Goal: Task Accomplishment & Management: Use online tool/utility

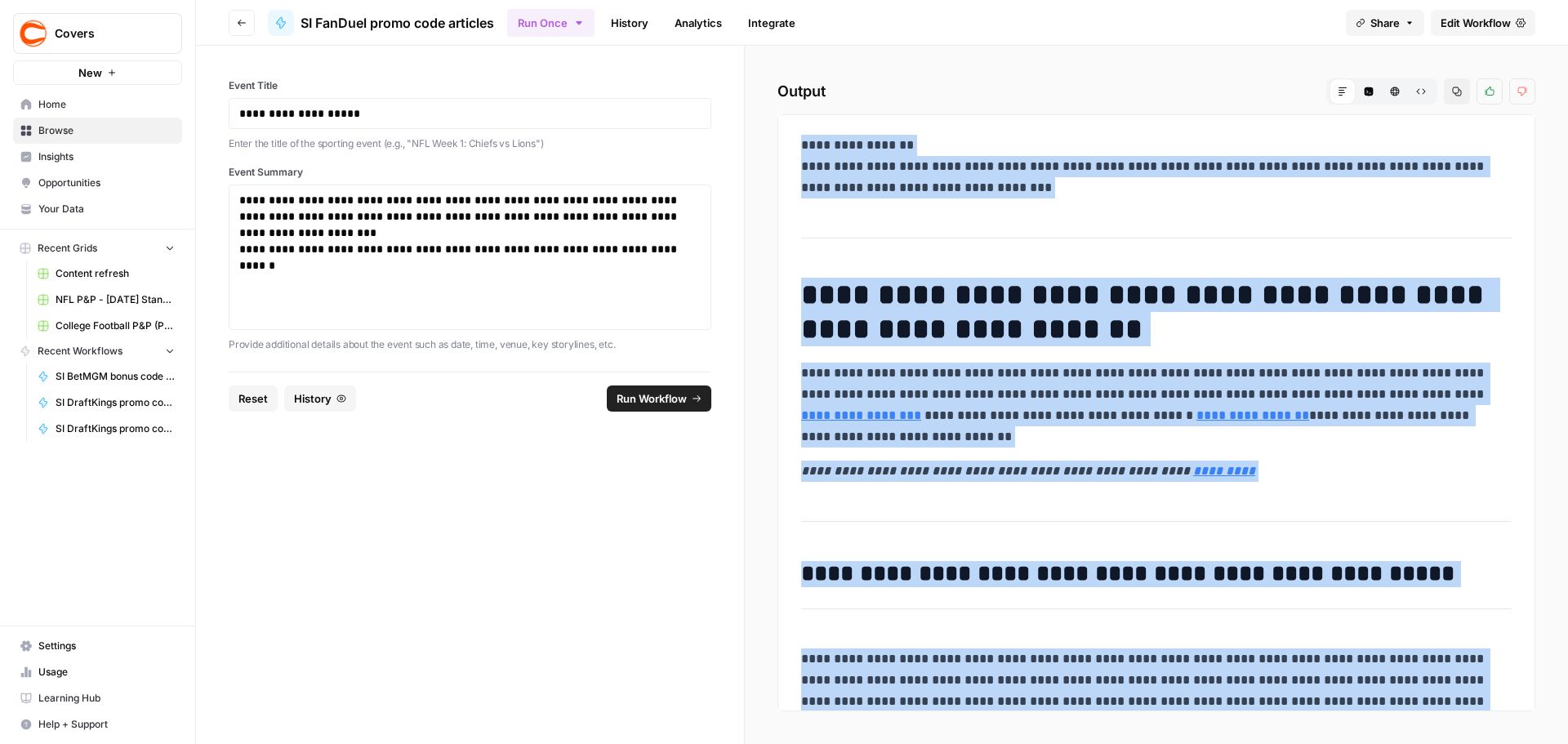
scroll to position [1185, 0]
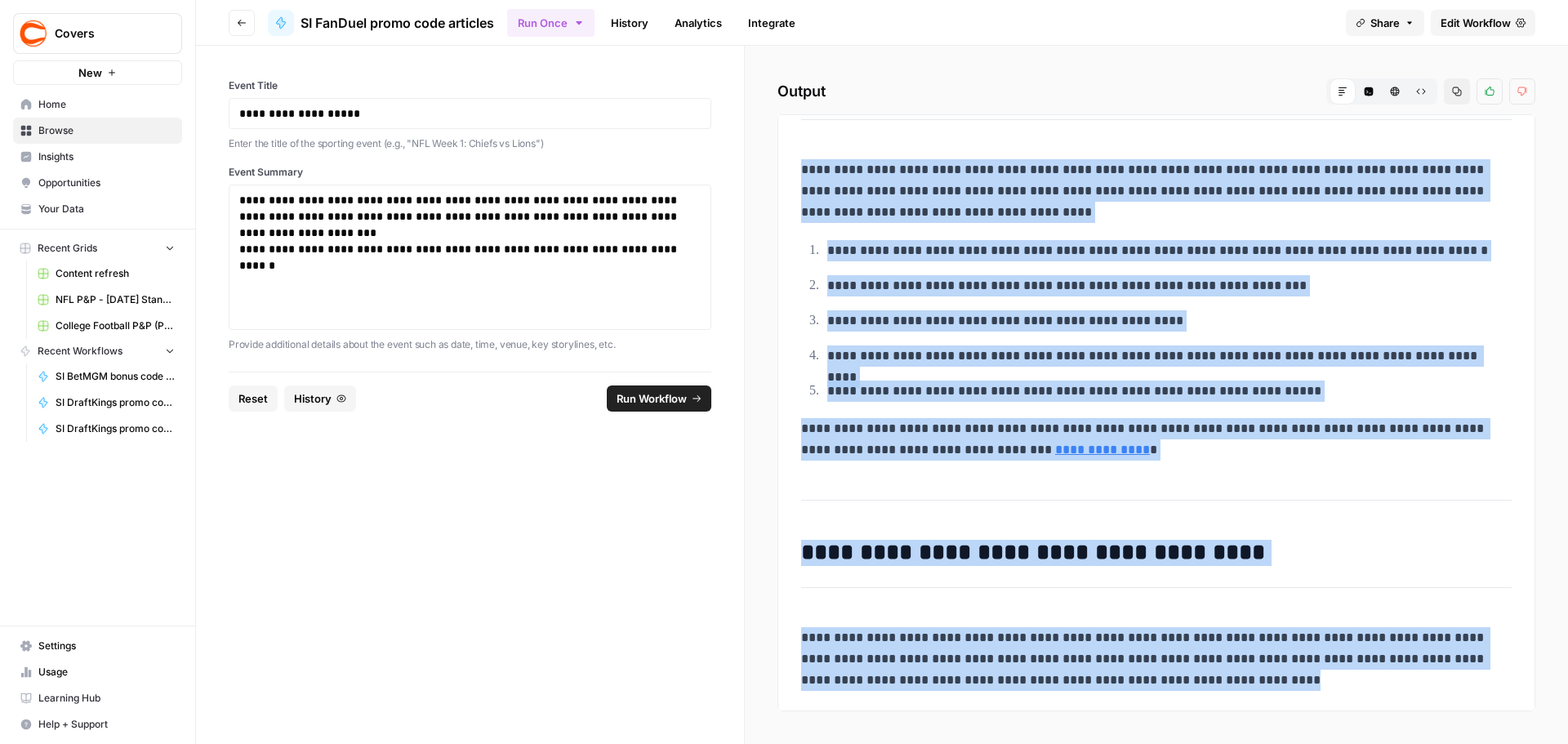
click at [70, 134] on span "Browse" at bounding box center [106, 130] width 136 height 15
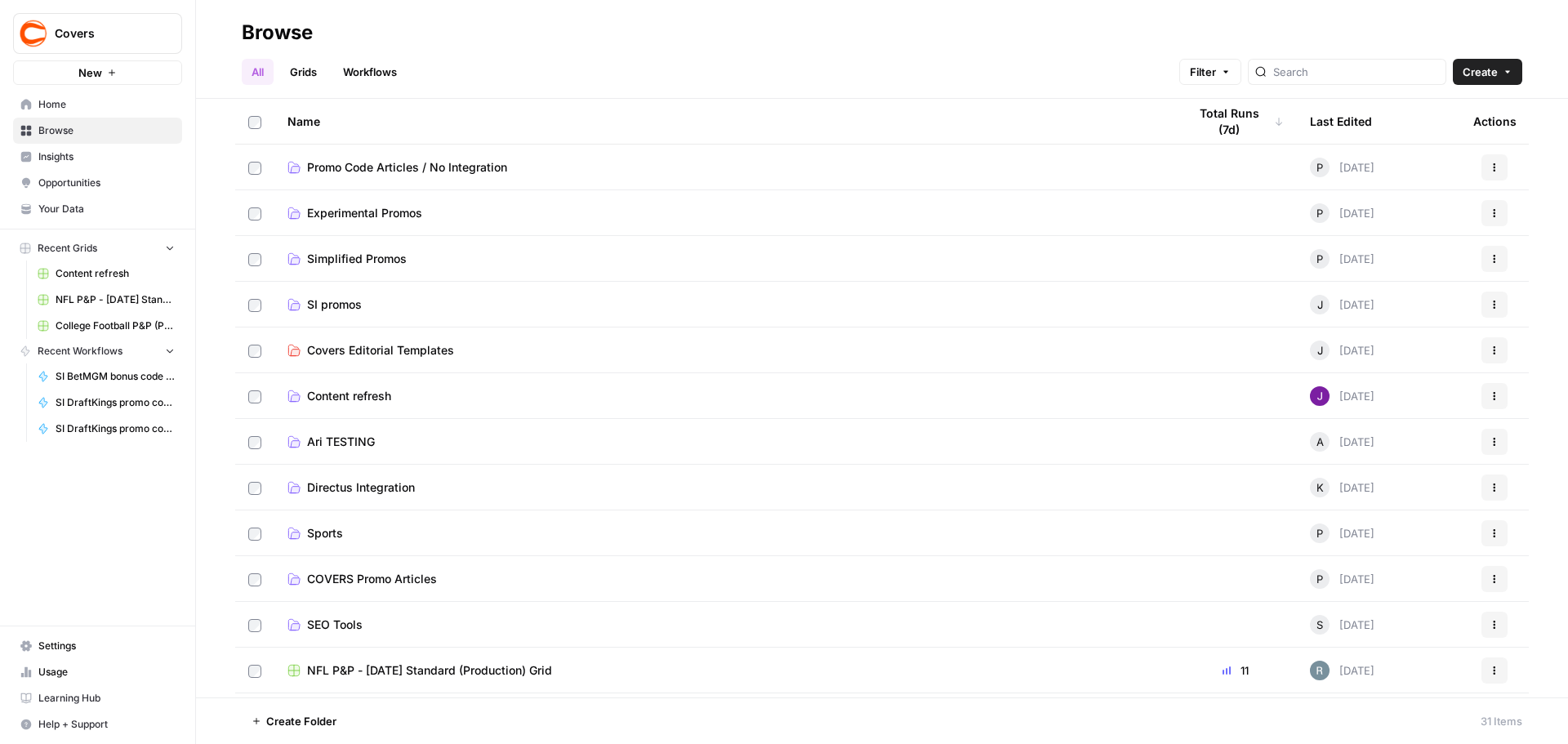
click at [358, 304] on span "SI promos" at bounding box center [334, 304] width 55 height 16
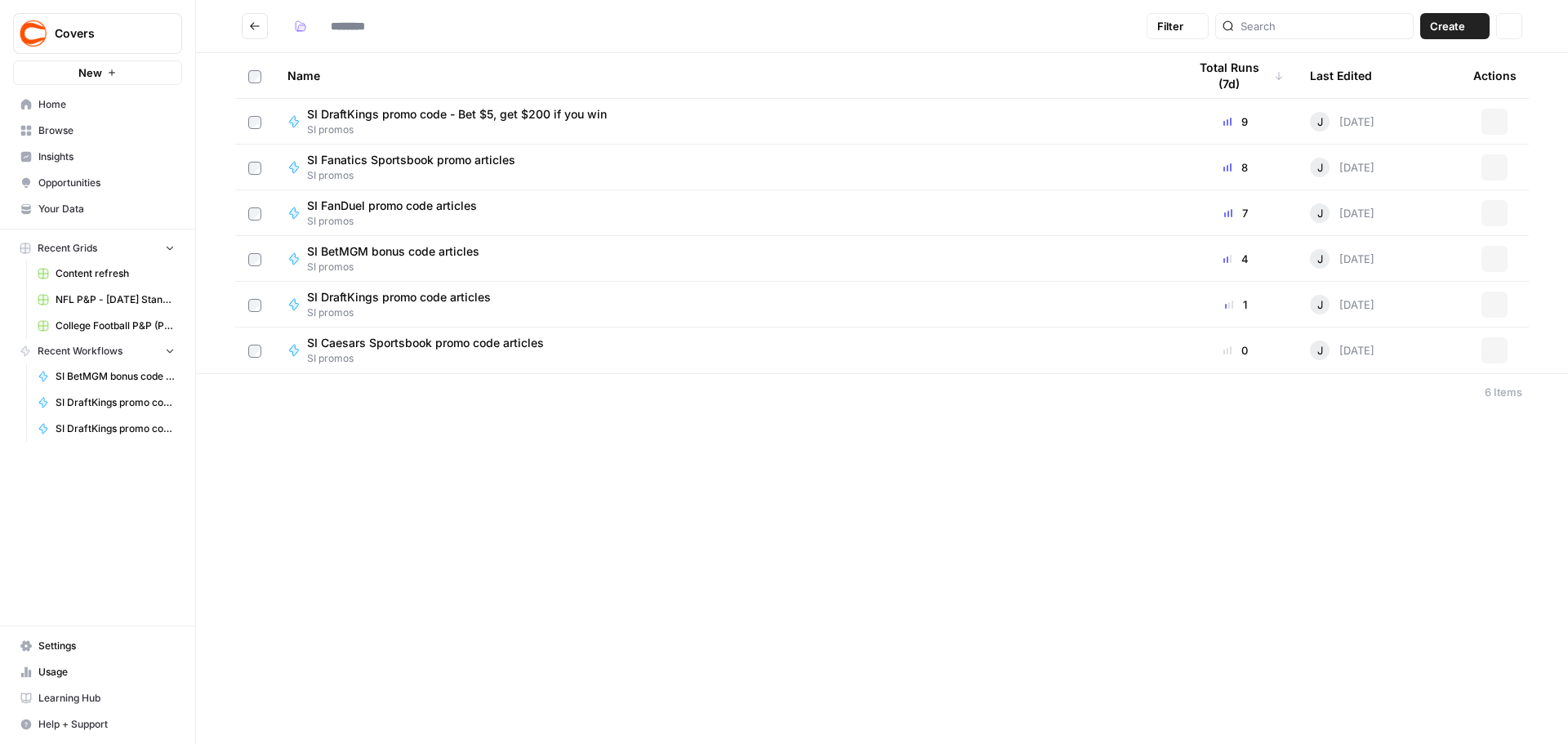
type input "*********"
click at [389, 123] on span "SI promos" at bounding box center [463, 129] width 313 height 15
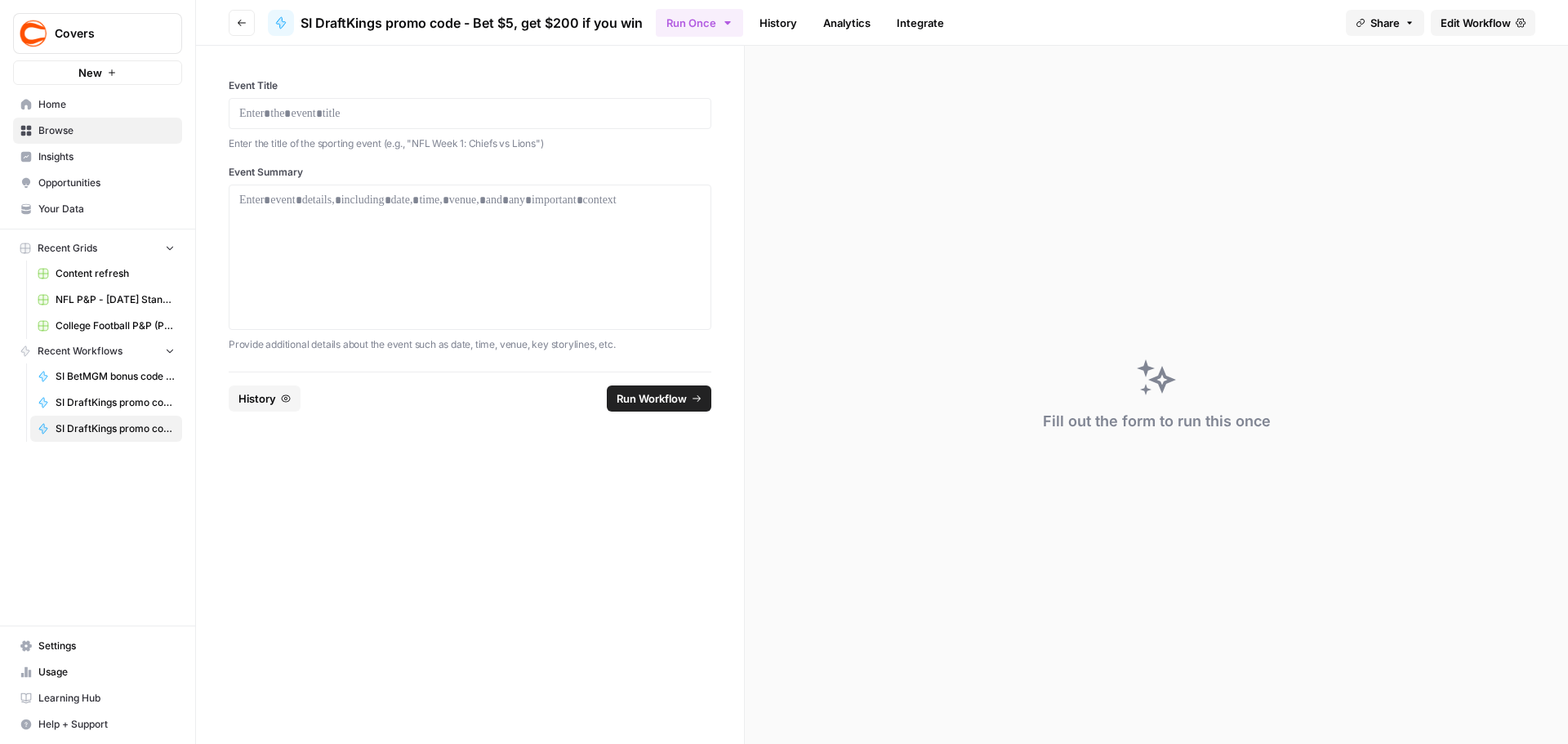
click at [1475, 26] on span "Edit Workflow" at bounding box center [1475, 23] width 70 height 16
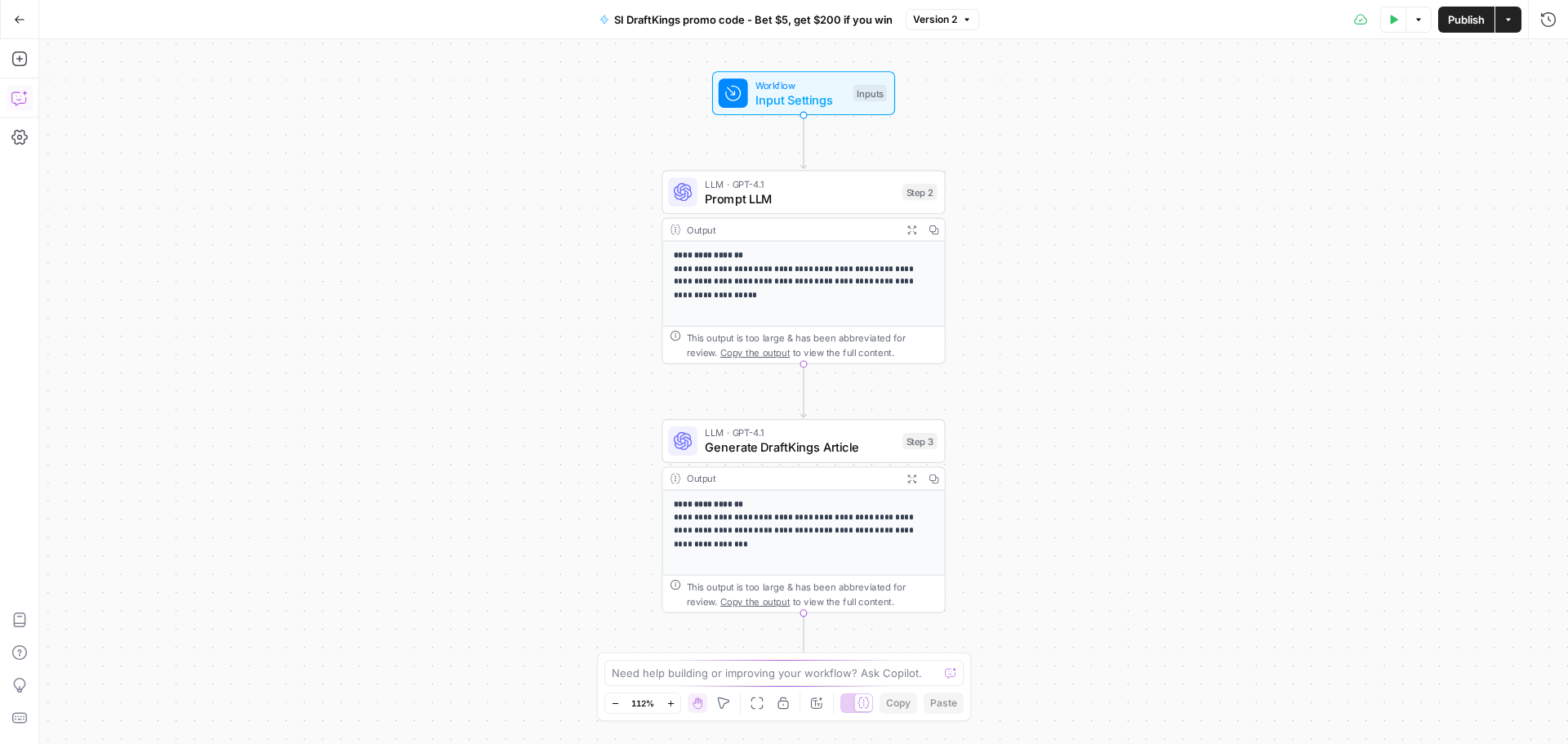
click at [23, 103] on icon "button" at bounding box center [18, 98] width 14 height 13
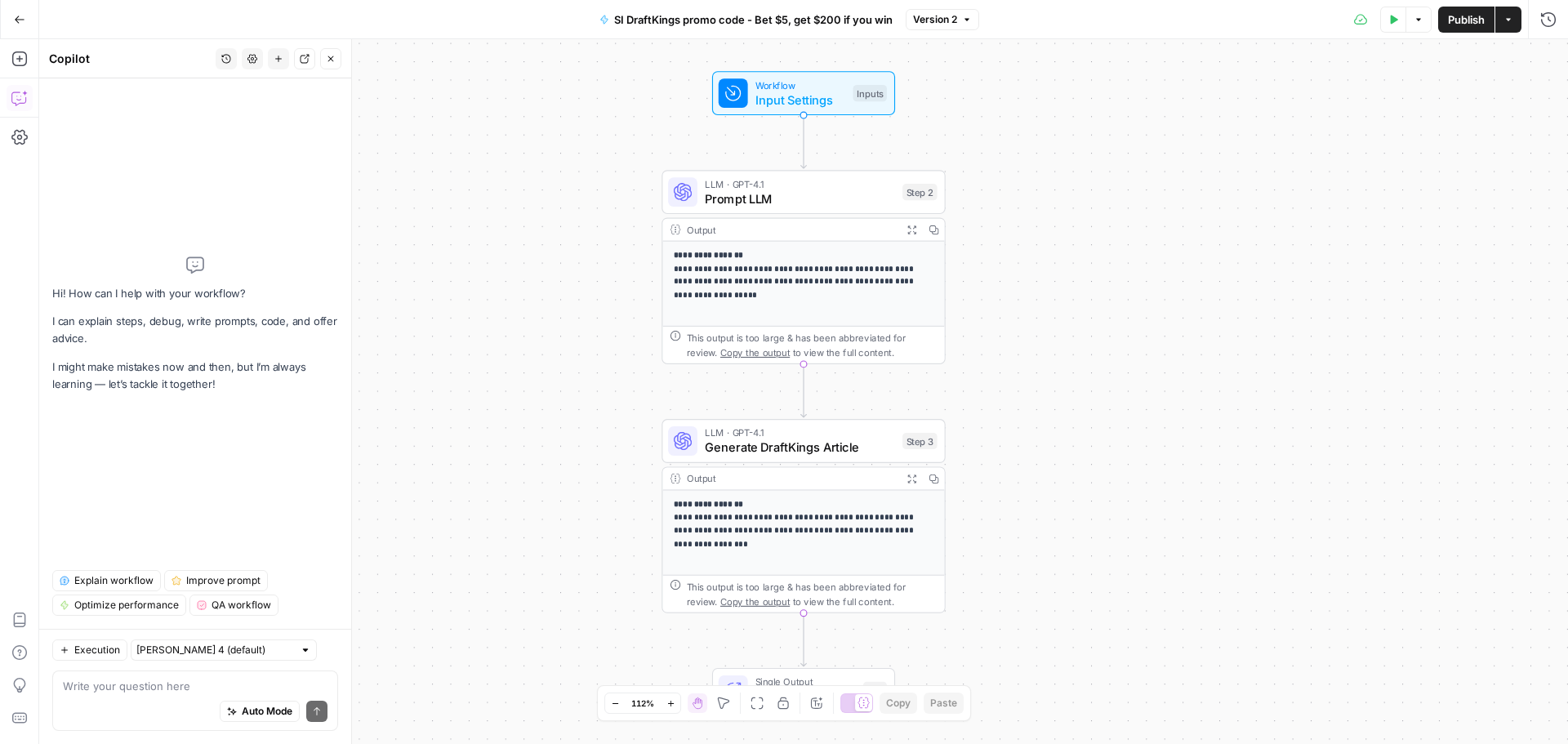
click at [122, 689] on textarea at bounding box center [195, 686] width 265 height 16
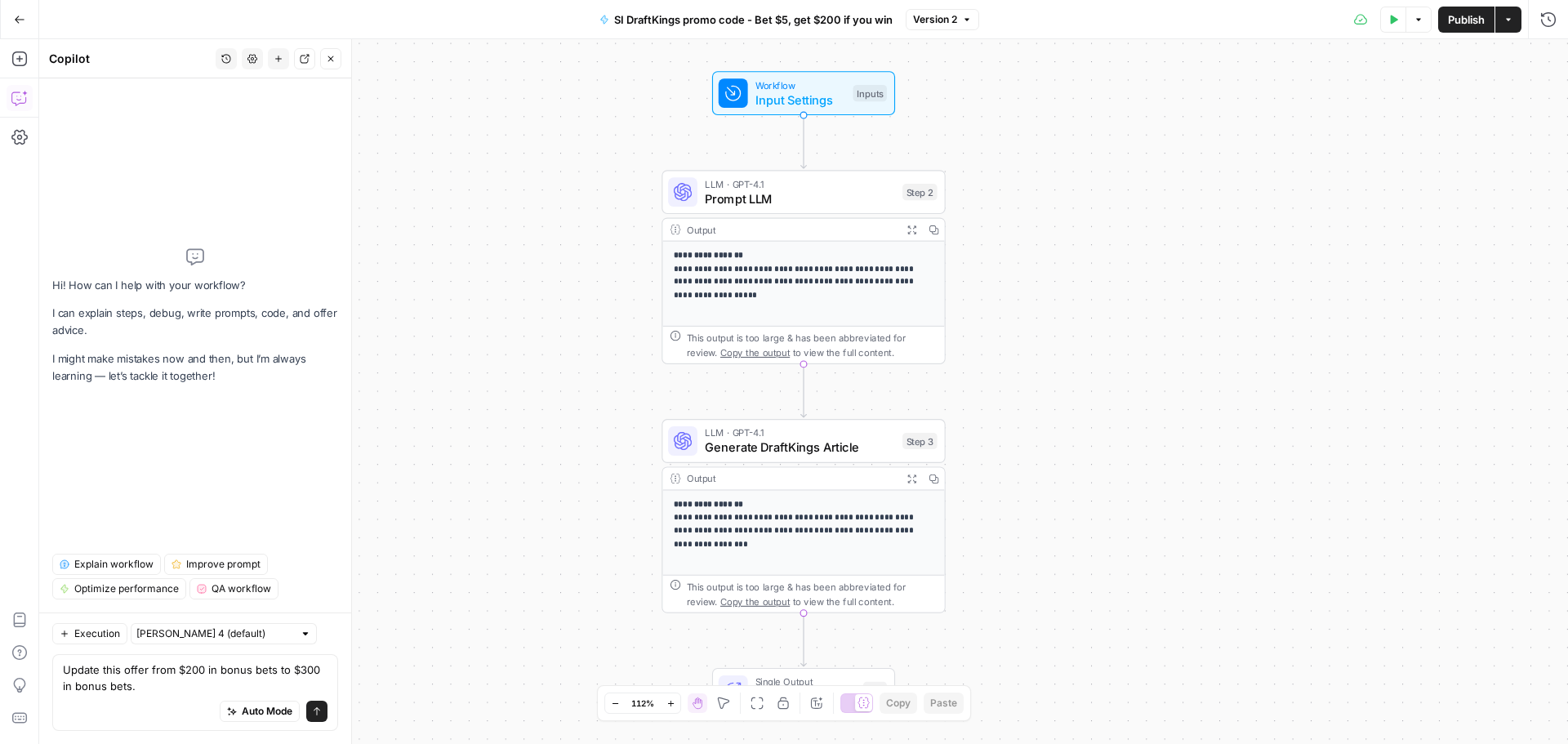
type textarea "Update this offer from $200 in bonus bets to $300 in bonus bets."
click at [318, 712] on icon "submit" at bounding box center [317, 711] width 10 height 10
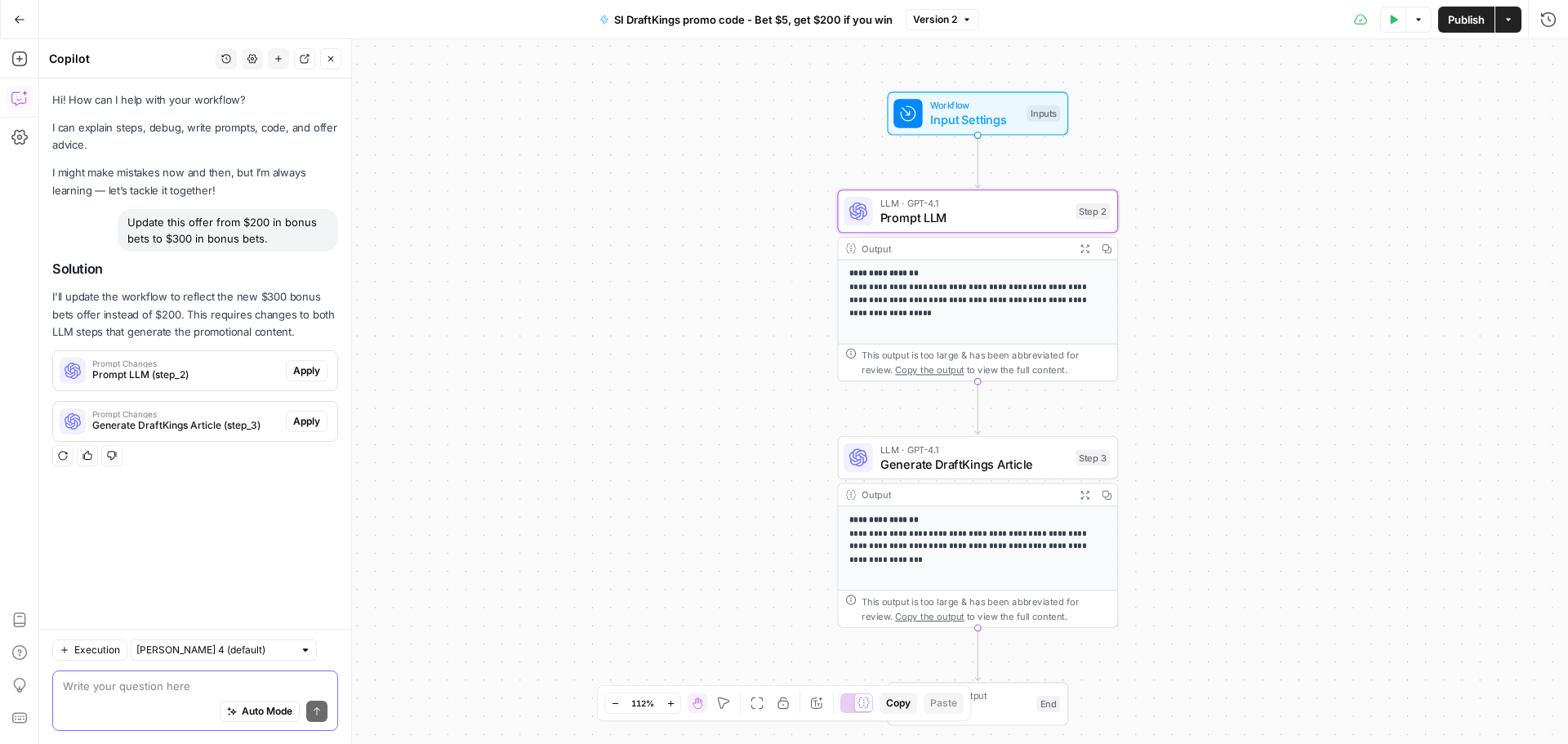
click at [320, 382] on div "Prompt Changes Prompt LLM (step_2) Apply" at bounding box center [195, 371] width 284 height 26
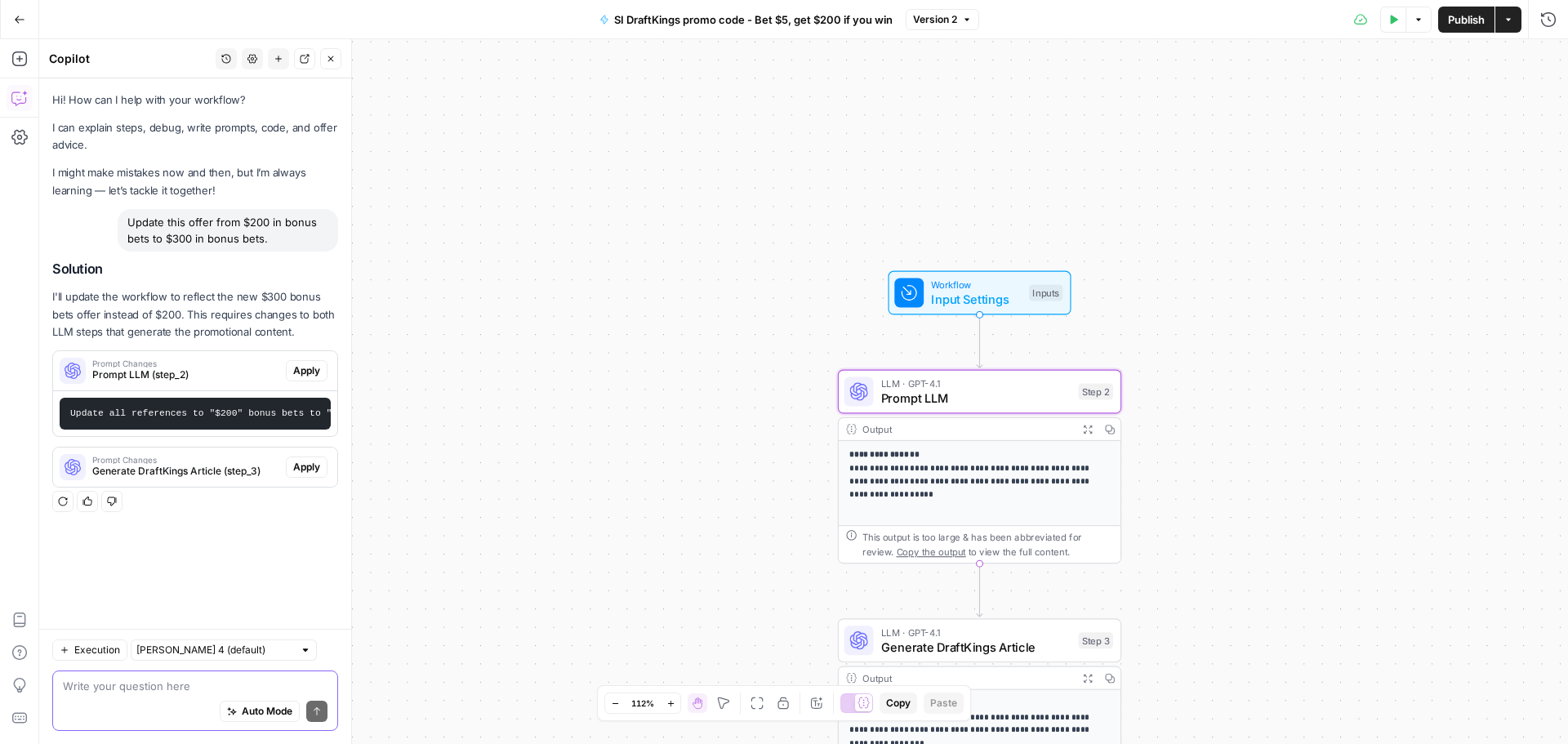
click at [305, 366] on span "Apply" at bounding box center [306, 370] width 27 height 15
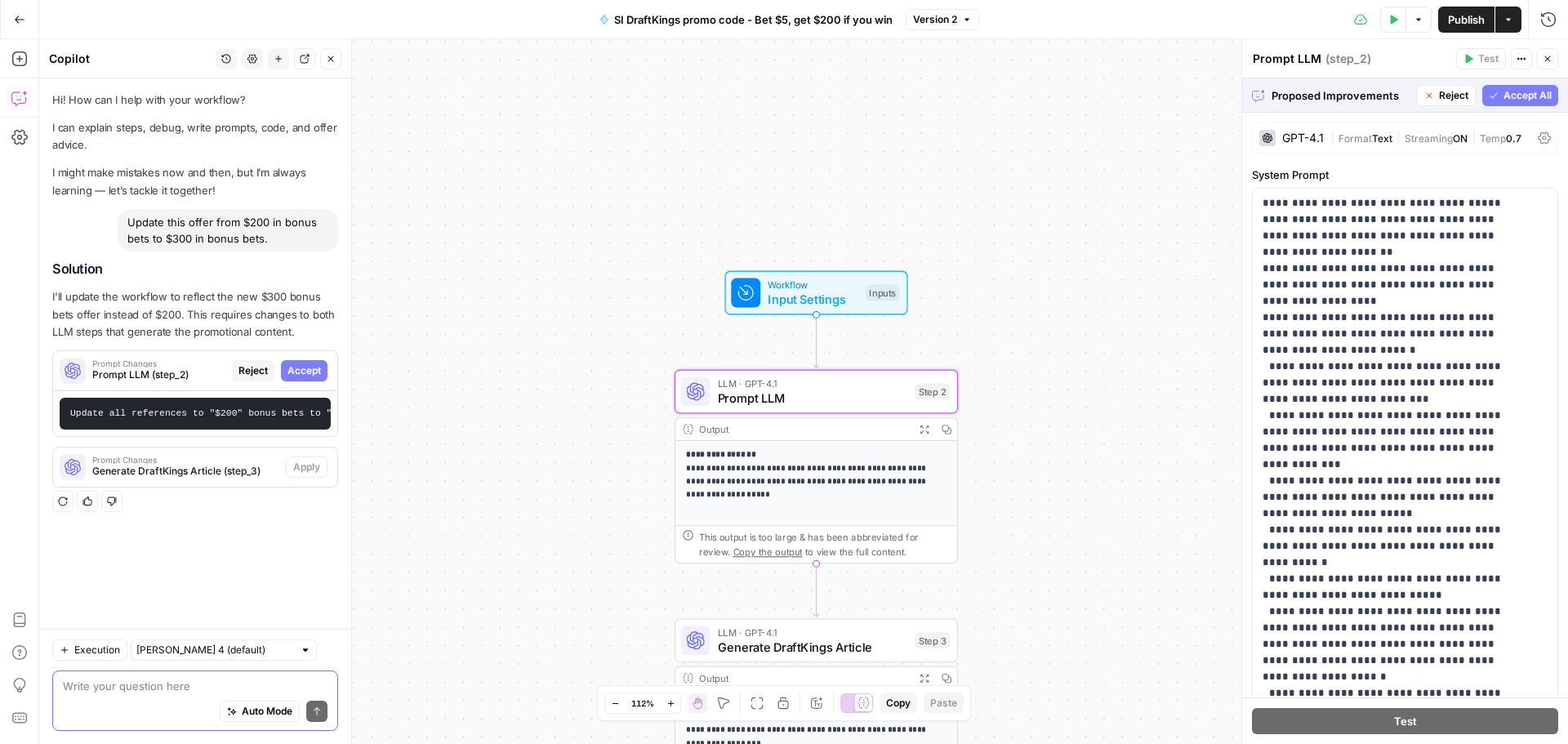
click at [312, 382] on div "Prompt Changes Prompt LLM (step_2) Reject Accept" at bounding box center [195, 371] width 284 height 26
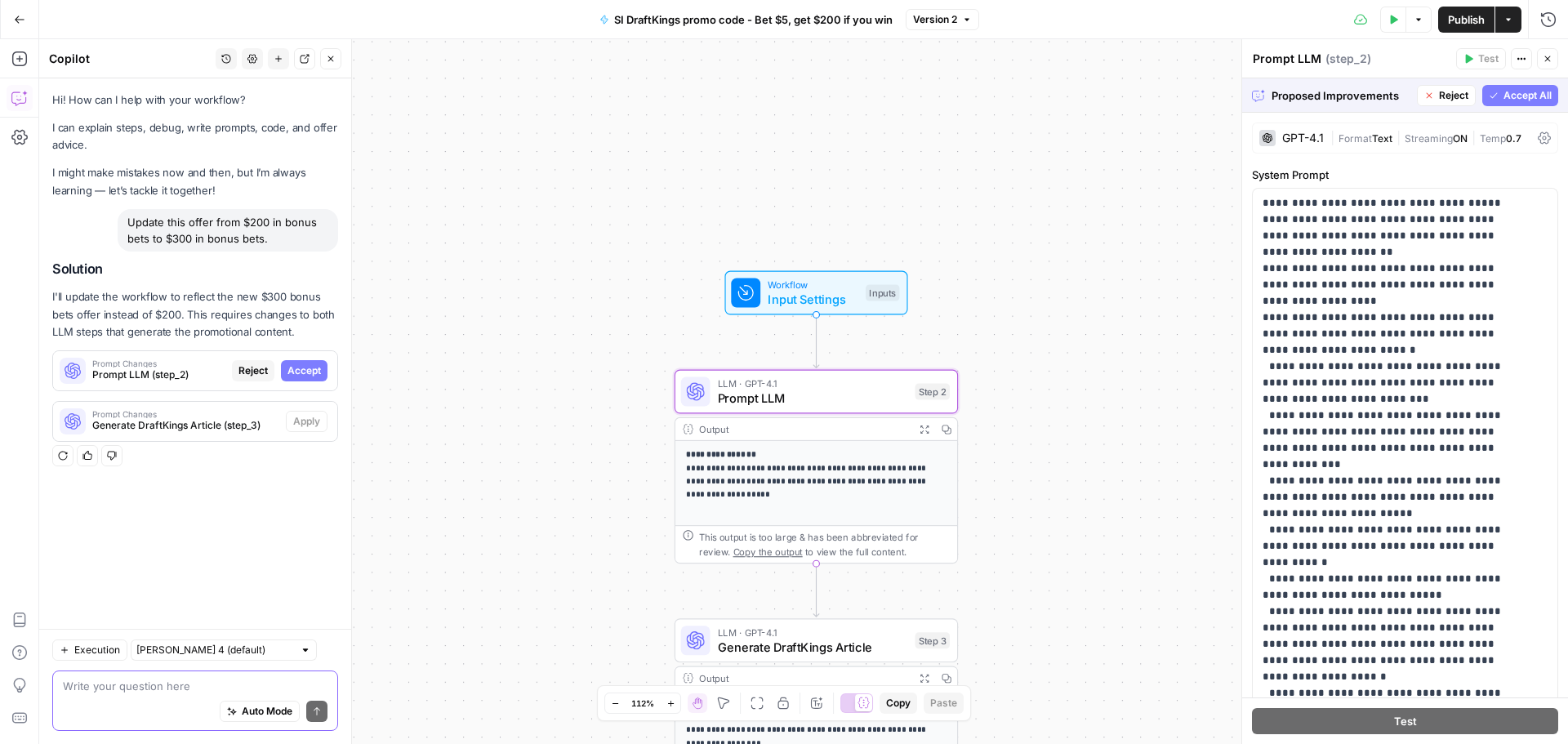
click at [308, 374] on span "Accept" at bounding box center [304, 370] width 34 height 15
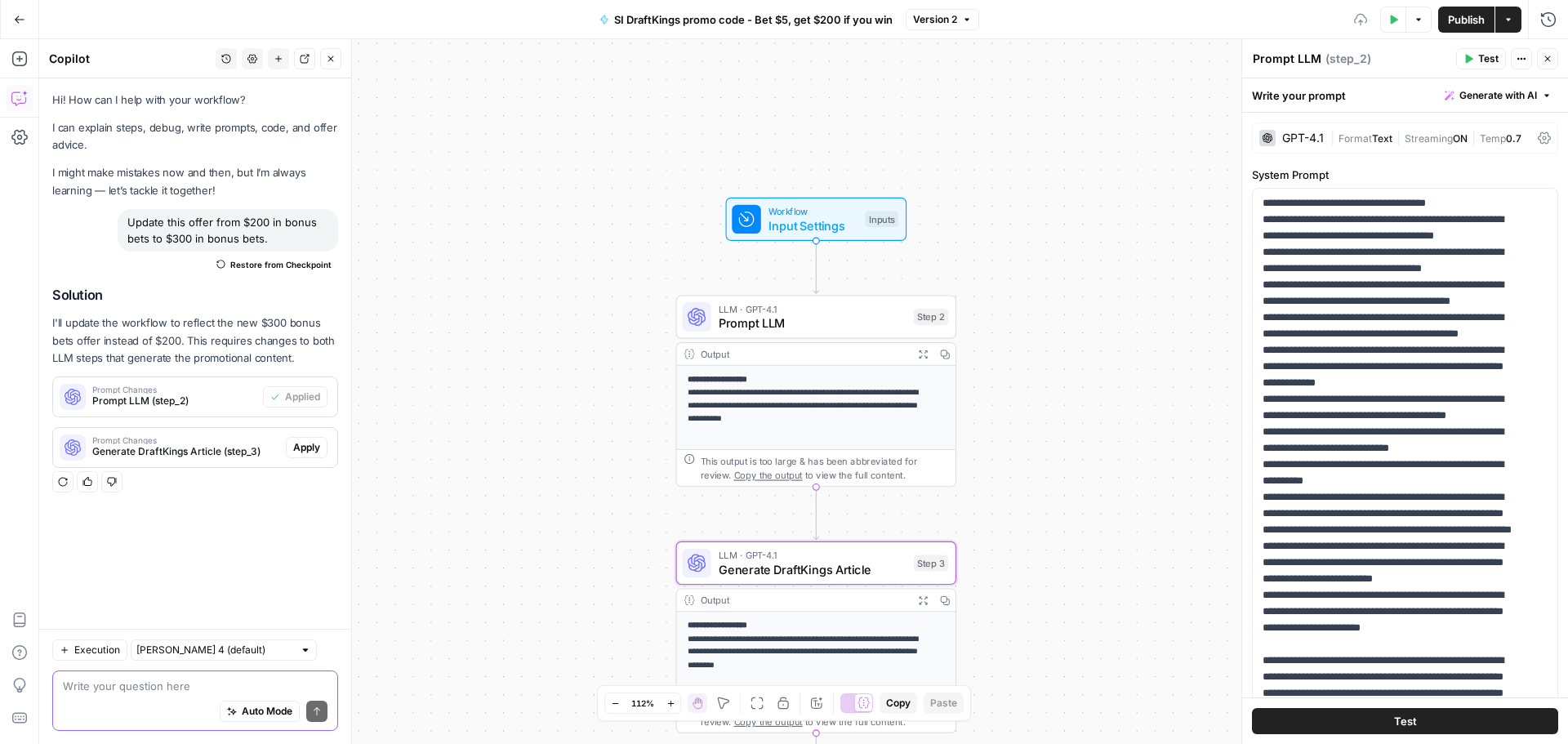
click at [318, 441] on span "Apply" at bounding box center [306, 447] width 27 height 15
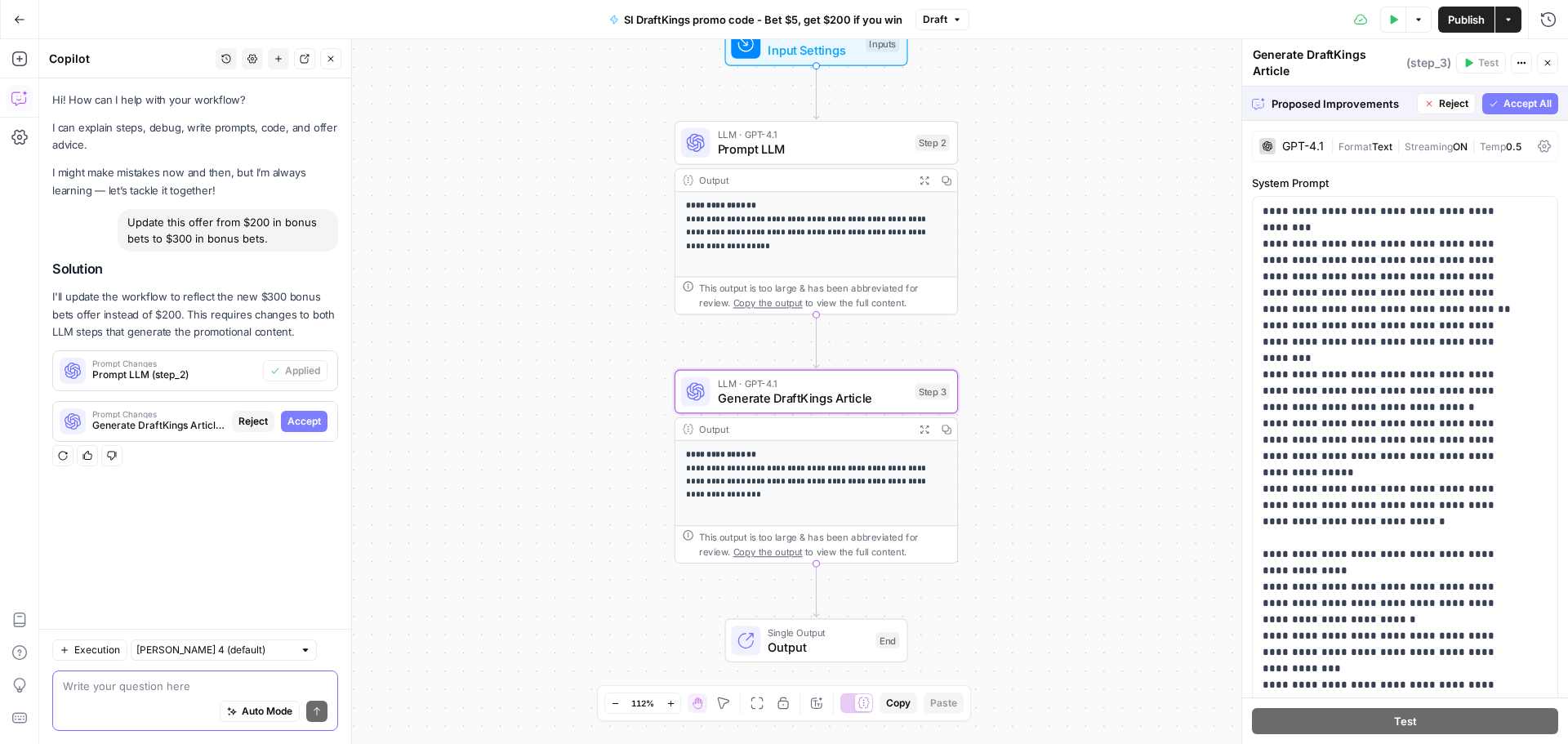
click at [304, 418] on span "Accept" at bounding box center [304, 421] width 34 height 15
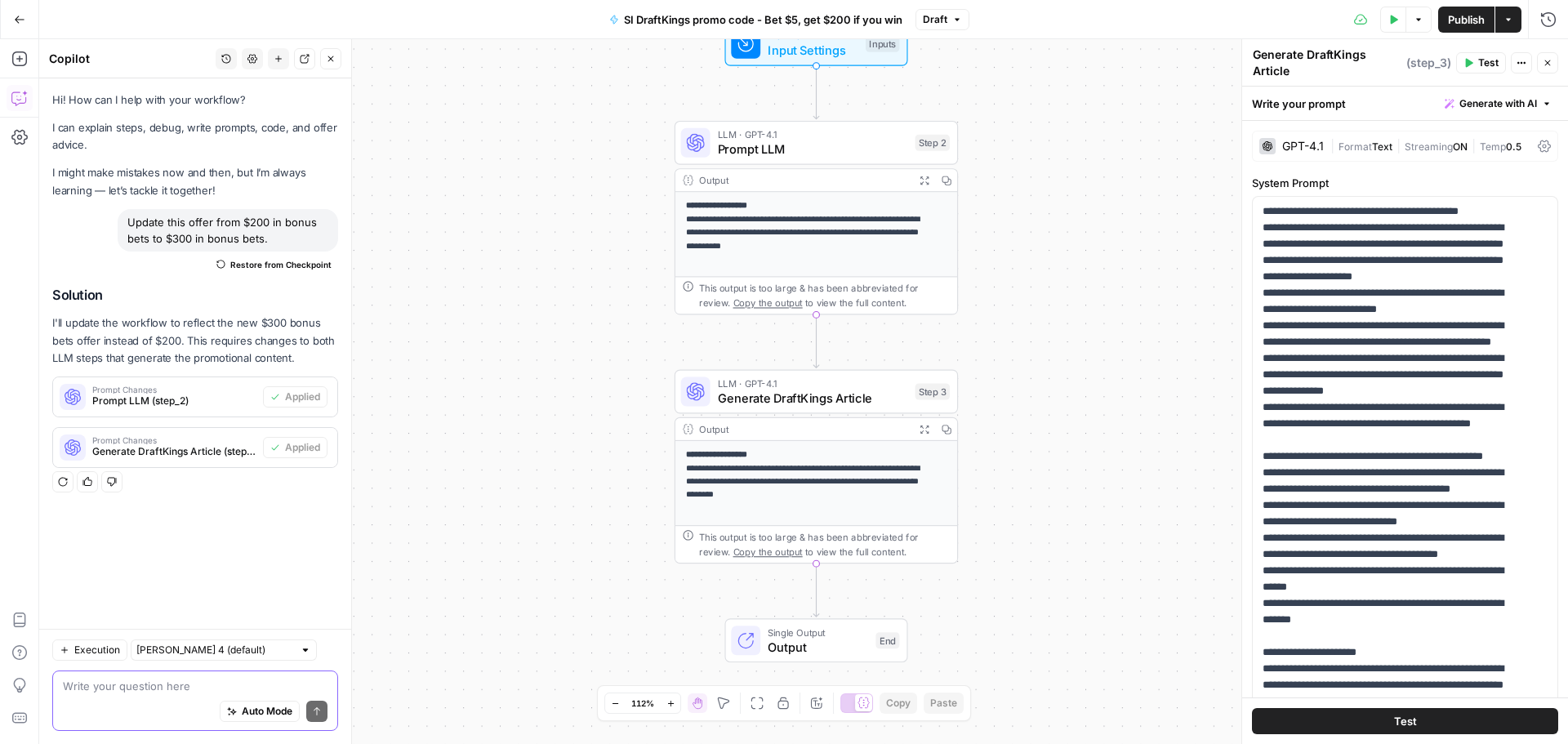
click at [1395, 718] on span "Test" at bounding box center [1406, 721] width 23 height 16
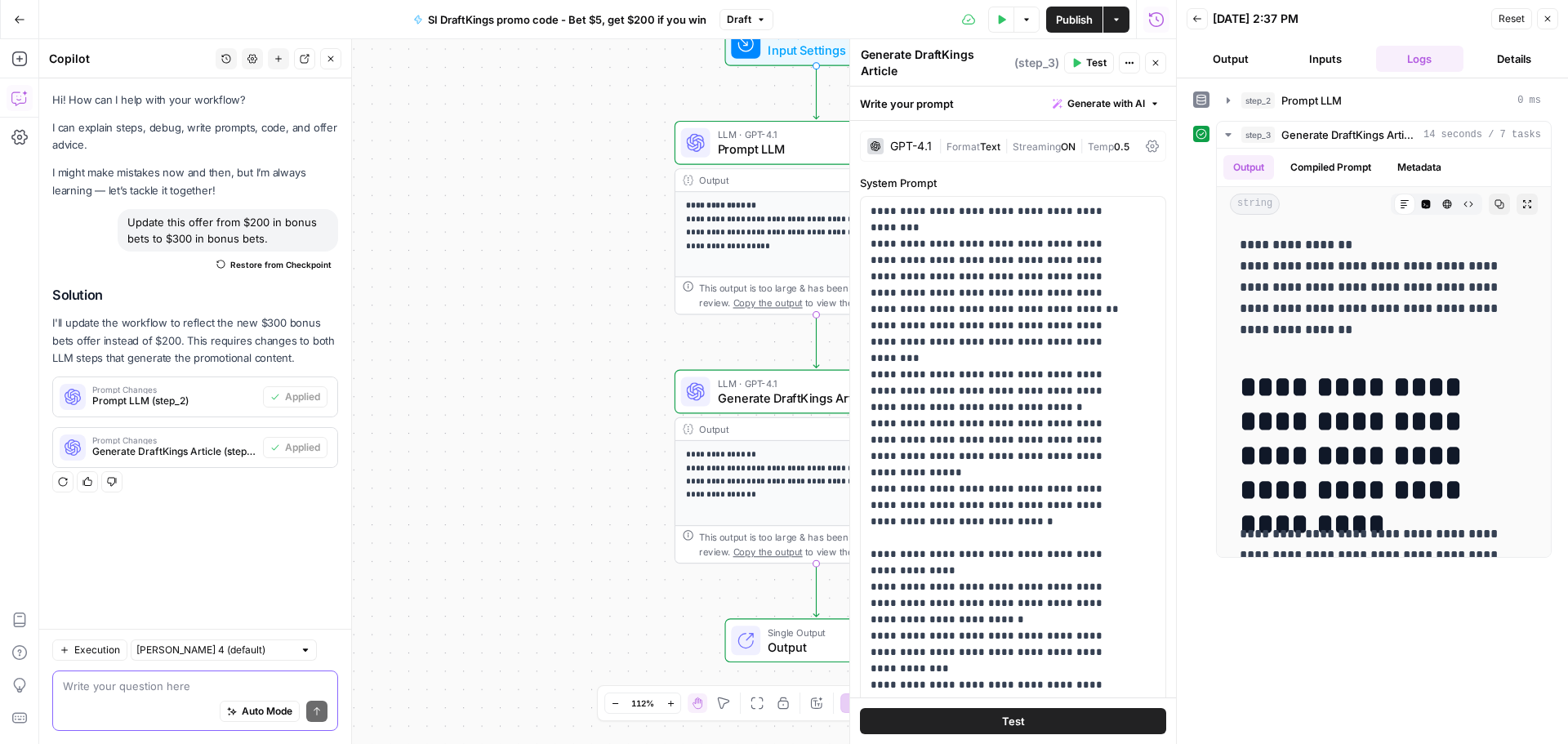
click at [1305, 62] on button "Inputs" at bounding box center [1326, 59] width 88 height 26
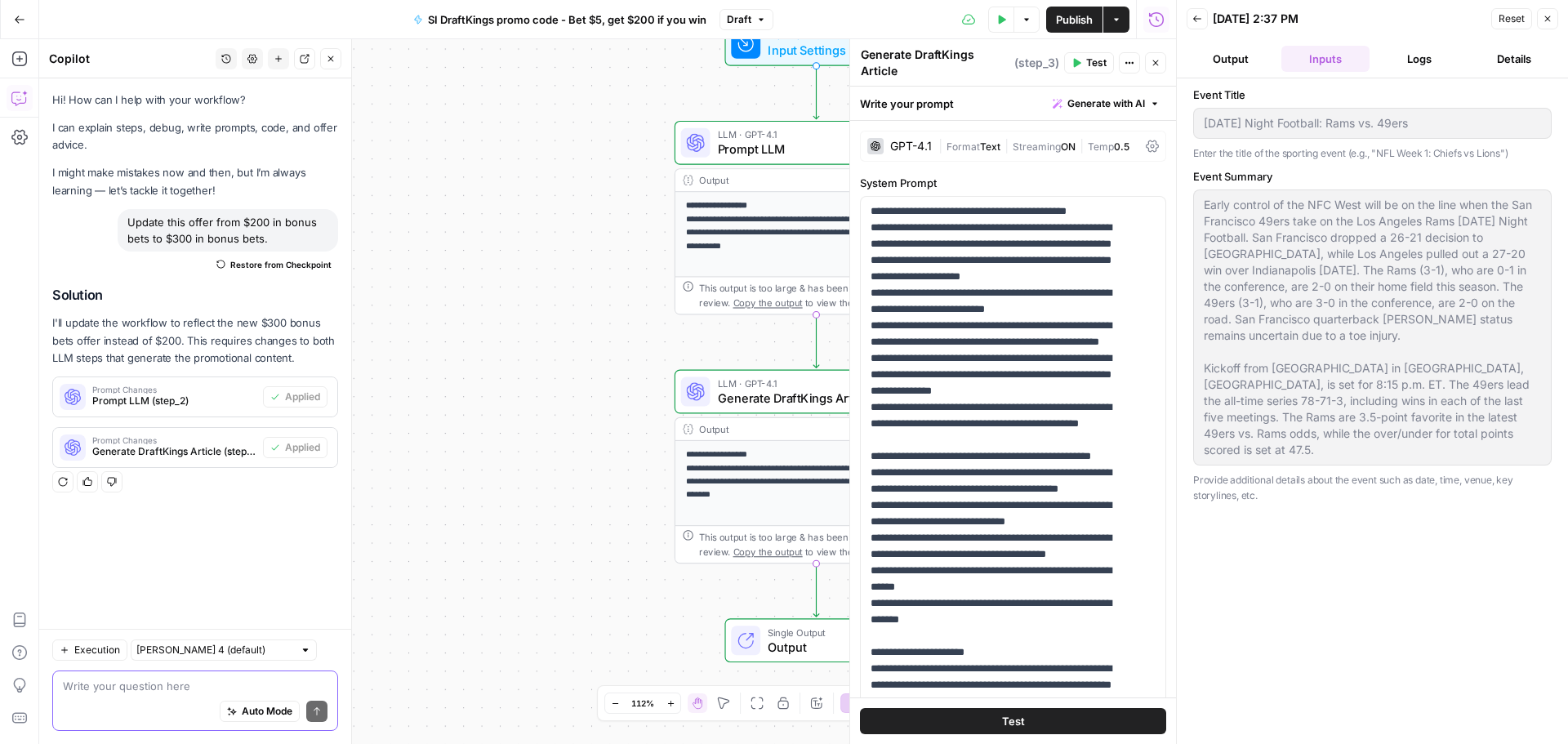
click at [1229, 55] on button "Output" at bounding box center [1231, 59] width 88 height 26
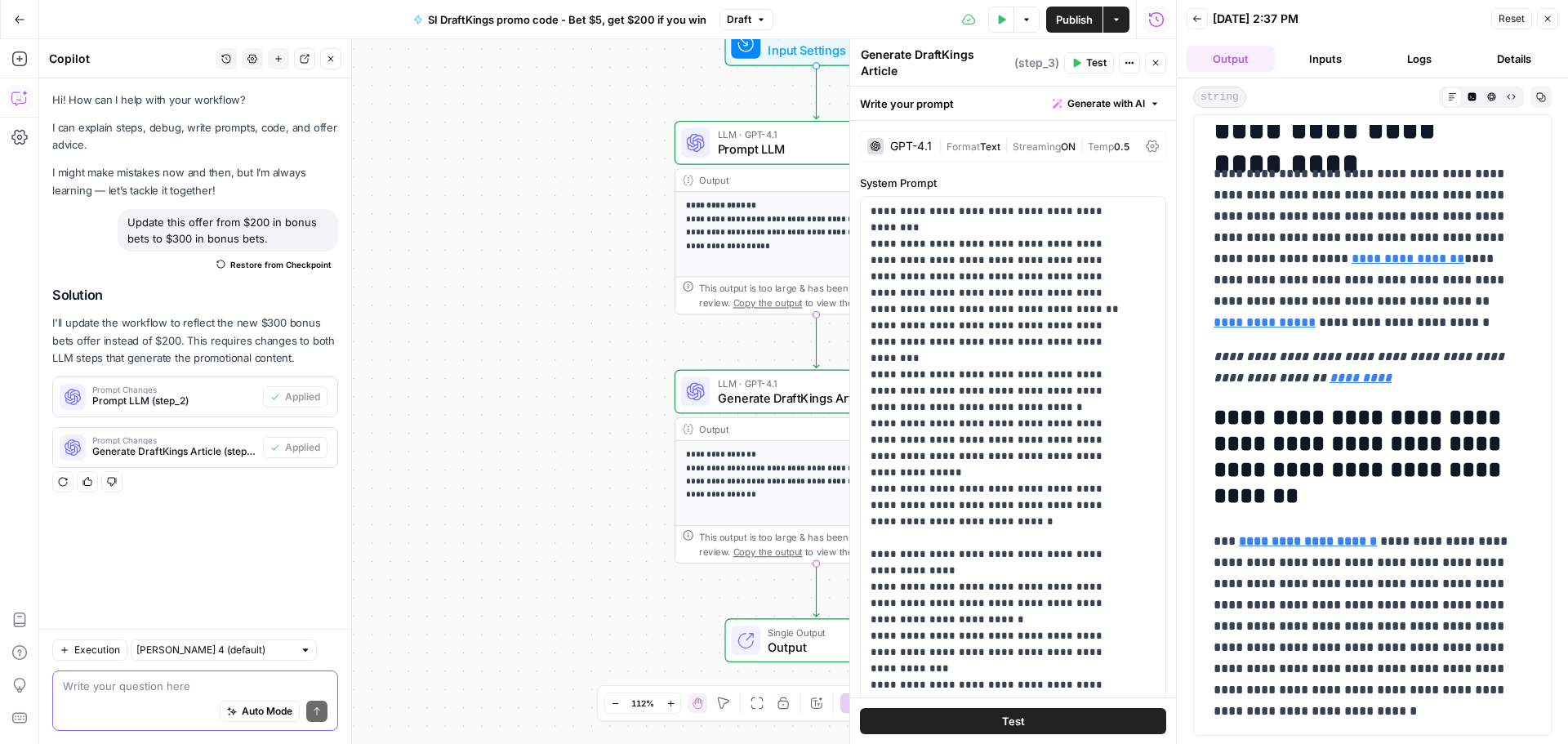
scroll to position [245, 0]
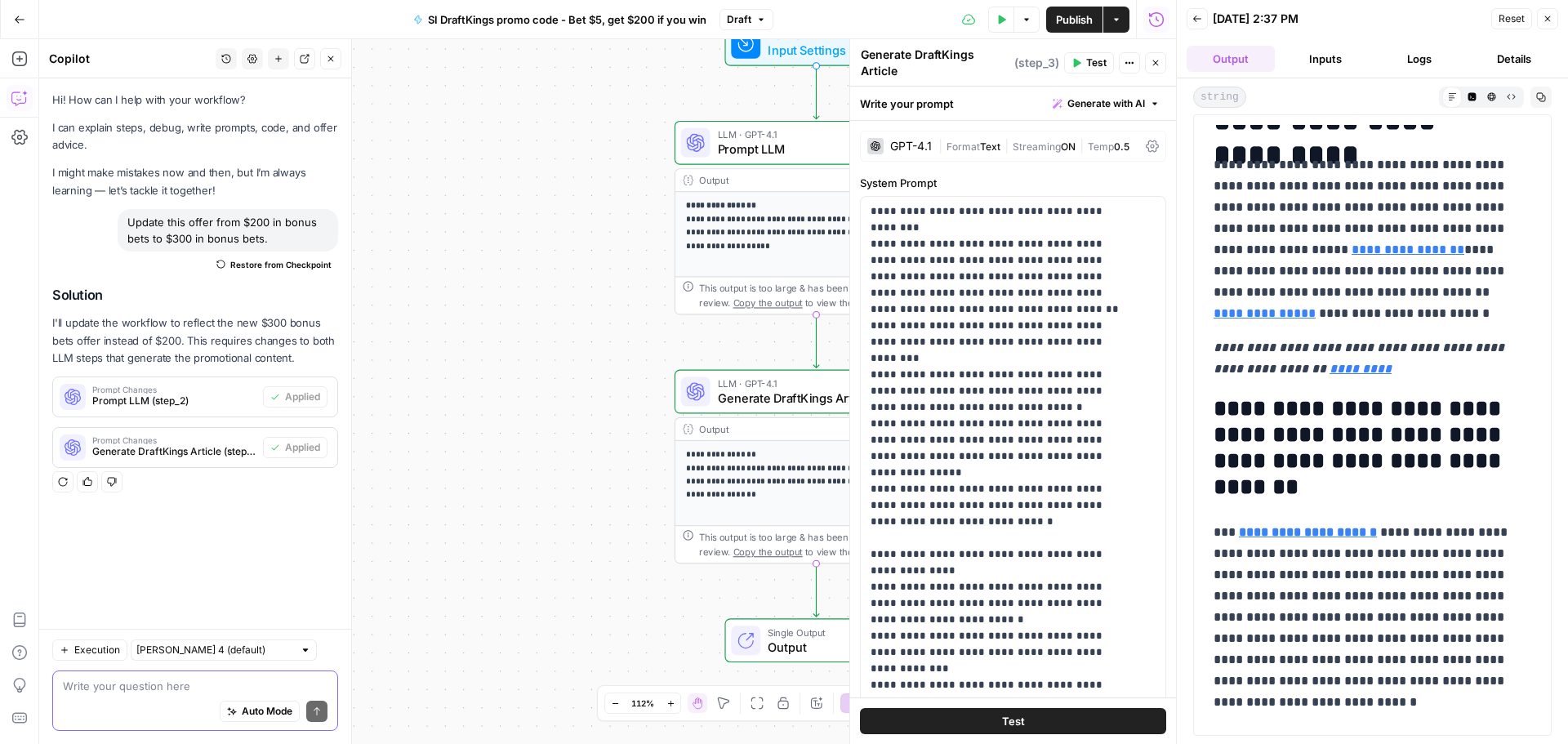
click at [127, 674] on div "Write your question here Auto Mode Send" at bounding box center [195, 701] width 286 height 61
click at [285, 691] on textarea "In addition to the "Bet $5, get $300 if you win" offer, DraftKings is also givi…" at bounding box center [195, 669] width 265 height 49
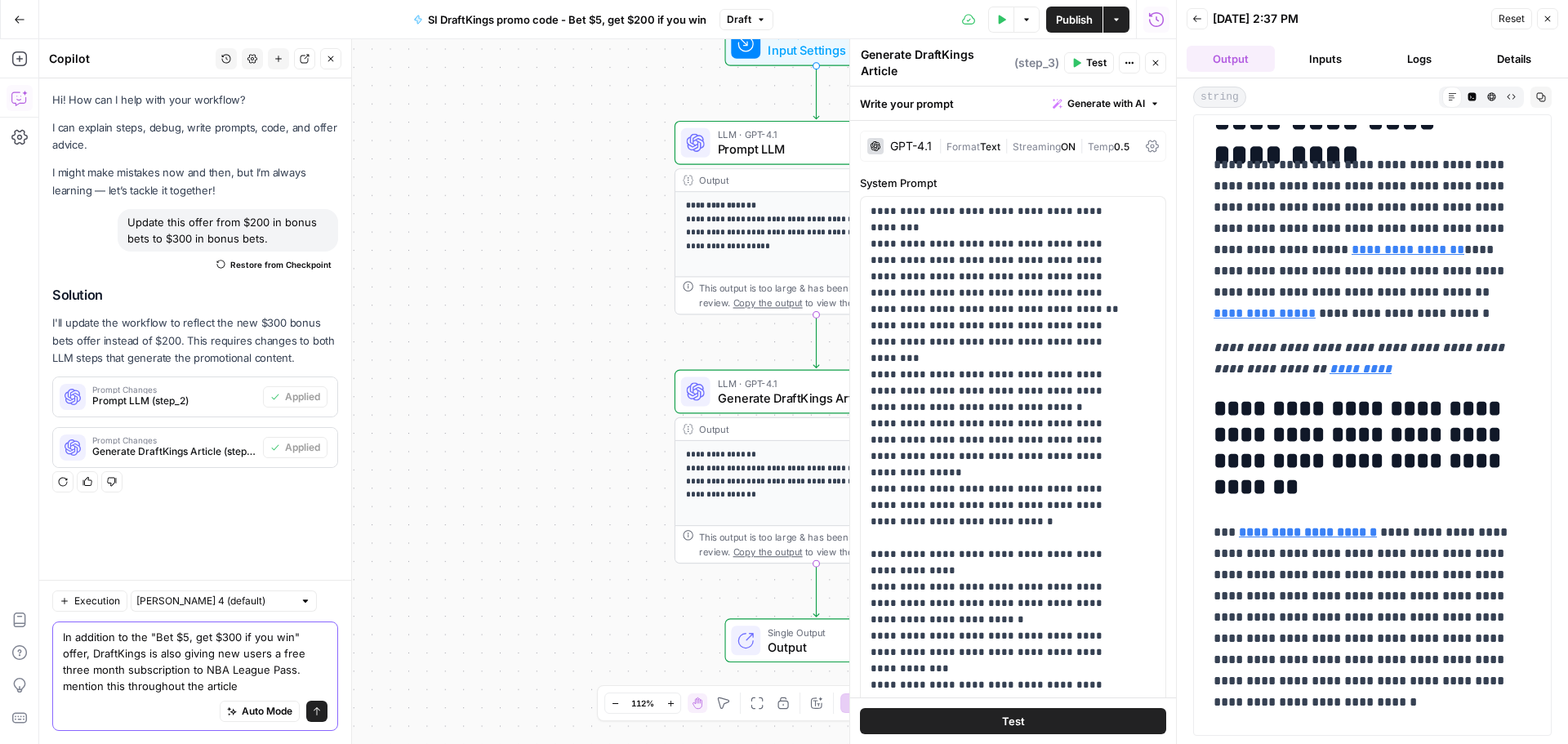
type textarea "In addition to the "Bet $5, get $300 if you win" offer, DraftKings is also givi…"
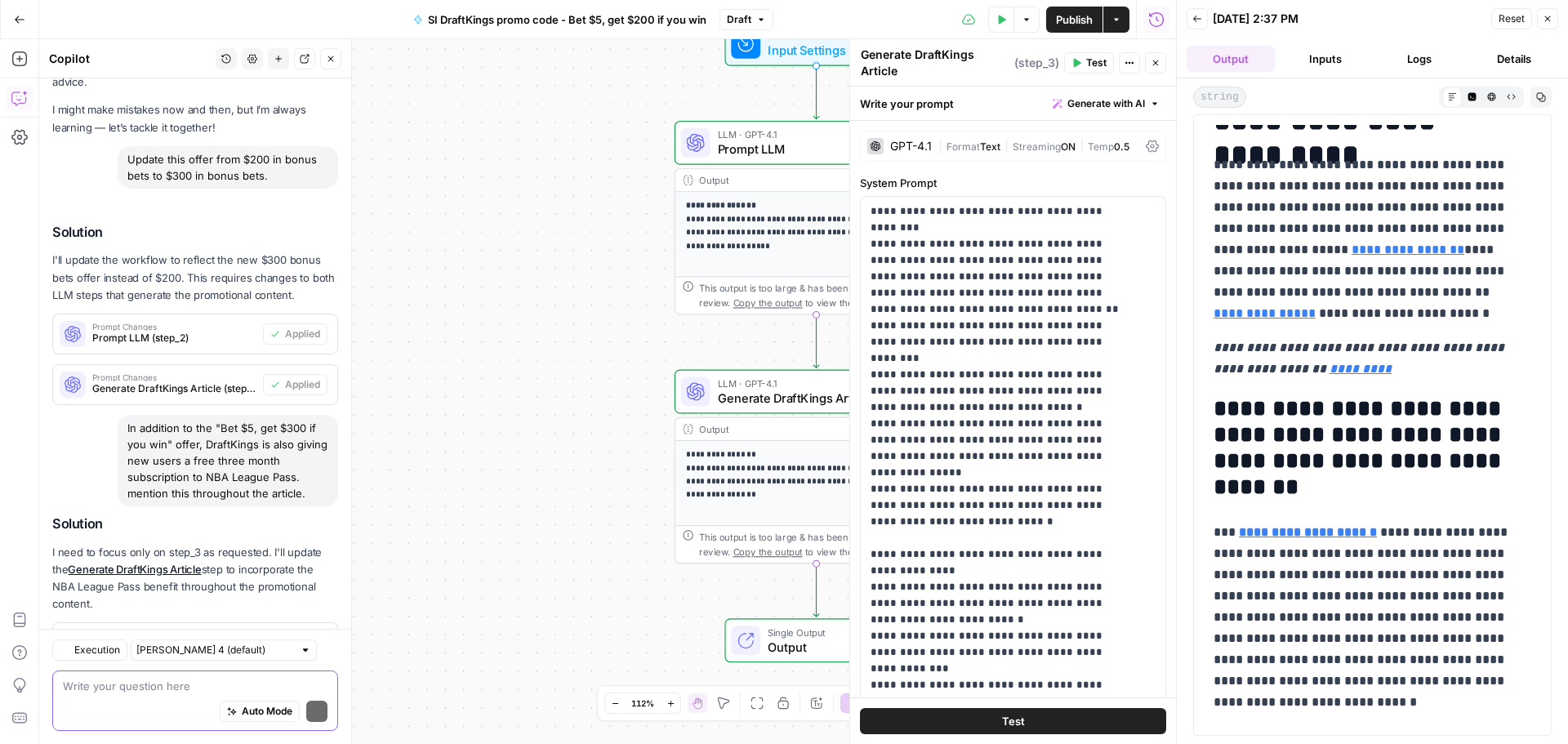
scroll to position [136, 0]
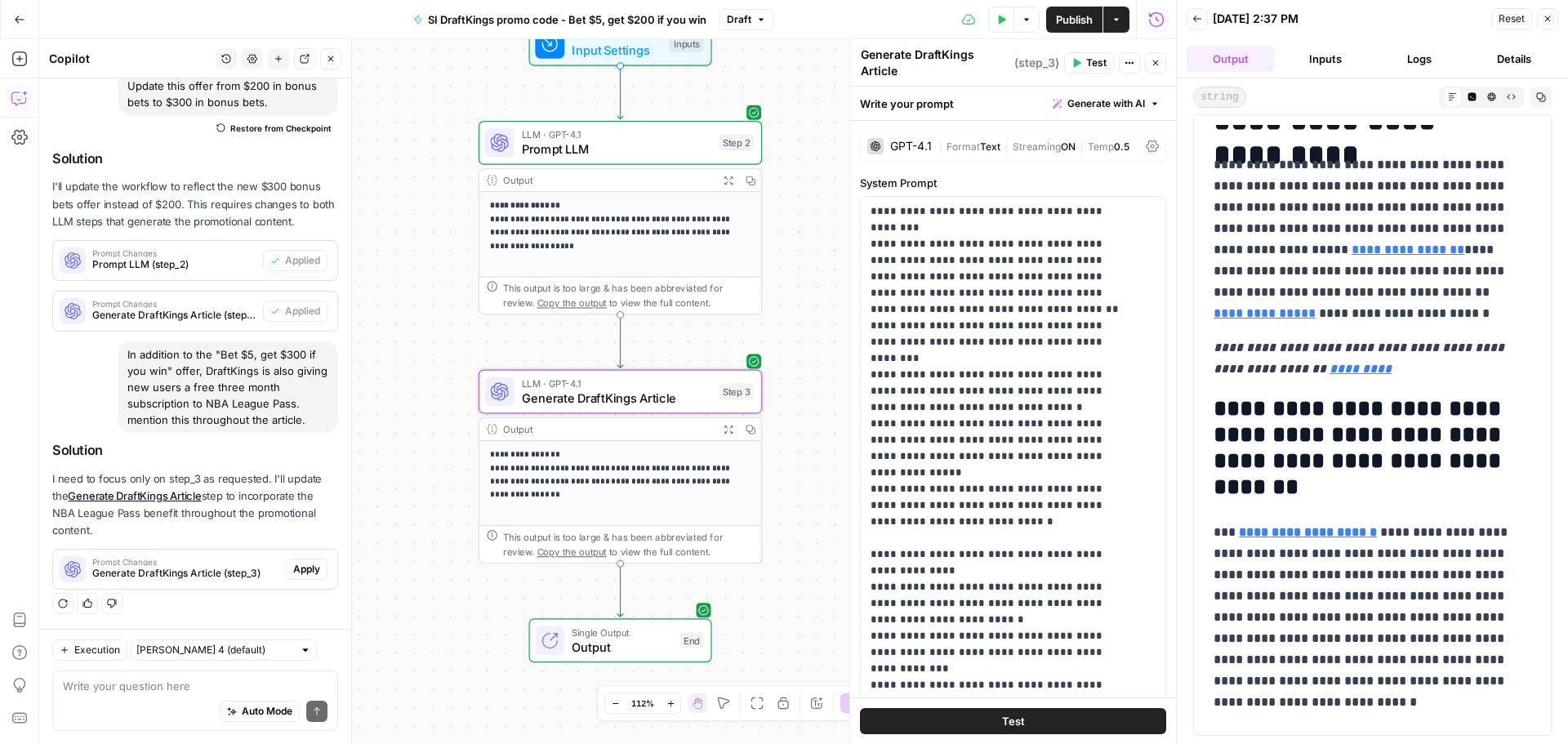
click at [305, 561] on button "Apply" at bounding box center [307, 569] width 42 height 21
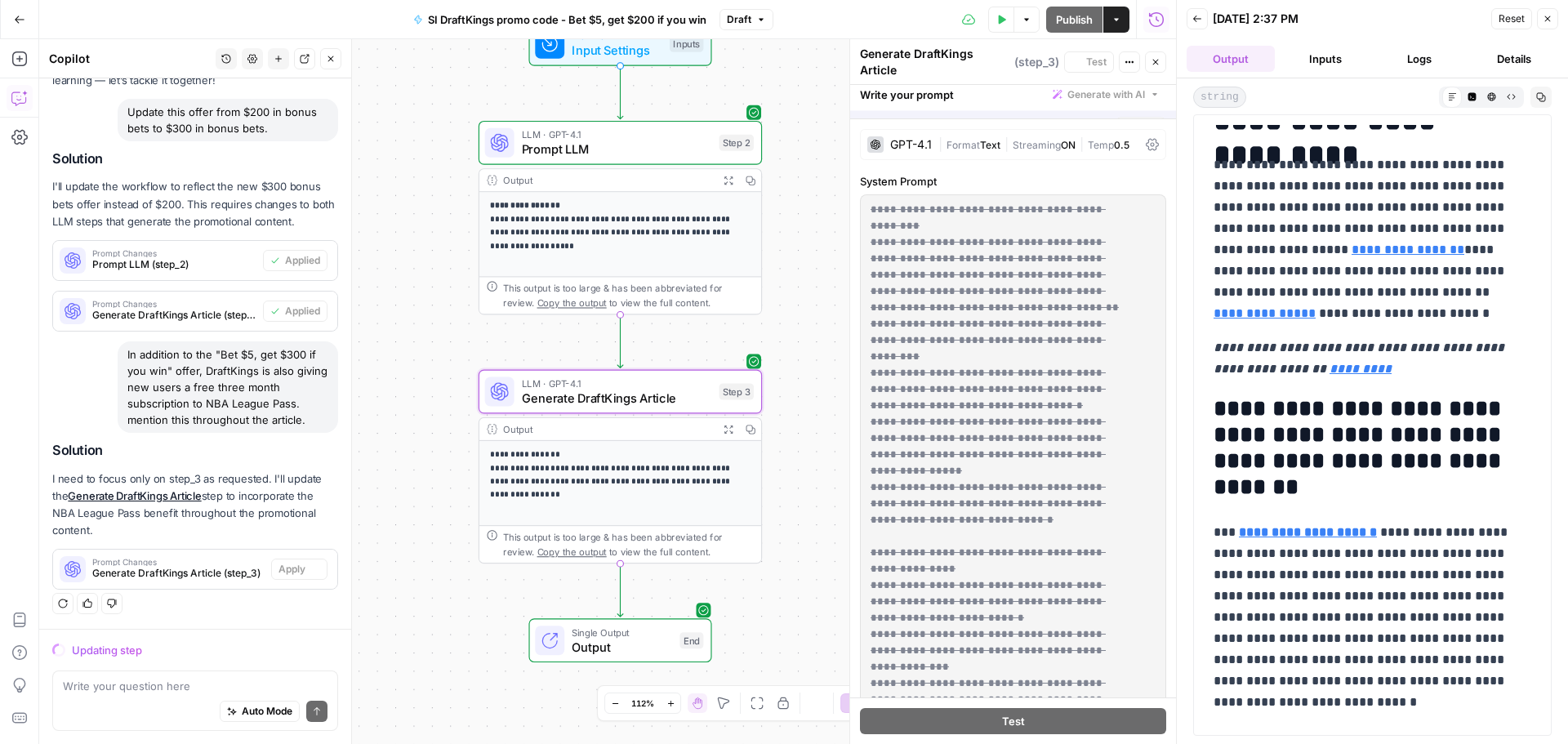
scroll to position [110, 0]
click at [75, 695] on div "Auto Mode Send" at bounding box center [195, 712] width 265 height 36
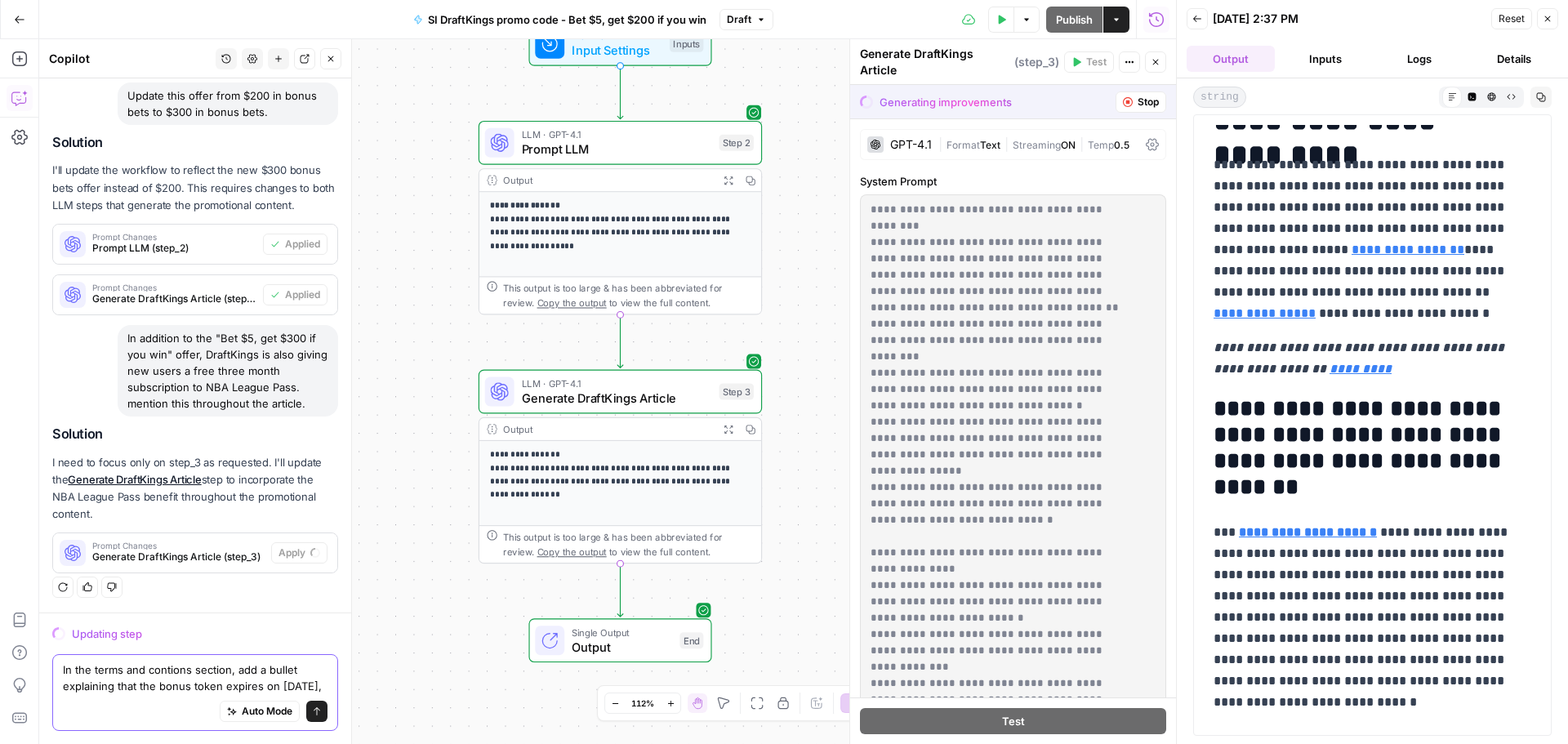
scroll to position [143, 0]
click at [171, 662] on textarea "In the terms and contions section, add a bullet explaining that the bonus token…" at bounding box center [195, 678] width 265 height 33
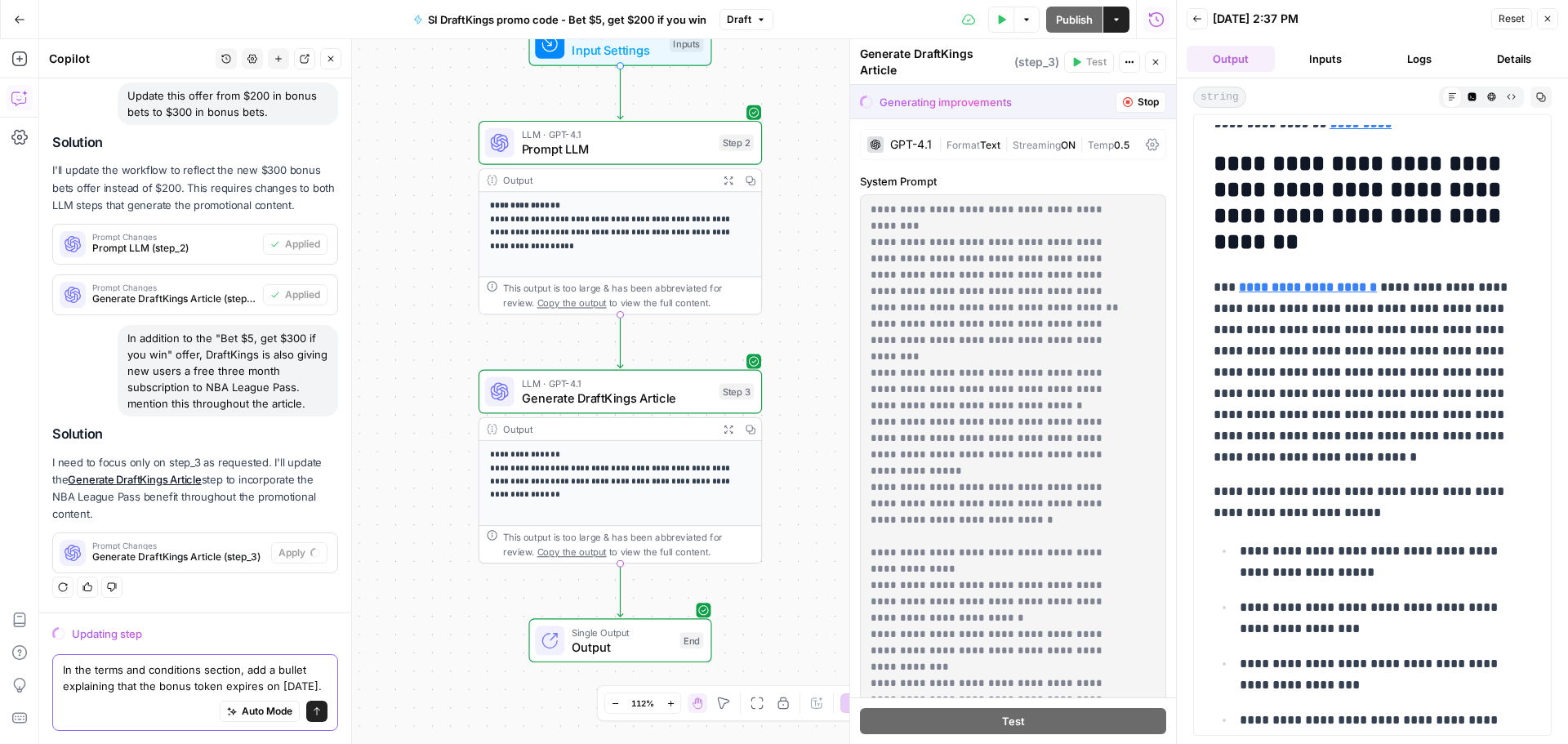
scroll to position [735, 0]
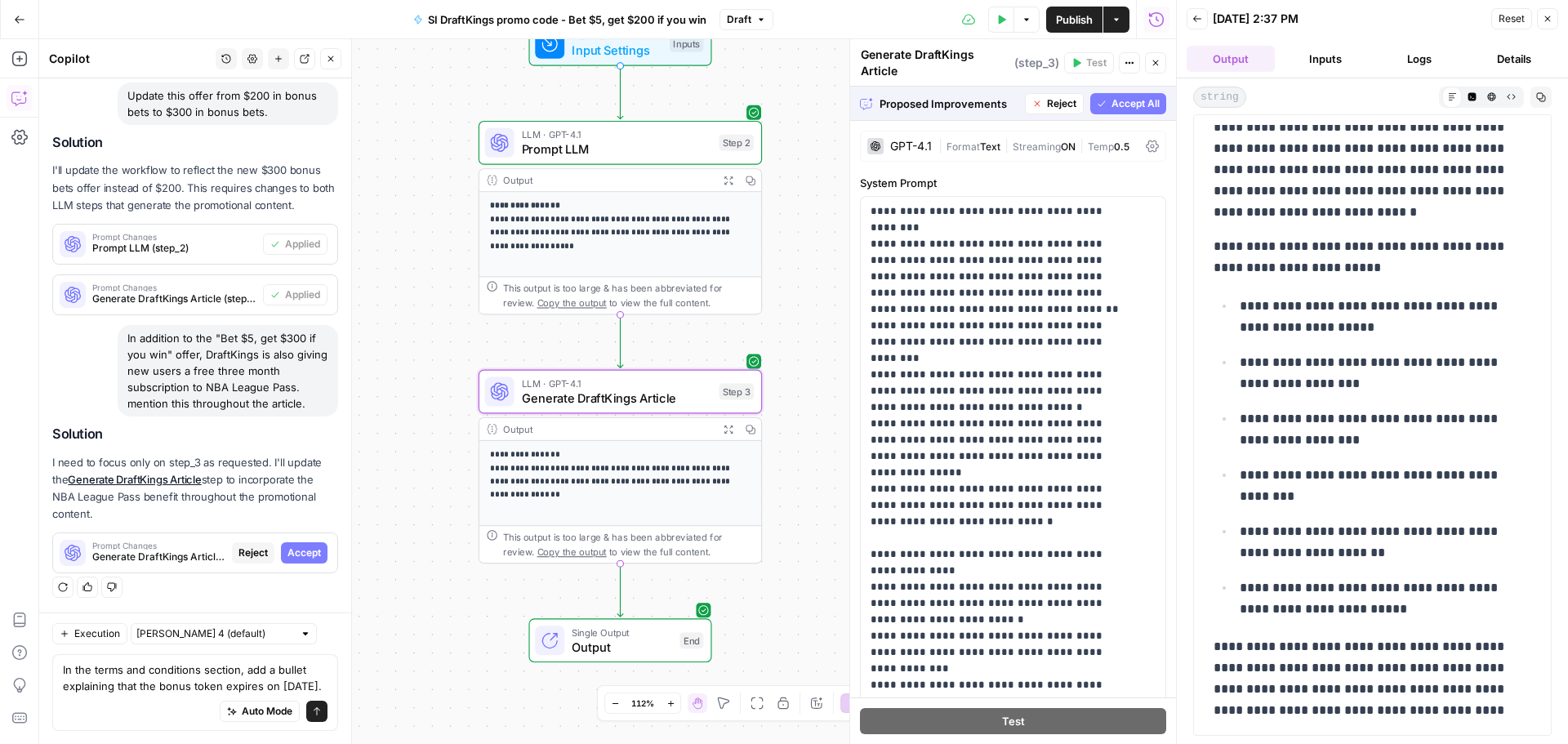
click at [295, 545] on span "Accept" at bounding box center [304, 552] width 34 height 15
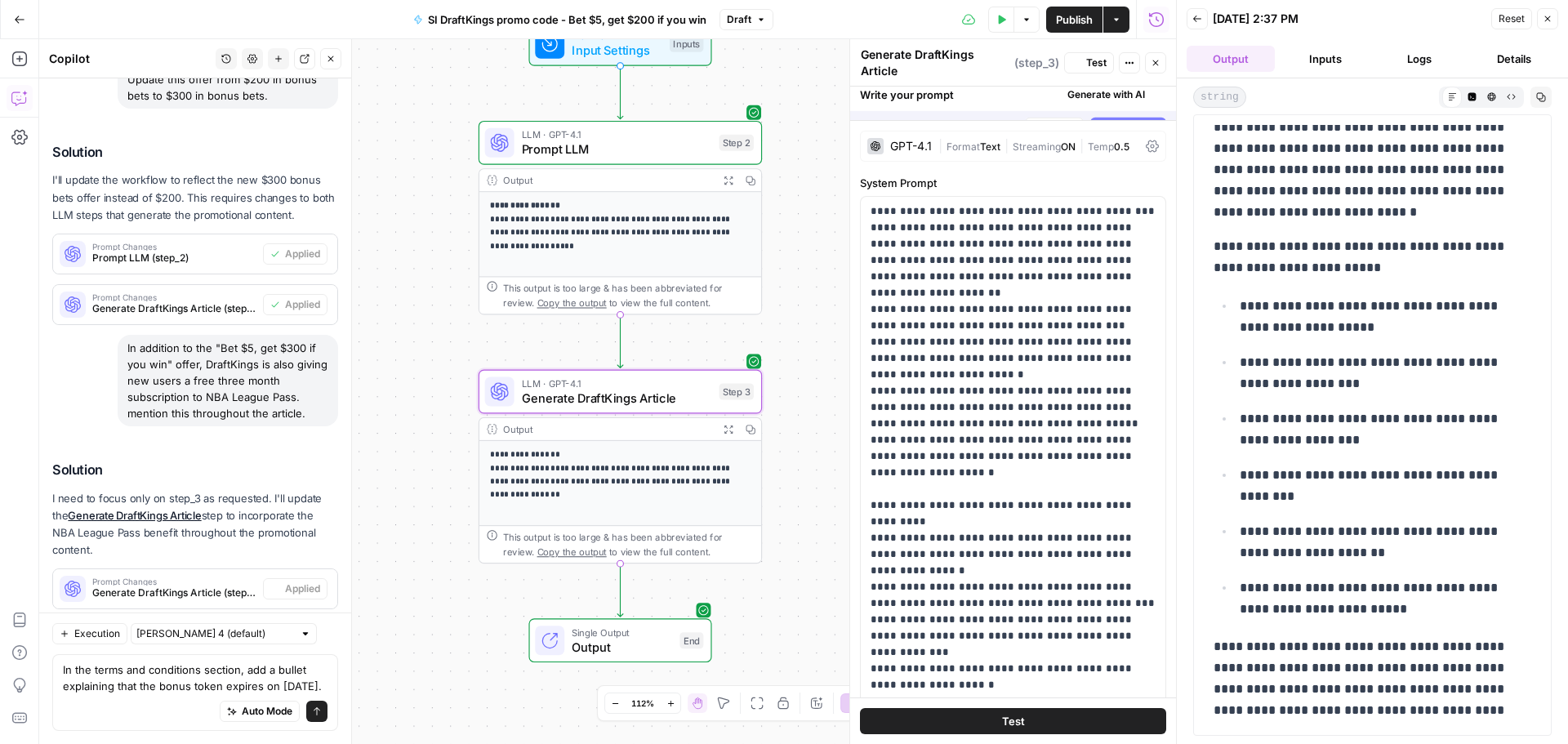
scroll to position [0, 0]
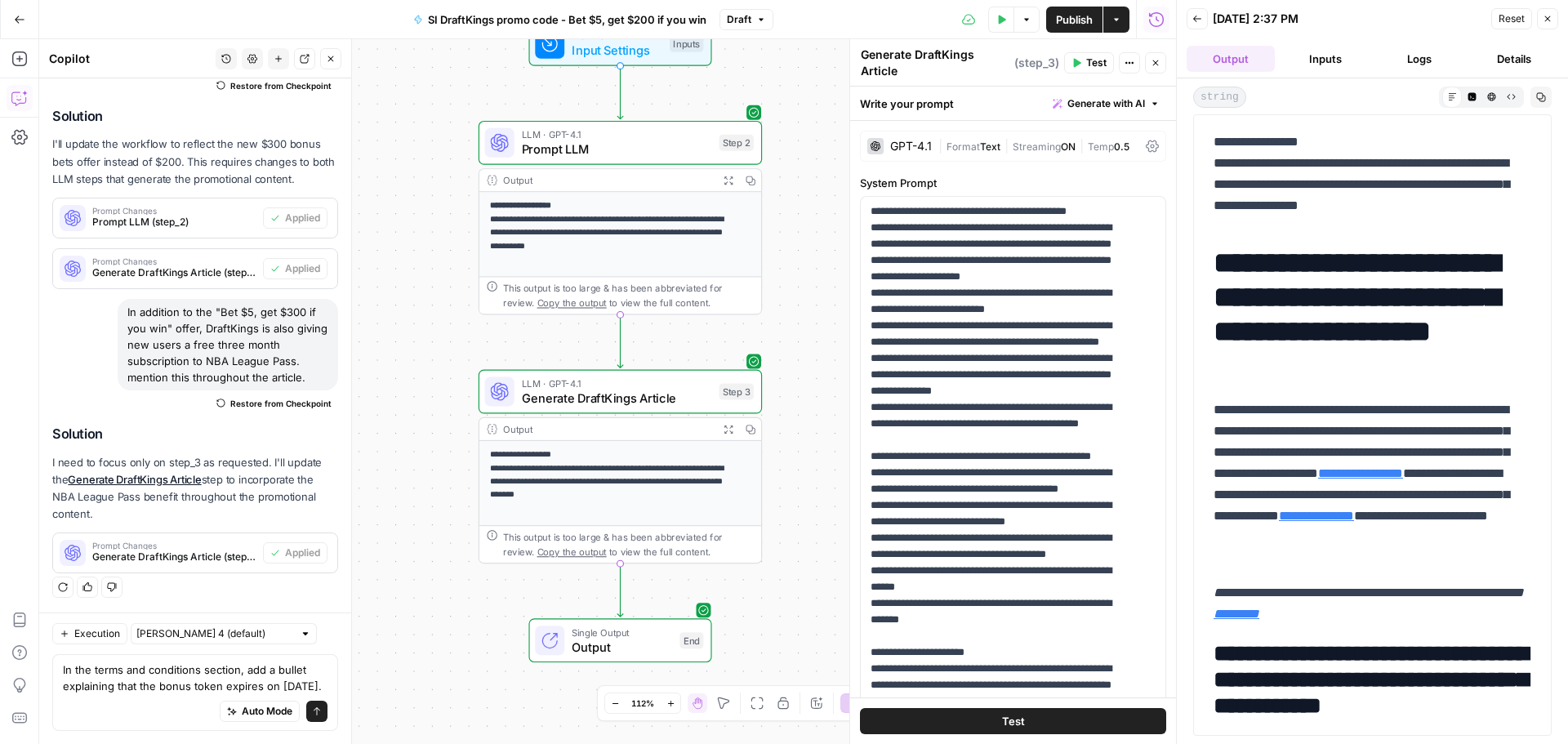
click at [1024, 721] on button "Test" at bounding box center [1013, 721] width 306 height 26
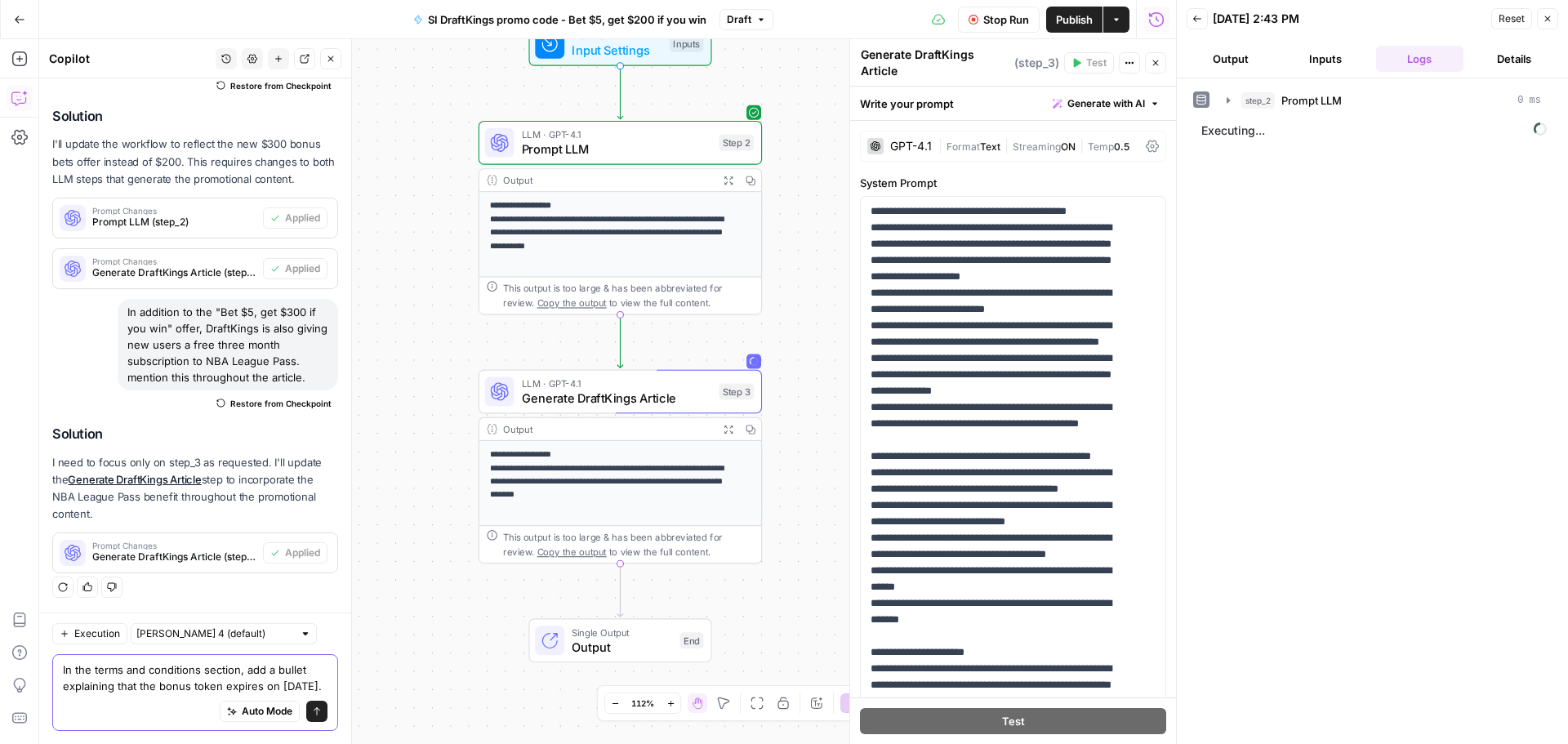
click at [265, 662] on textarea "In the terms and conditions section, add a bullet explaining that the bonus tok…" at bounding box center [195, 678] width 265 height 33
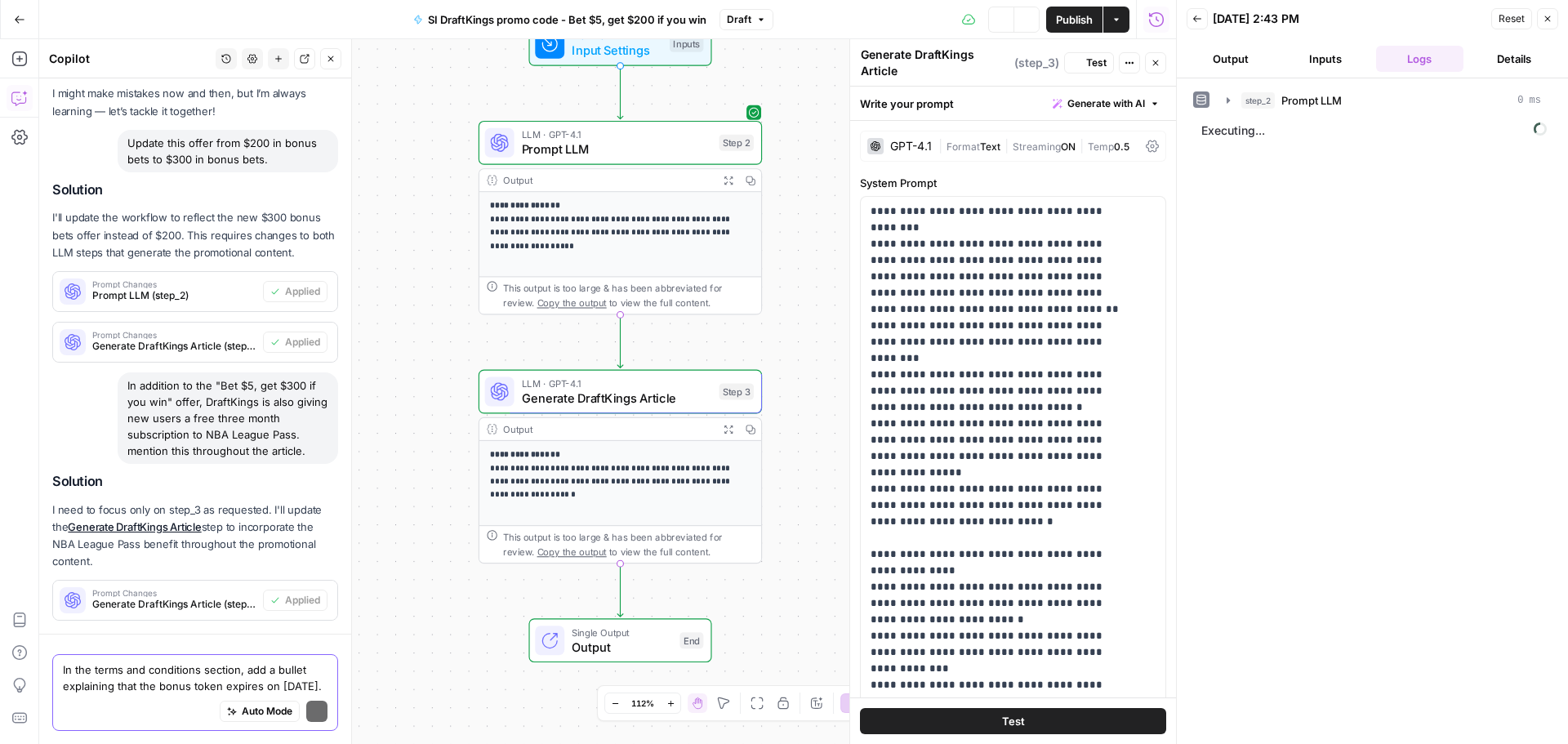
scroll to position [195, 0]
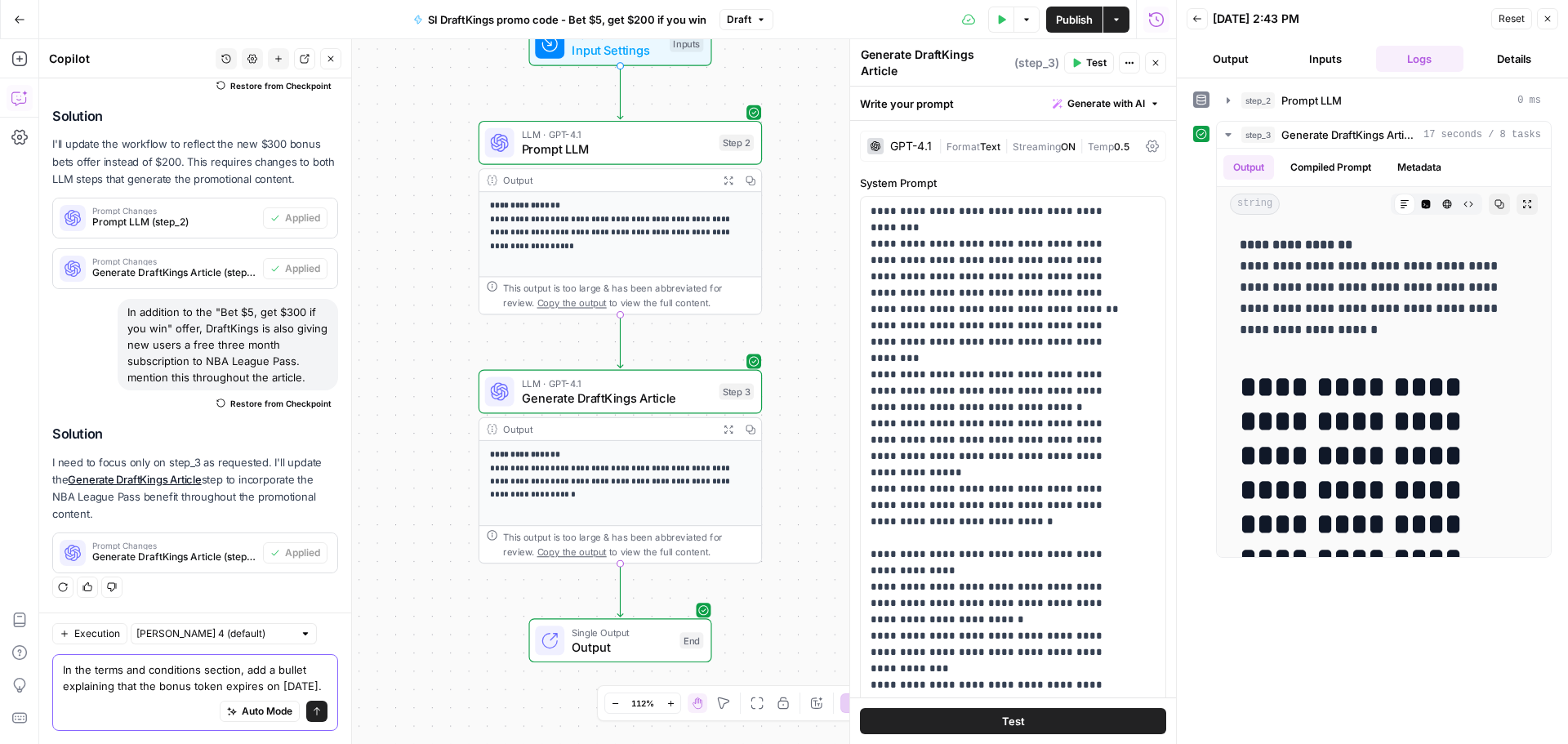
click at [143, 672] on textarea "In the terms and conditions section, add a bullet explaining that the bonus tok…" at bounding box center [195, 678] width 265 height 33
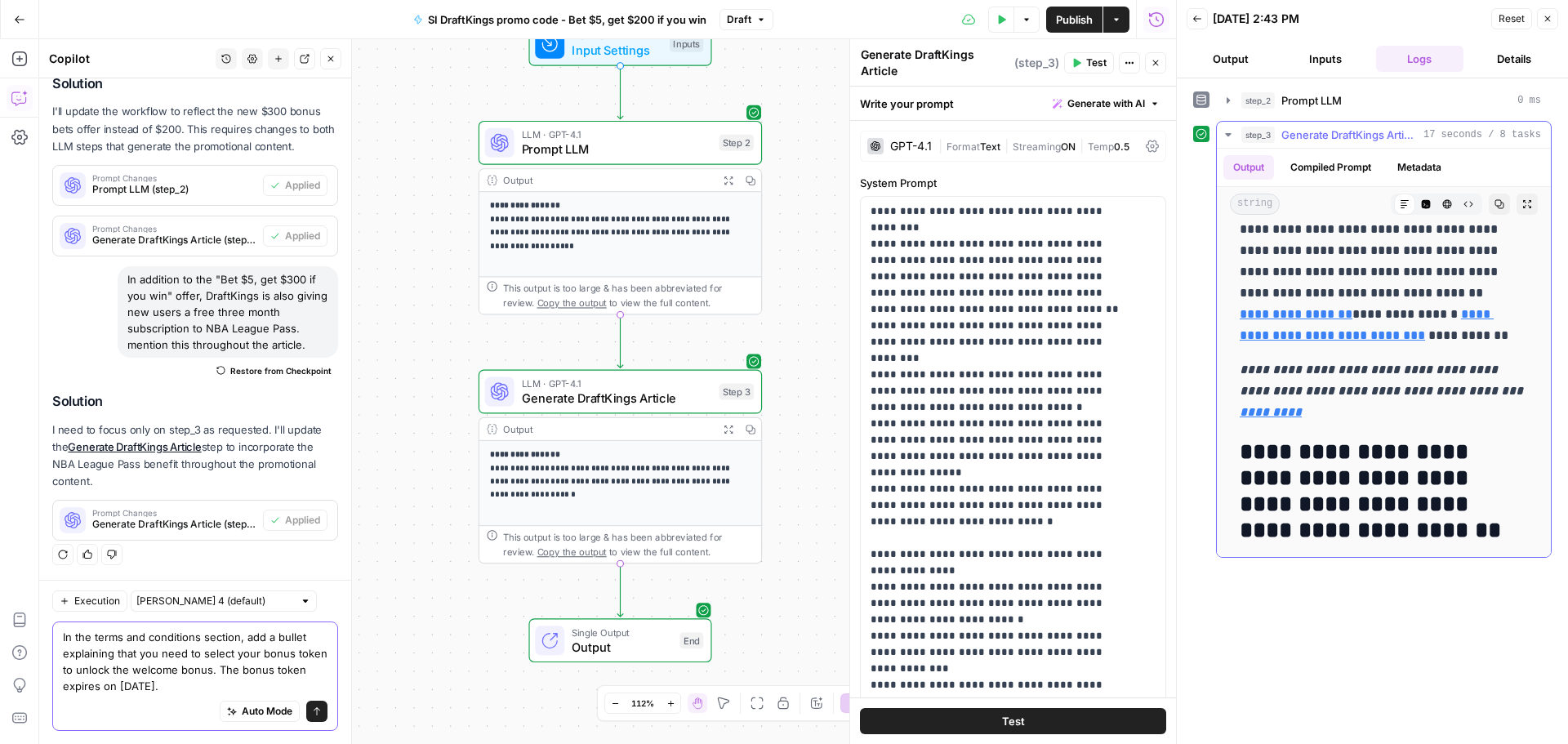
scroll to position [571, 0]
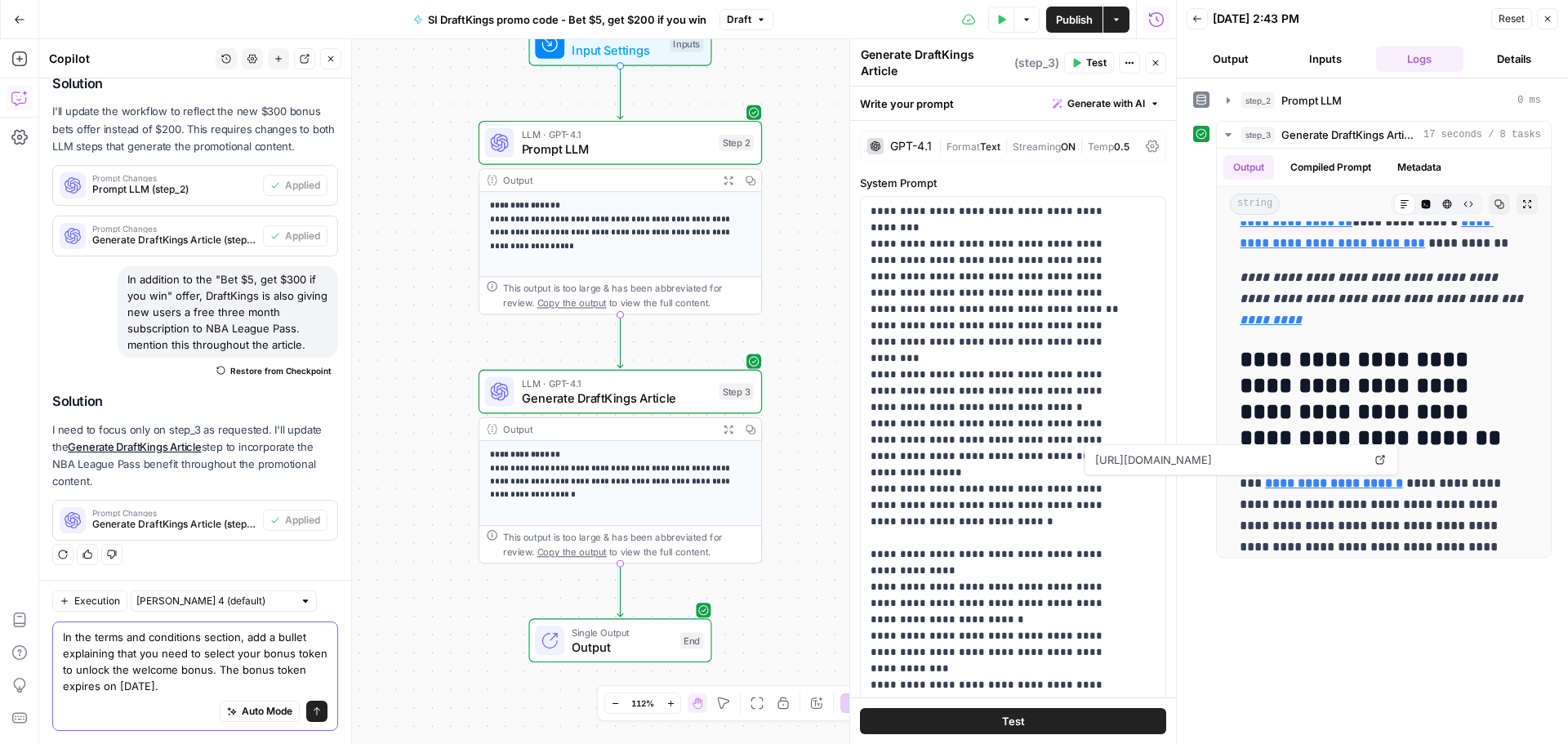
type textarea "In the terms and conditions section, add a bullet explaining that you need to s…"
click at [306, 702] on button "Send" at bounding box center [317, 711] width 21 height 21
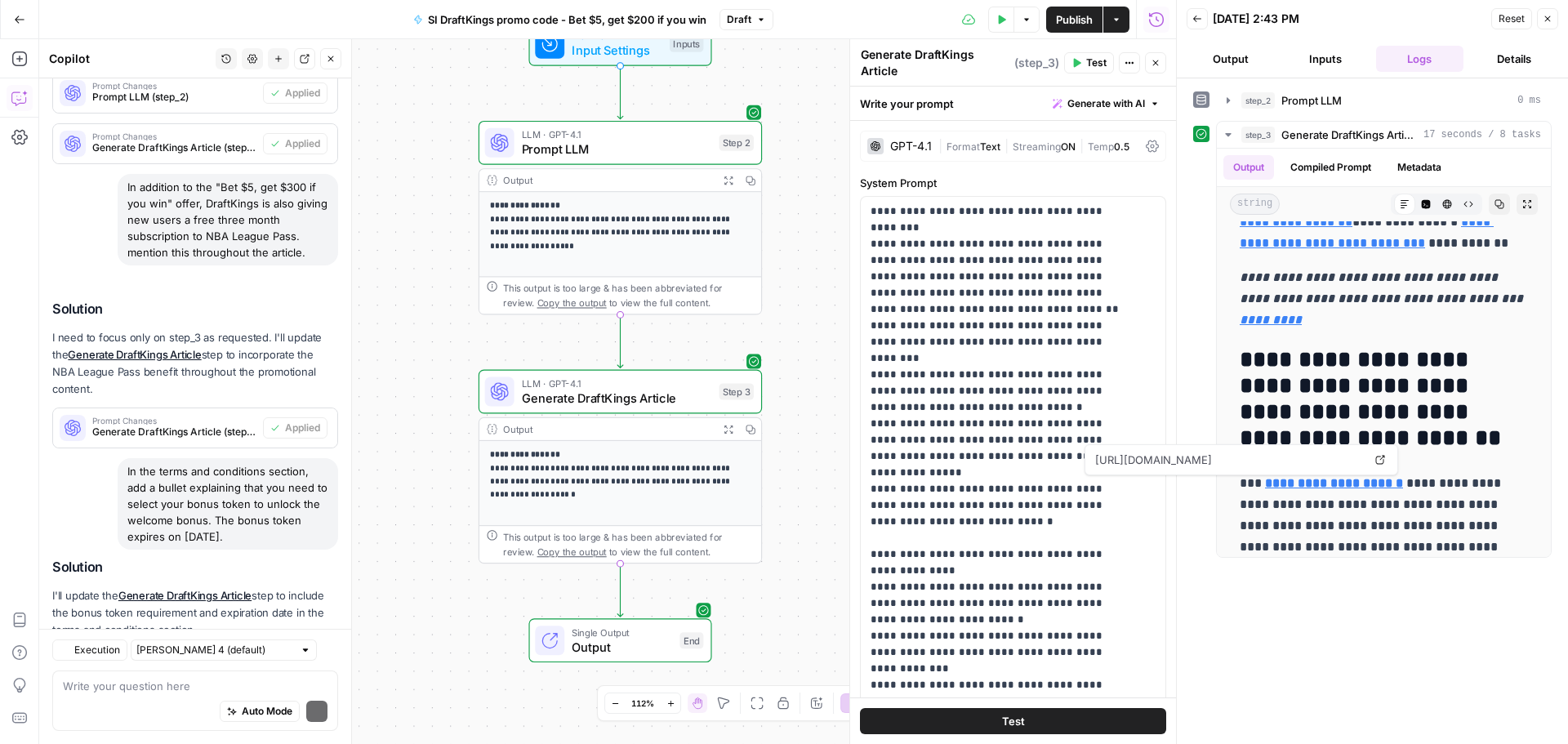
scroll to position [403, 0]
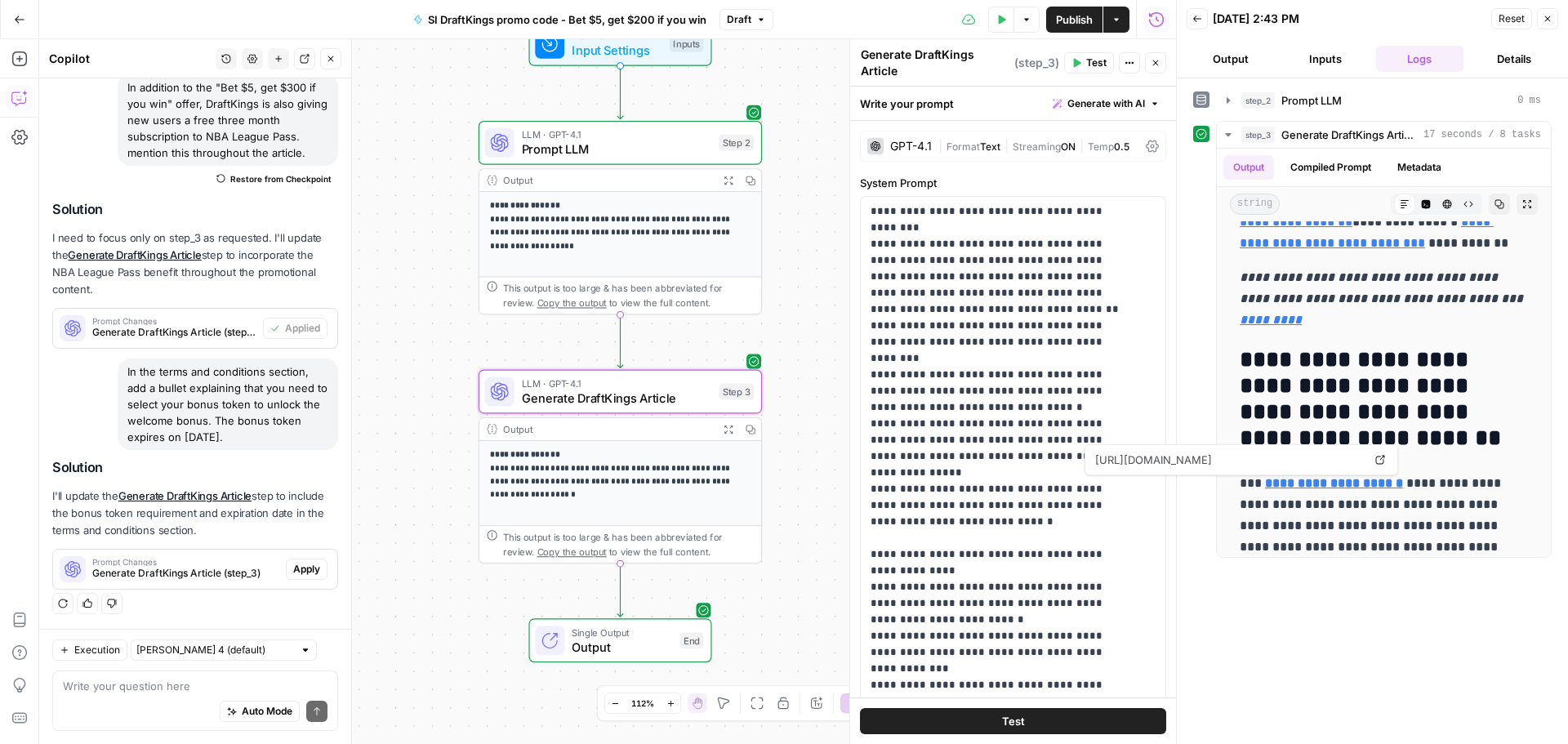
click at [303, 578] on button "Apply" at bounding box center [307, 569] width 42 height 21
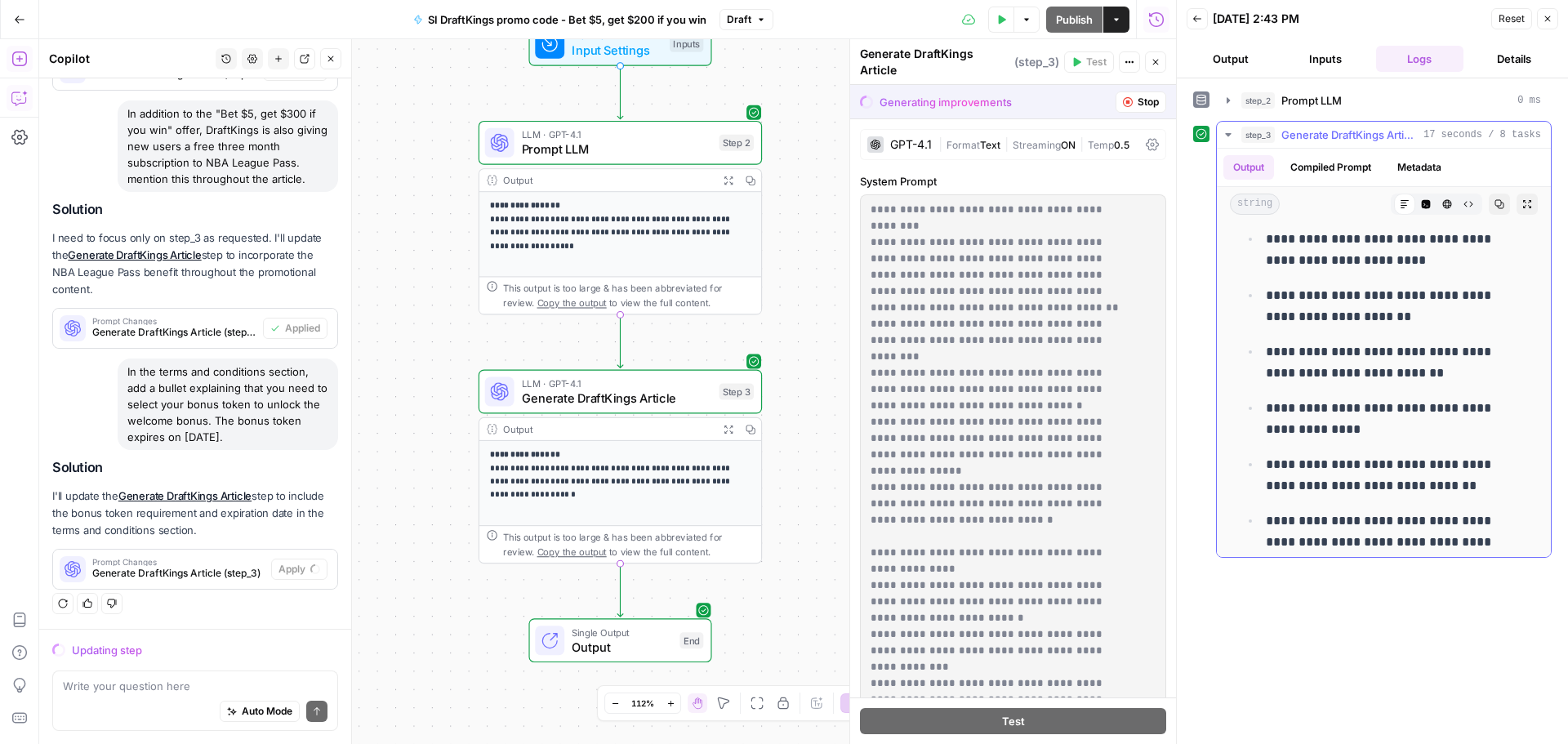
scroll to position [1307, 0]
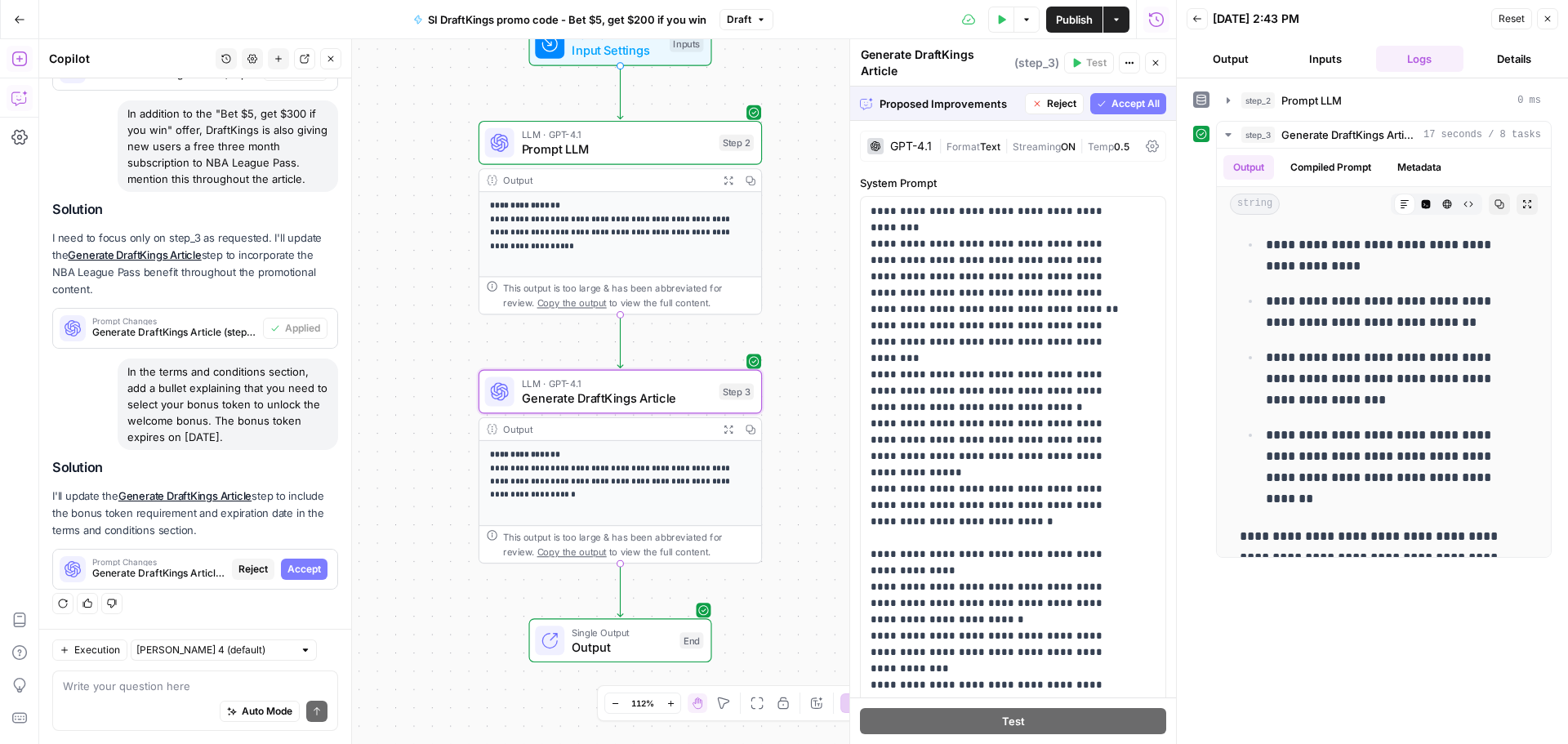
click at [291, 568] on span "Accept" at bounding box center [304, 569] width 34 height 15
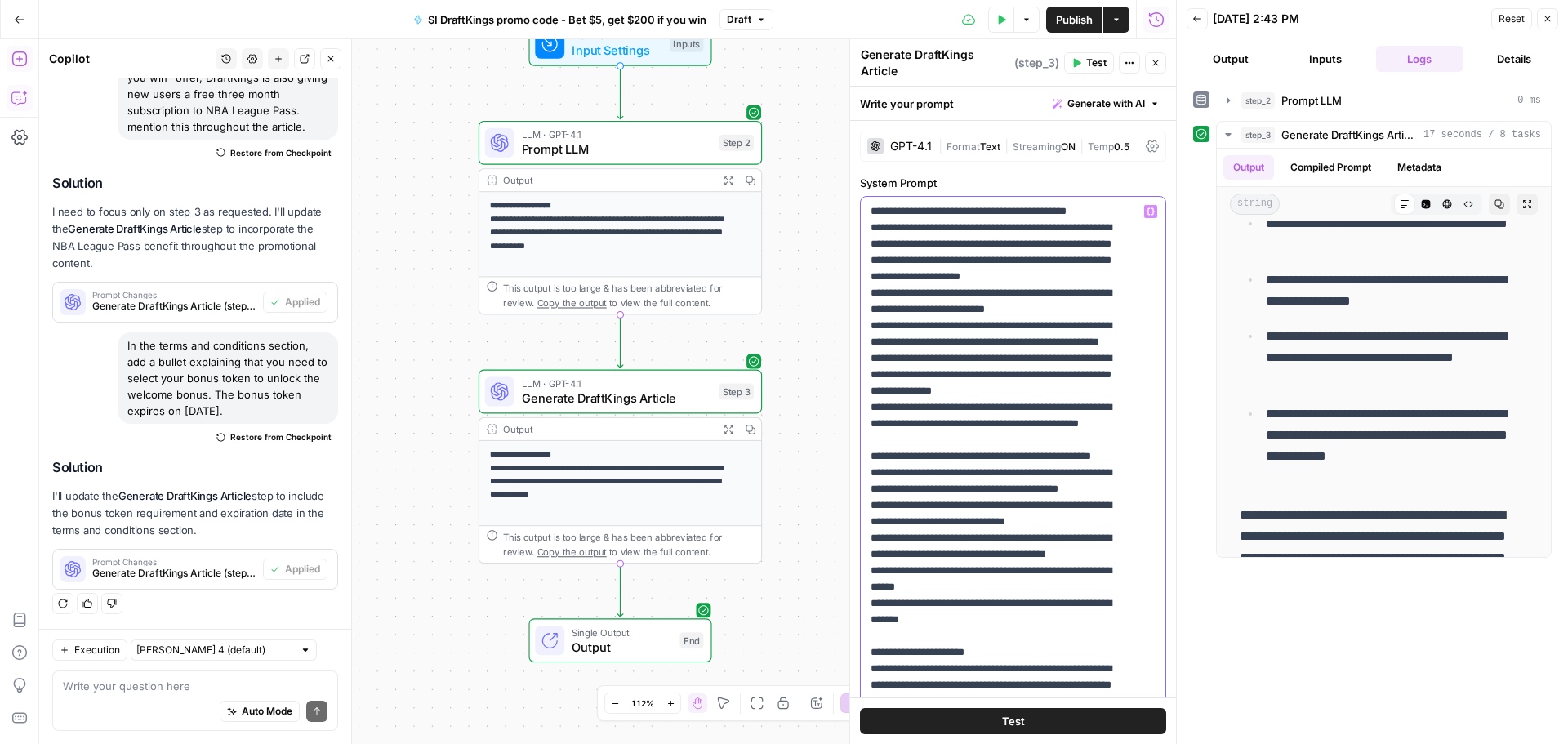
type input "youtube"
click at [1098, 175] on icon "button" at bounding box center [1100, 173] width 8 height 8
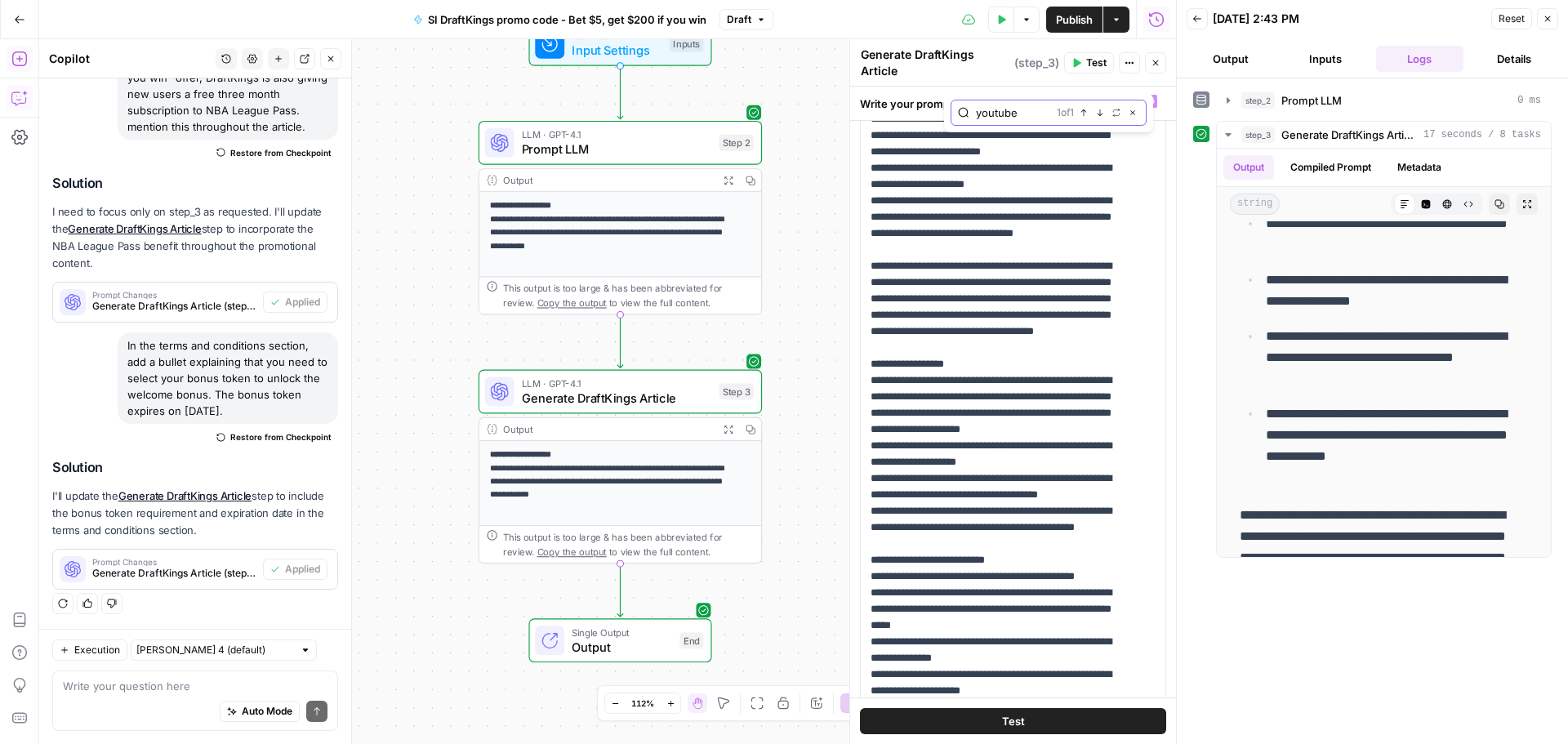
scroll to position [7619, 0]
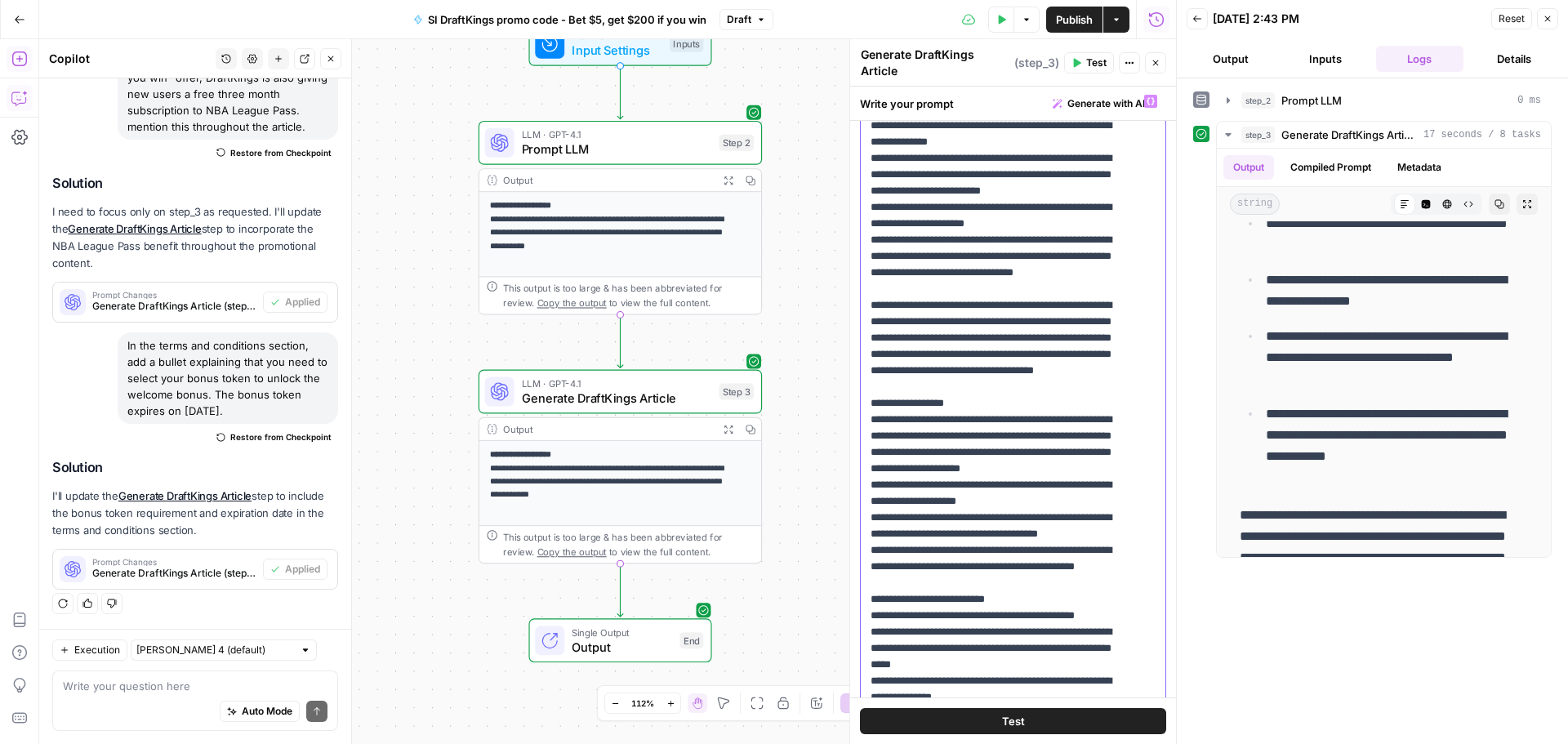
drag, startPoint x: 1009, startPoint y: 288, endPoint x: 892, endPoint y: 239, distance: 126.8
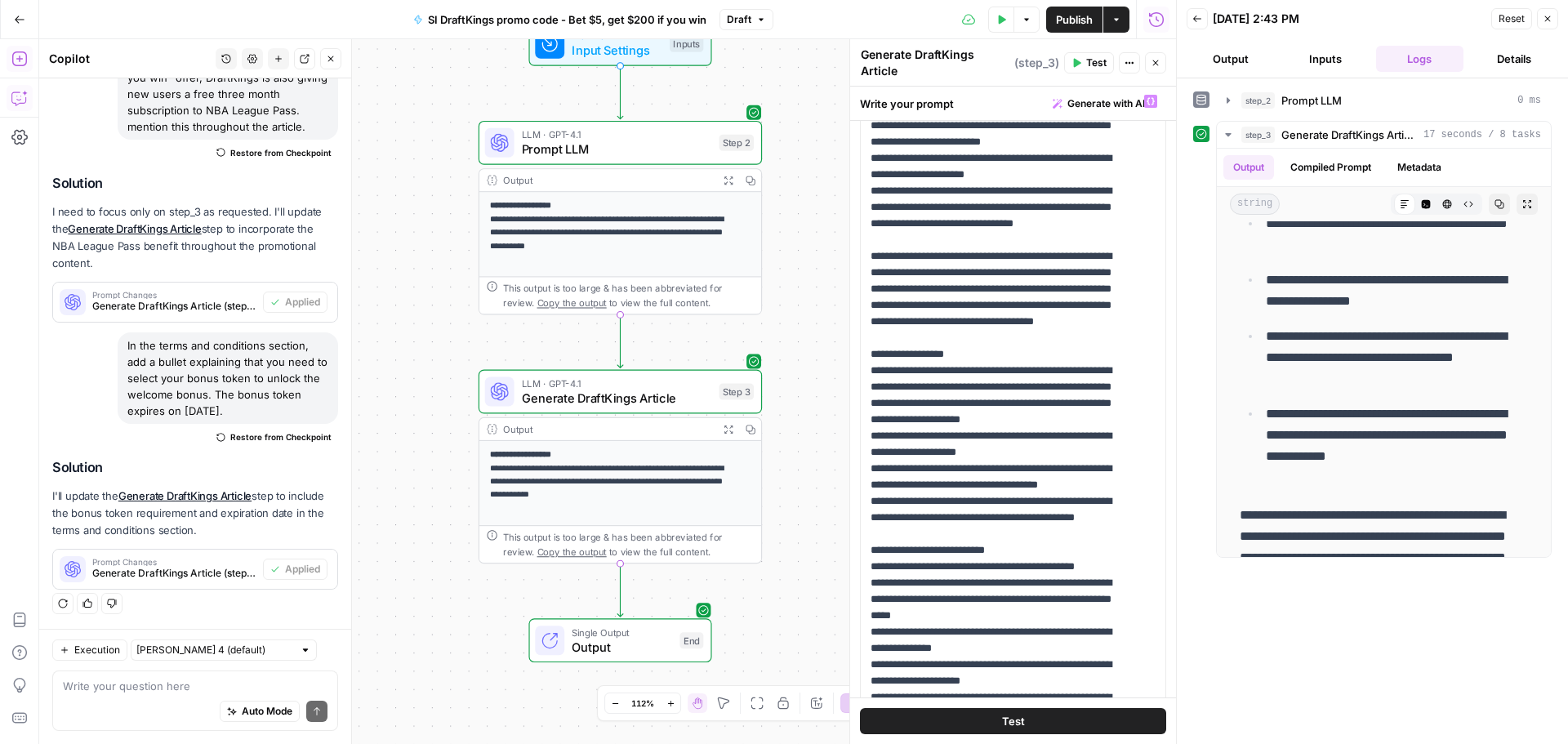
click at [1034, 715] on button "Test" at bounding box center [1013, 721] width 306 height 26
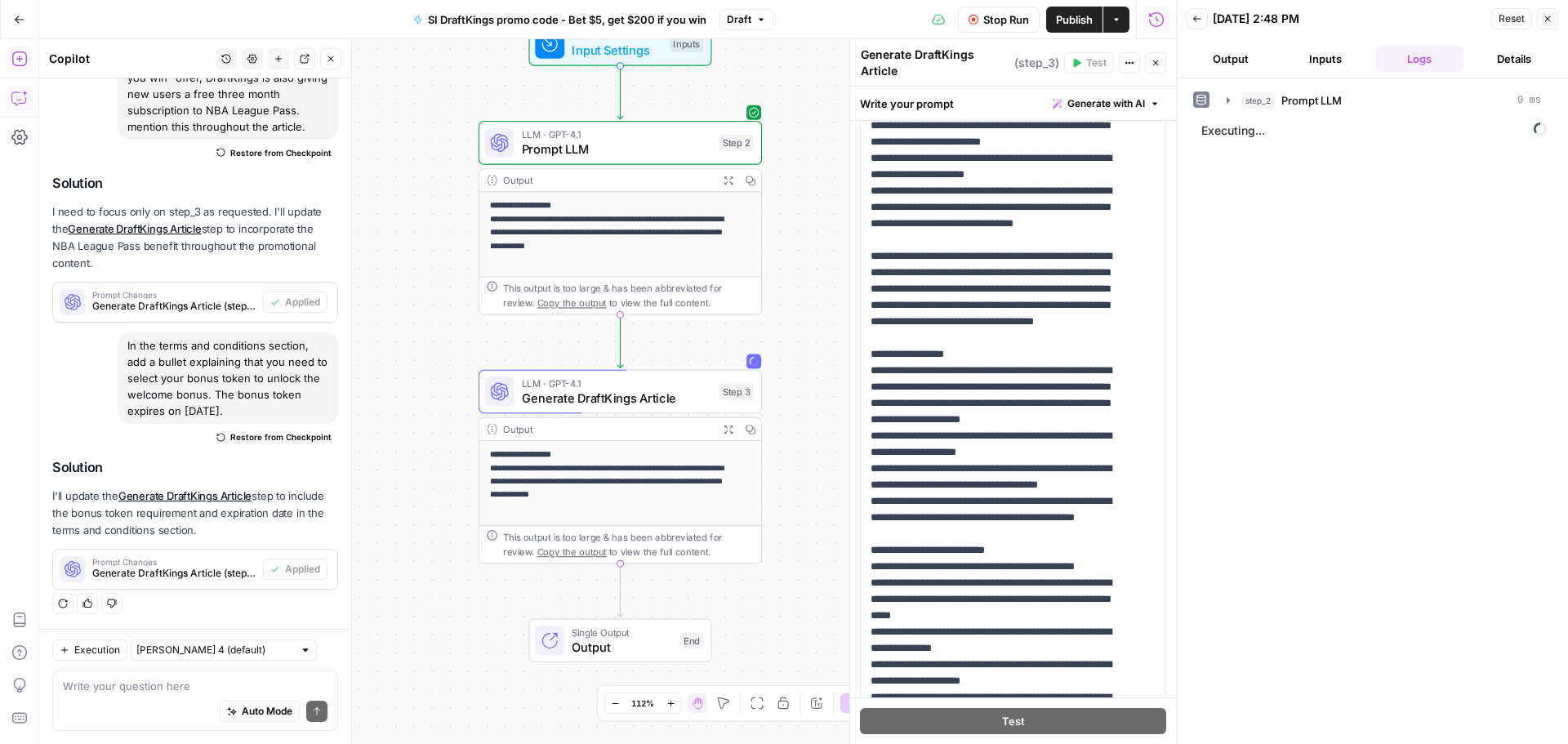
click at [79, 670] on div "Write your question here Auto Mode Send" at bounding box center [195, 701] width 286 height 61
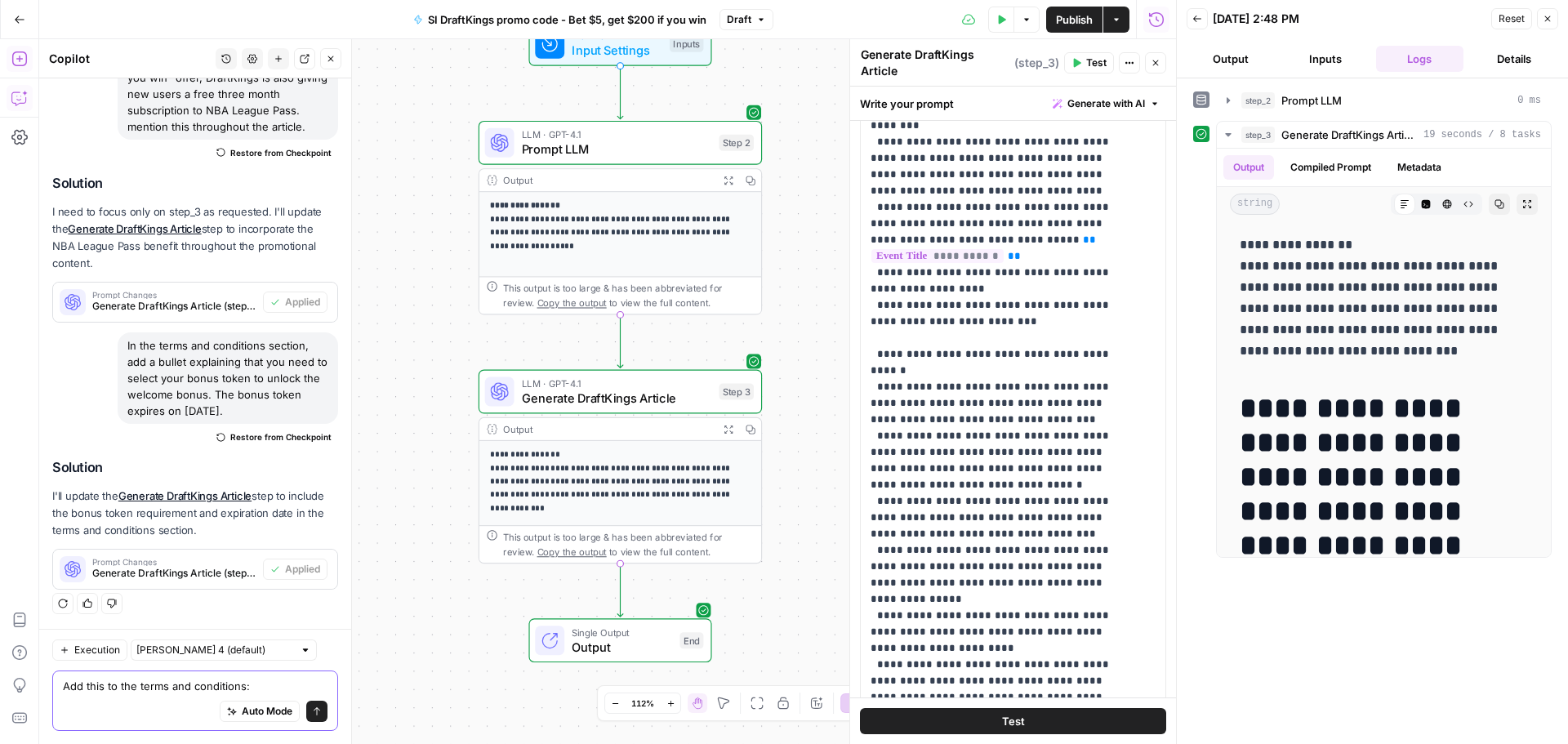
scroll to position [446, 0]
click at [108, 695] on div "Auto Mode Send" at bounding box center [195, 712] width 265 height 36
click at [270, 670] on div "Add this to the terms and conditions: Add this to the terms and conditions: Aut…" at bounding box center [195, 701] width 286 height 61
click at [267, 678] on textarea "Add this to the terms and conditions:" at bounding box center [195, 686] width 265 height 16
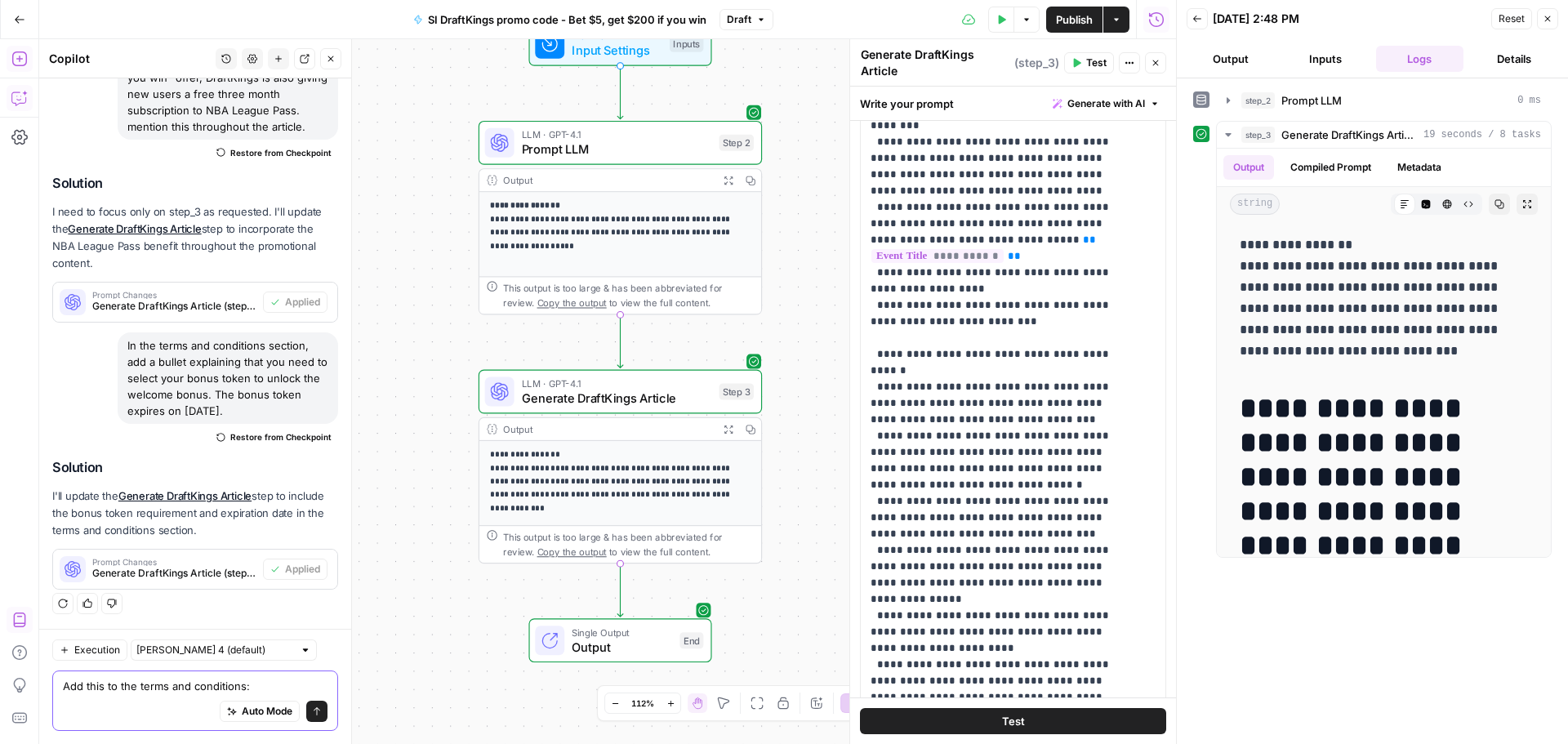
paste textarea "NBA League Pass: Subscription auto-renews monthly at the current price (current…"
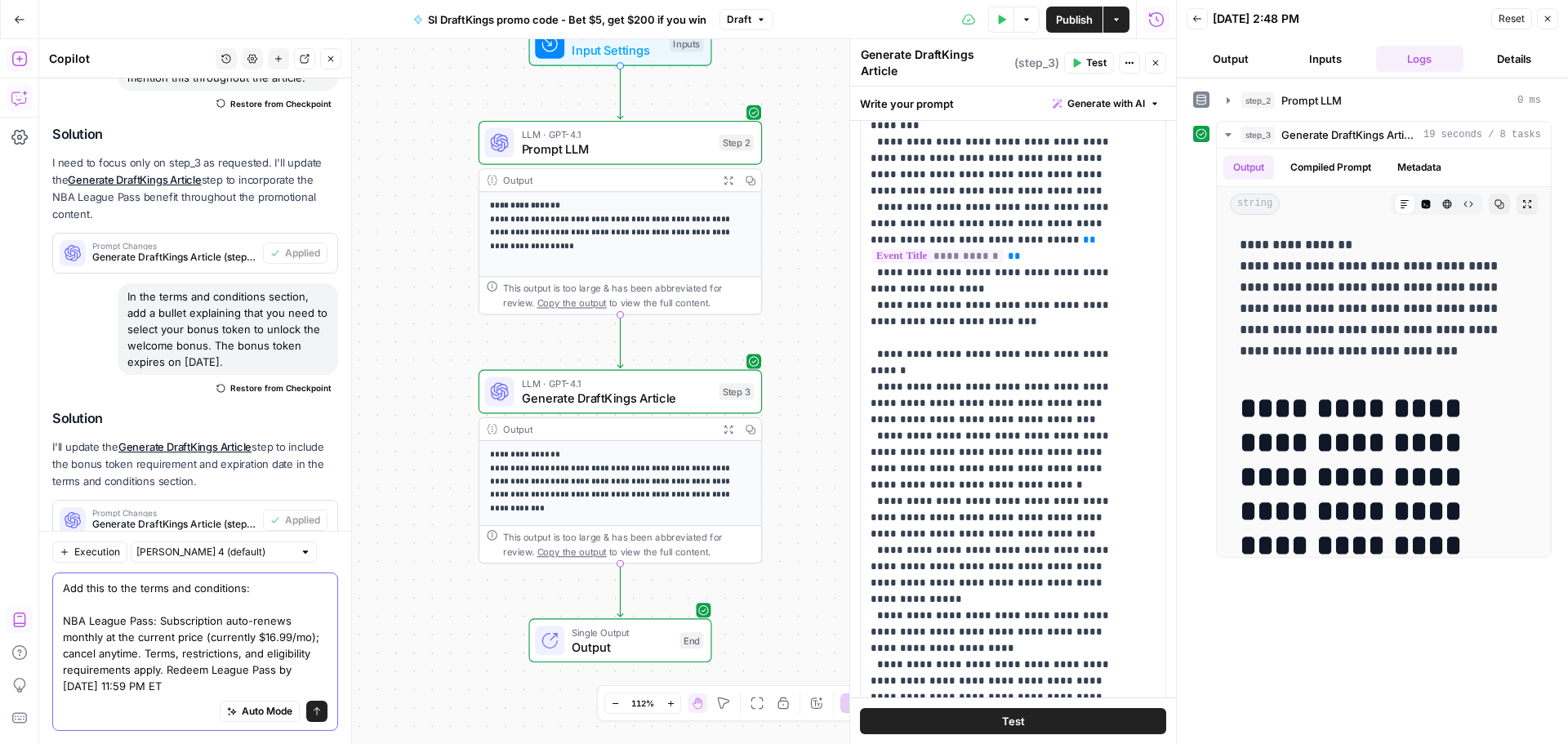
scroll to position [544, 0]
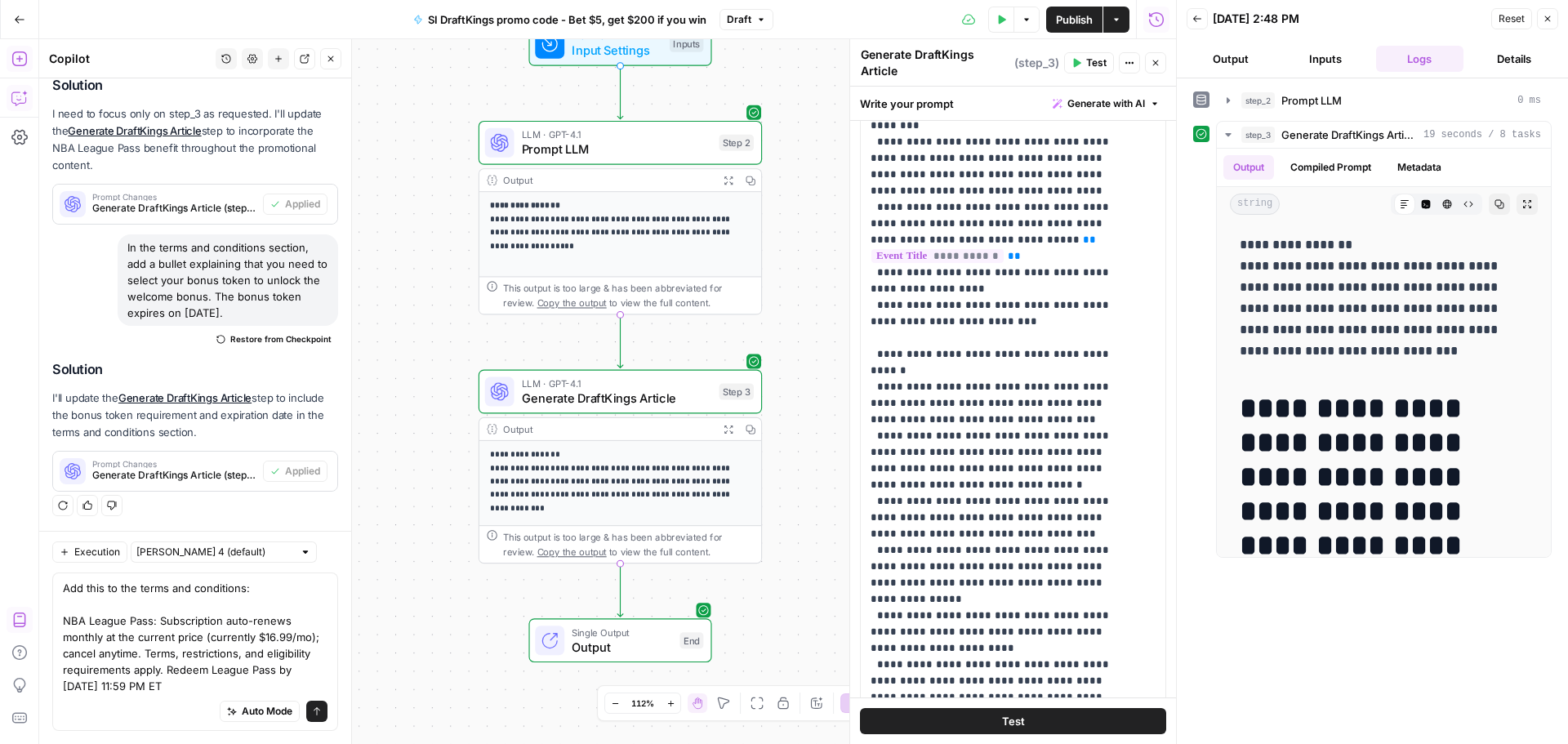
click at [125, 702] on div "Auto Mode Send" at bounding box center [195, 712] width 265 height 36
click at [74, 580] on textarea "Add this to the terms and conditions: NBA League Pass: Subscription auto-renews…" at bounding box center [195, 637] width 265 height 114
click at [106, 580] on textarea "Paraphrae this and add to the terms and conditions: NBA League Pass: Subscripti…" at bounding box center [195, 637] width 265 height 114
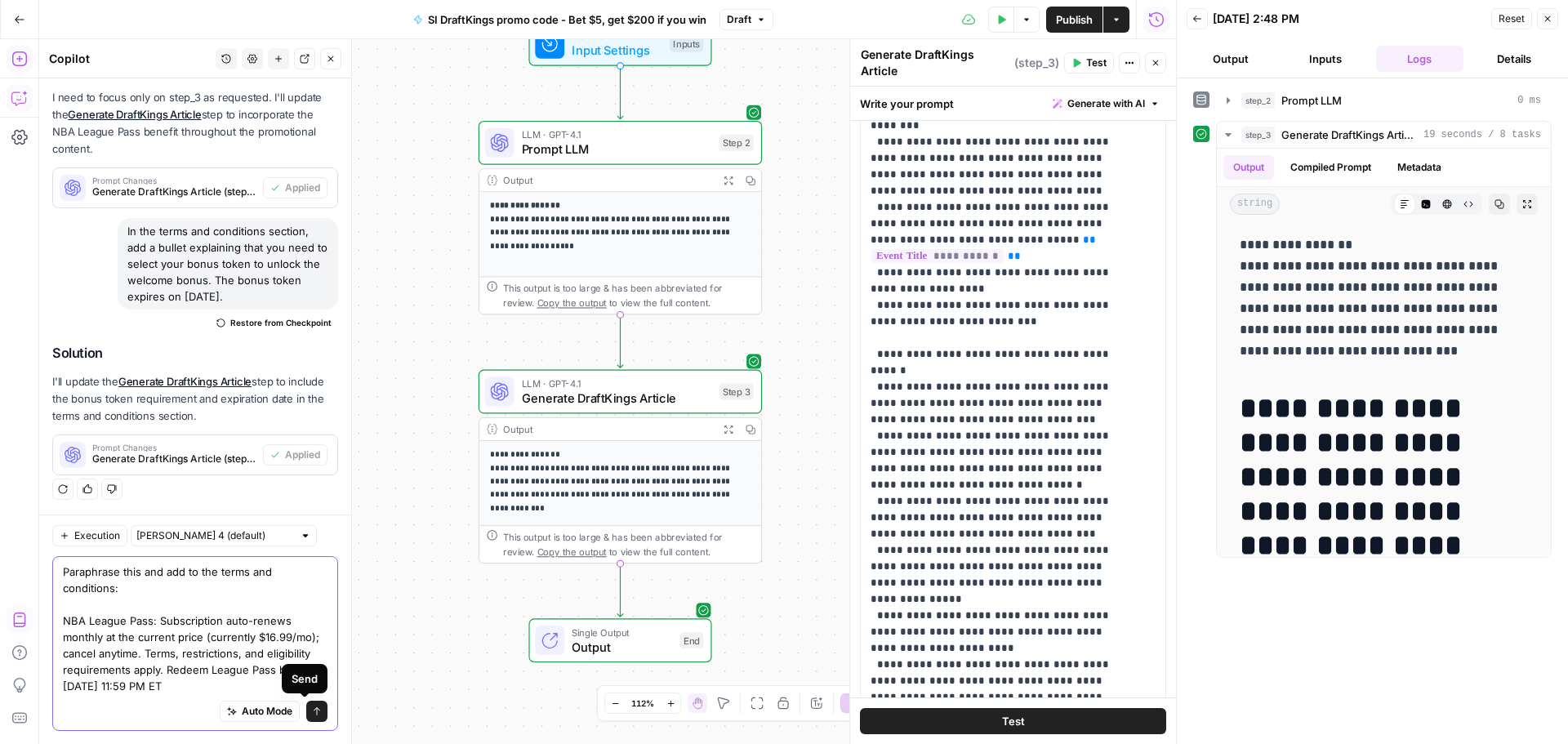
type textarea "Paraphrase this and add to the terms and conditions: NBA League Pass: Subscript…"
click at [310, 706] on button "Send" at bounding box center [317, 711] width 21 height 21
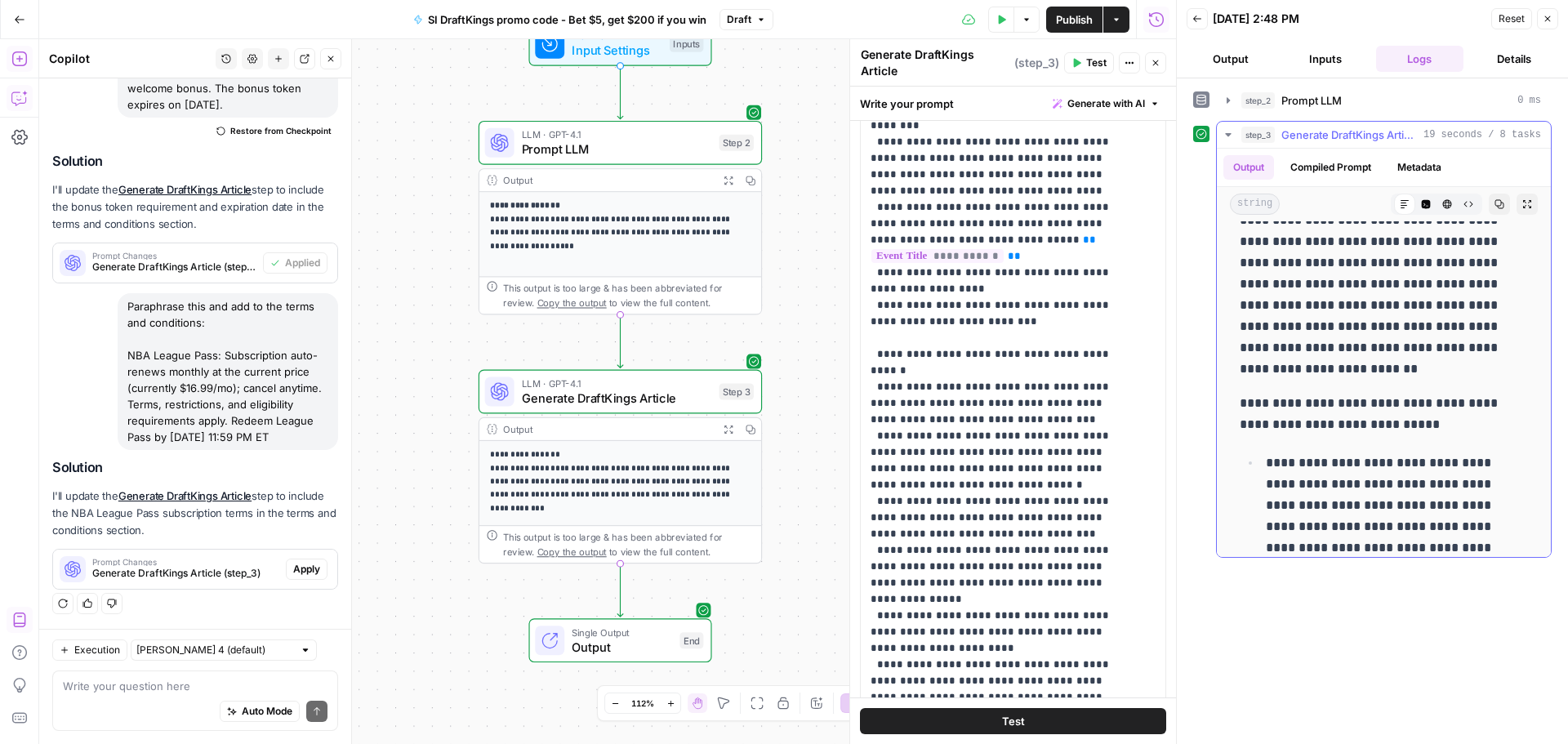
scroll to position [1061, 0]
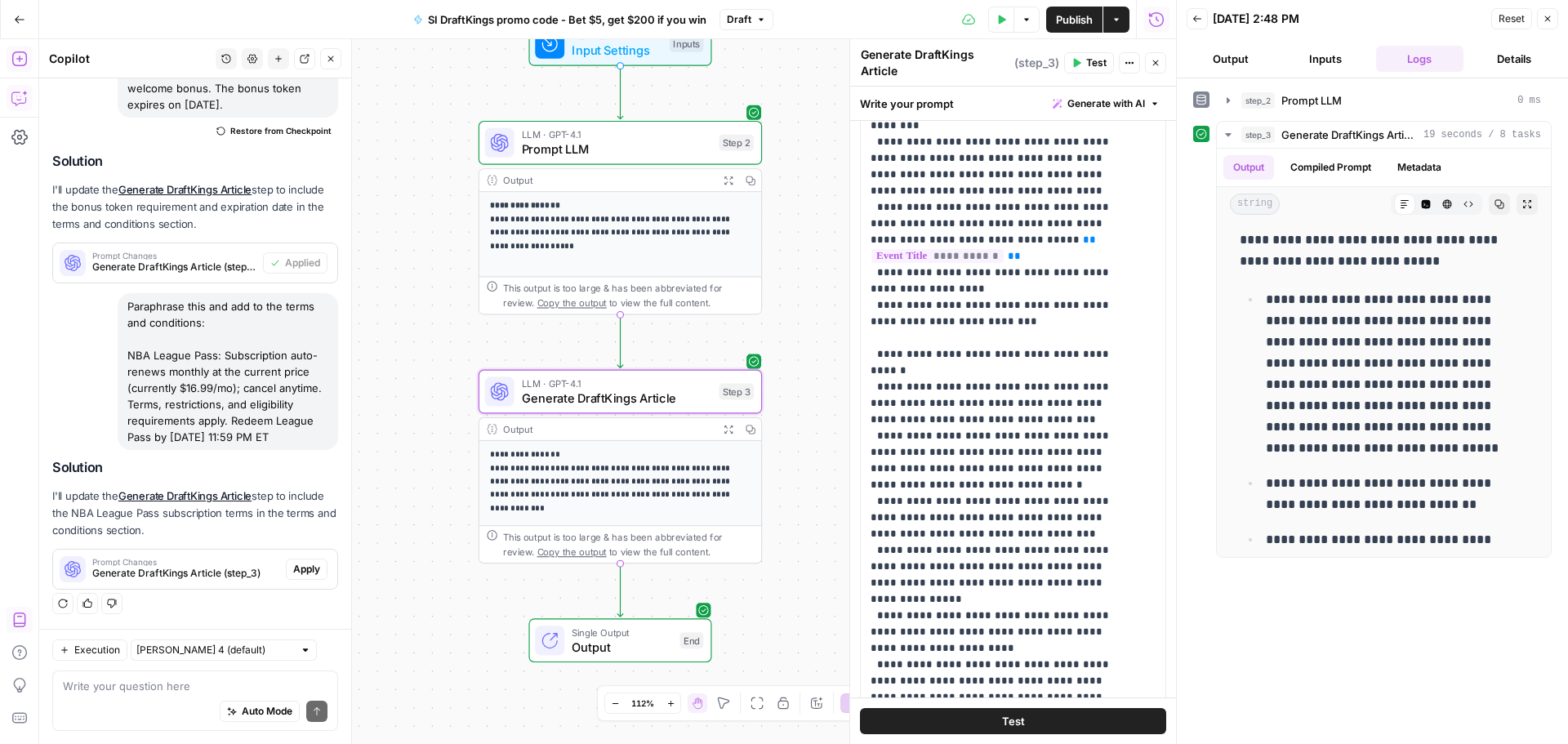
click at [299, 566] on span "Apply" at bounding box center [306, 569] width 27 height 15
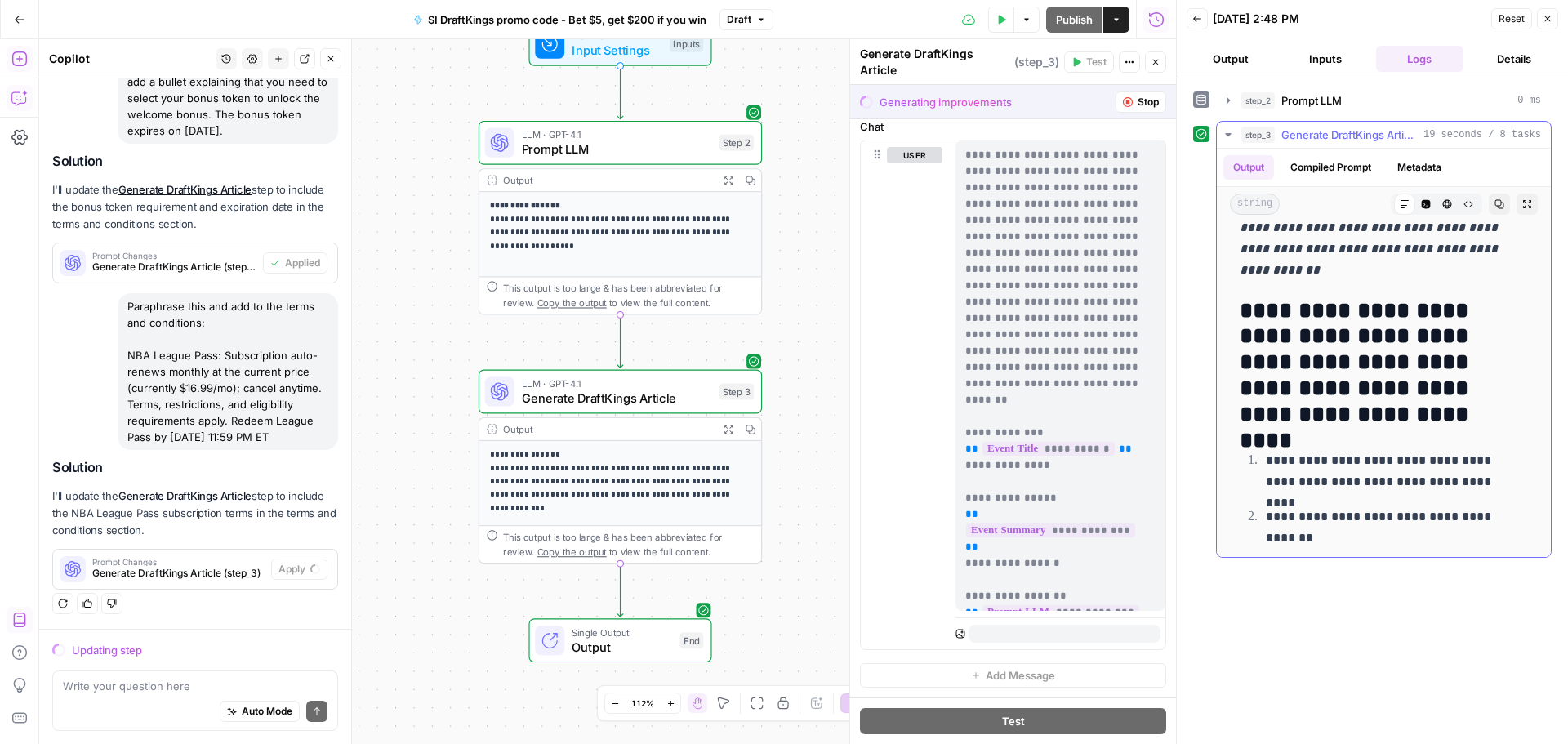
scroll to position [2205, 0]
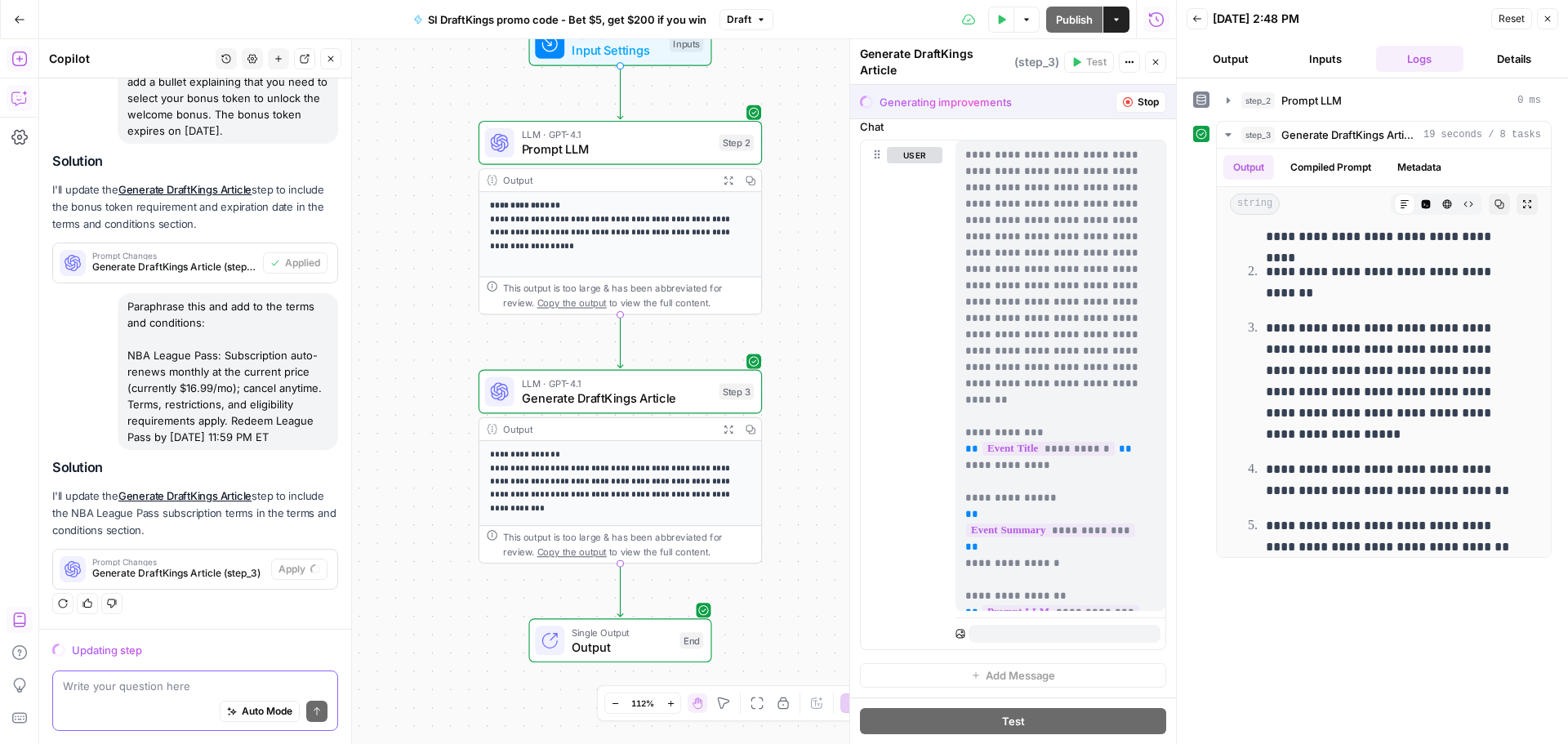
click at [117, 682] on textarea at bounding box center [195, 686] width 265 height 16
click at [194, 681] on textarea "Use AP style for dates. E.g [DATE]." at bounding box center [195, 686] width 265 height 16
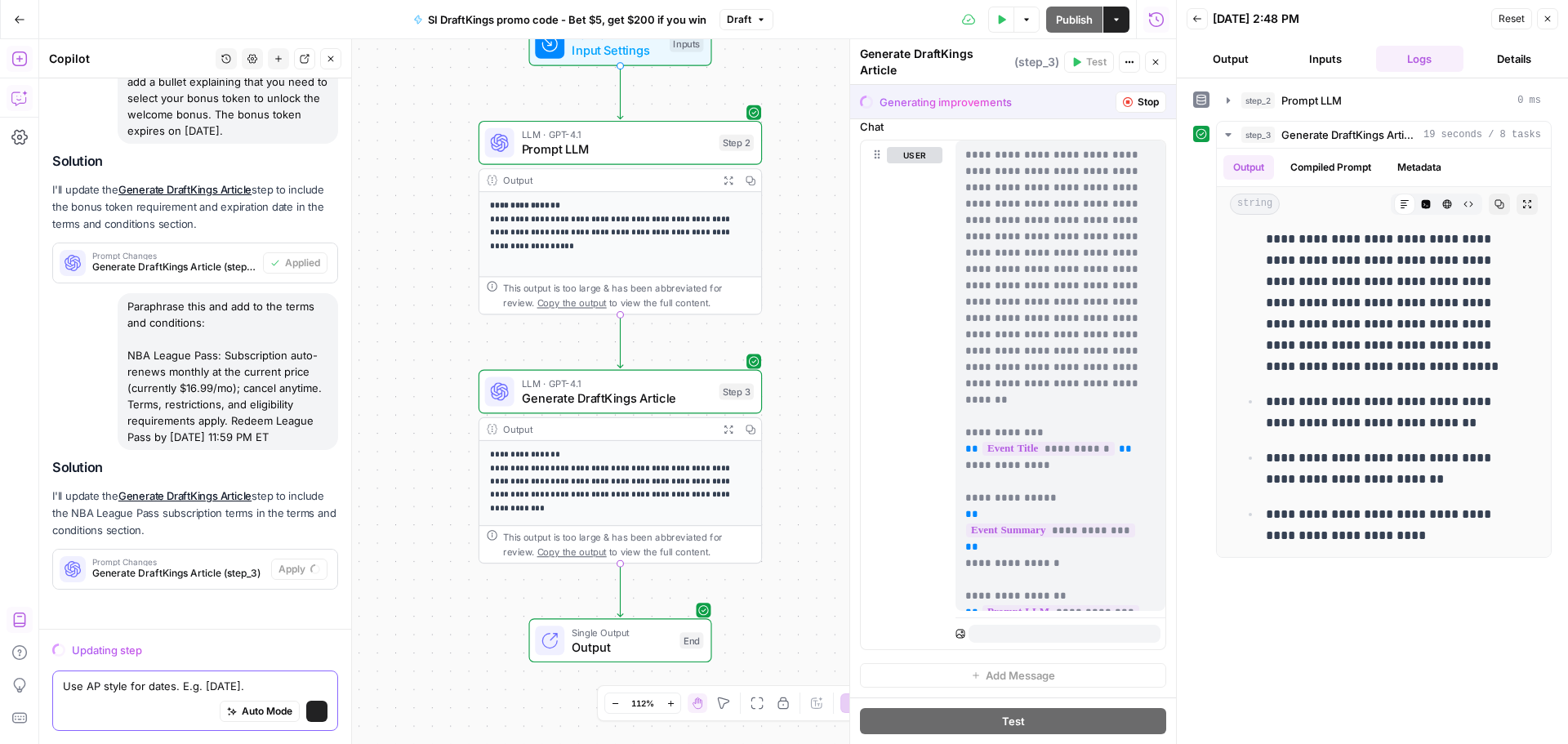
scroll to position [690, 0]
click at [300, 686] on textarea "Use AP style for dates. E.g. [DATE]." at bounding box center [195, 686] width 265 height 16
type textarea "Use AP style for dates. E.g. [DATE]."
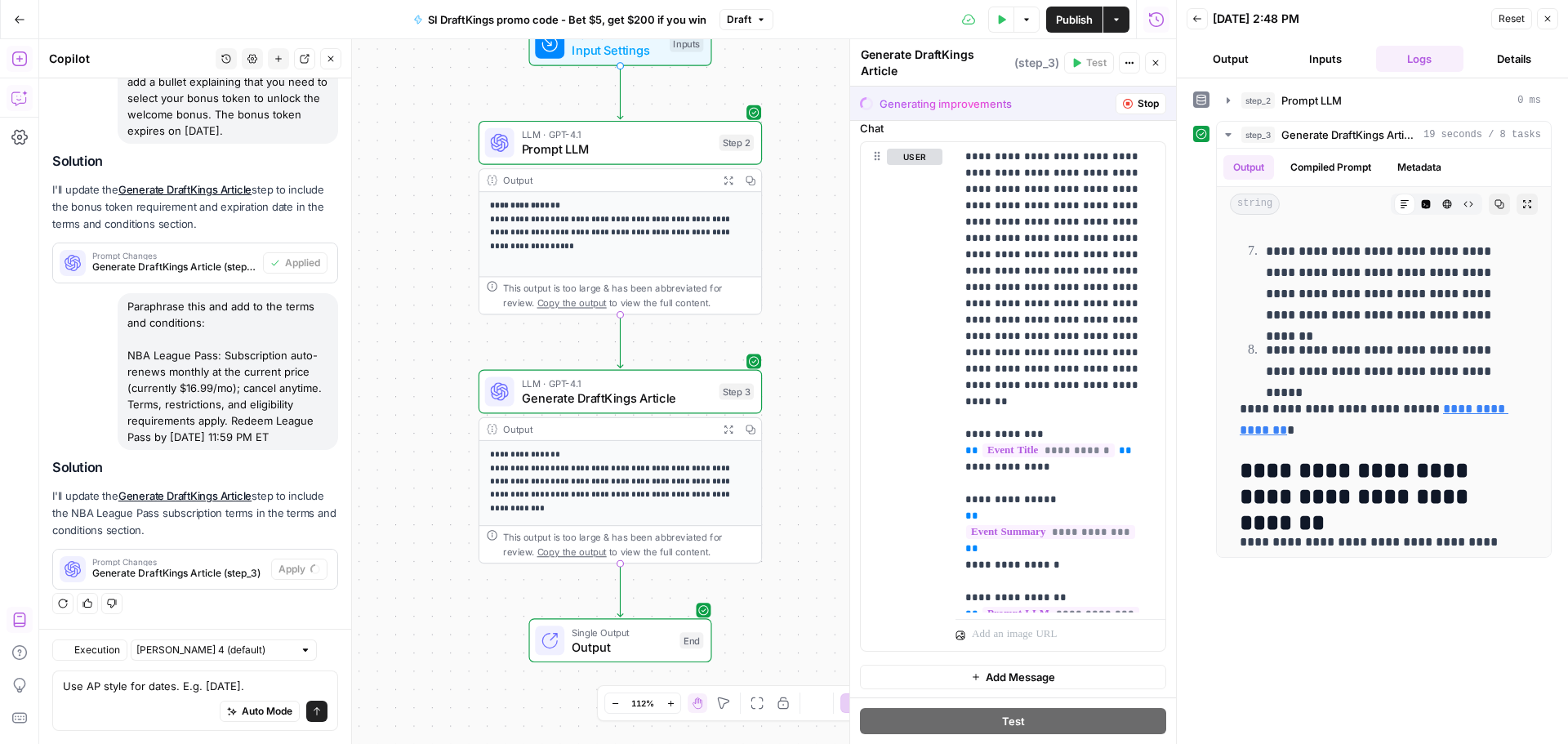
scroll to position [758, 0]
click at [295, 577] on span "Accept" at bounding box center [304, 569] width 34 height 15
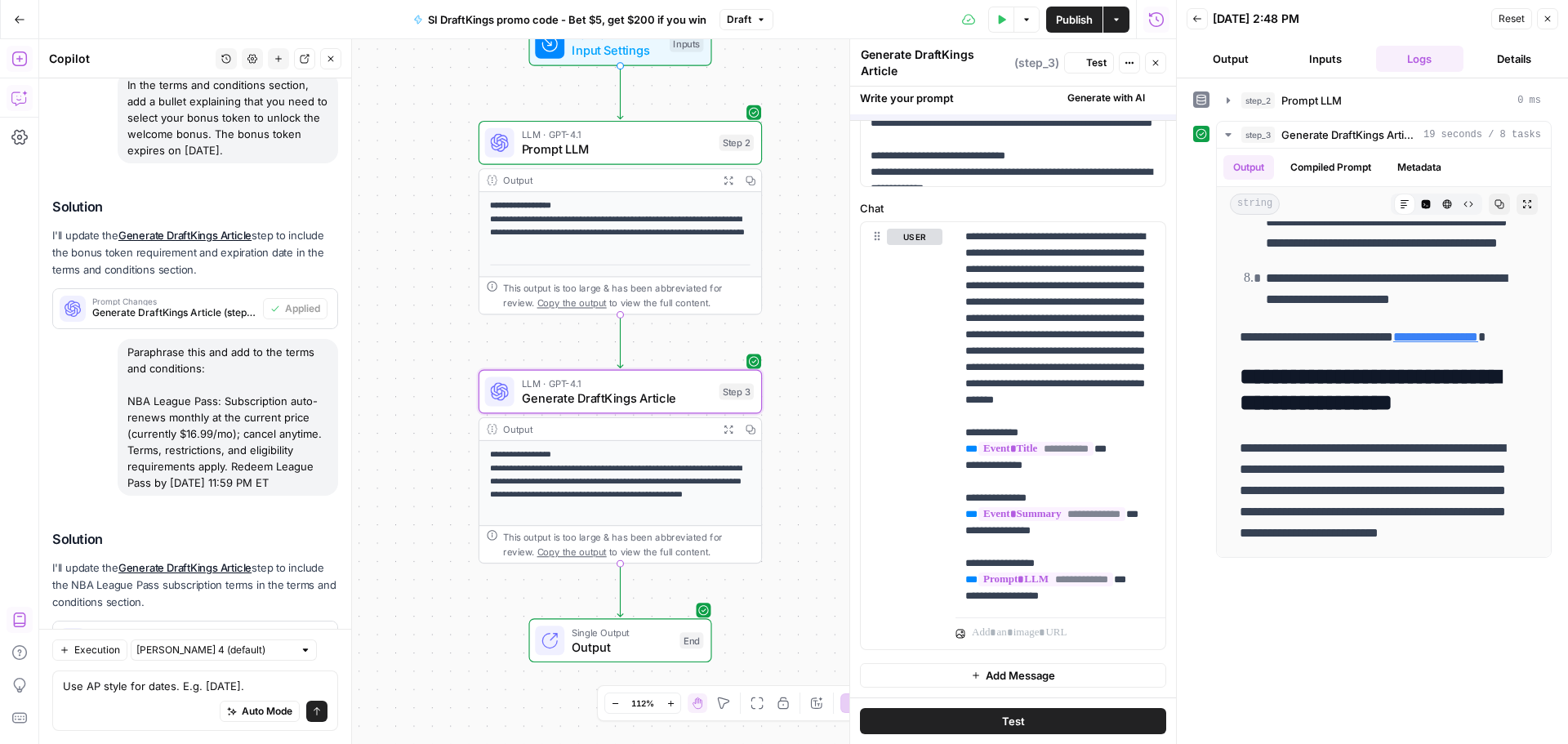
scroll to position [0, 0]
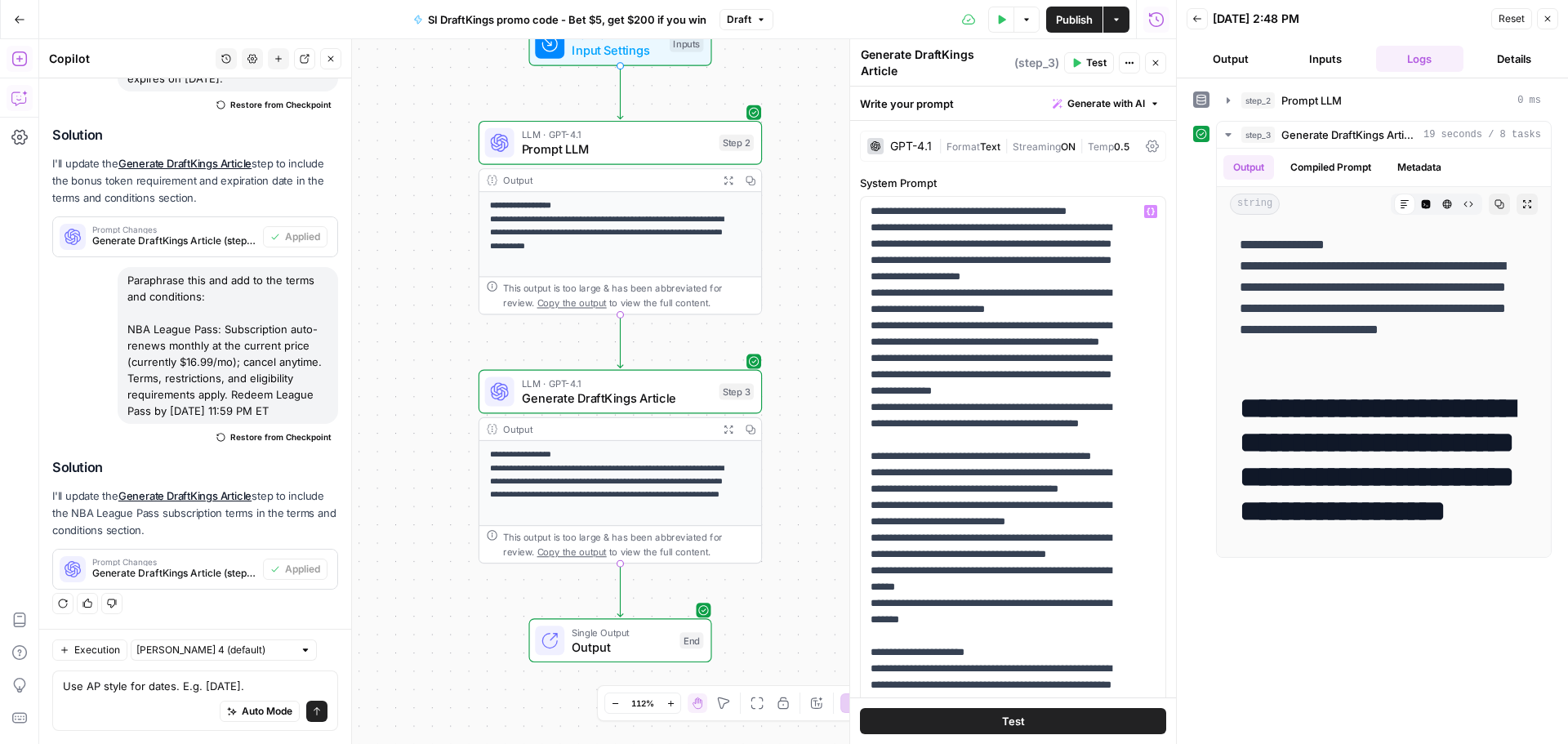
click at [1021, 729] on button "Test" at bounding box center [1013, 721] width 306 height 26
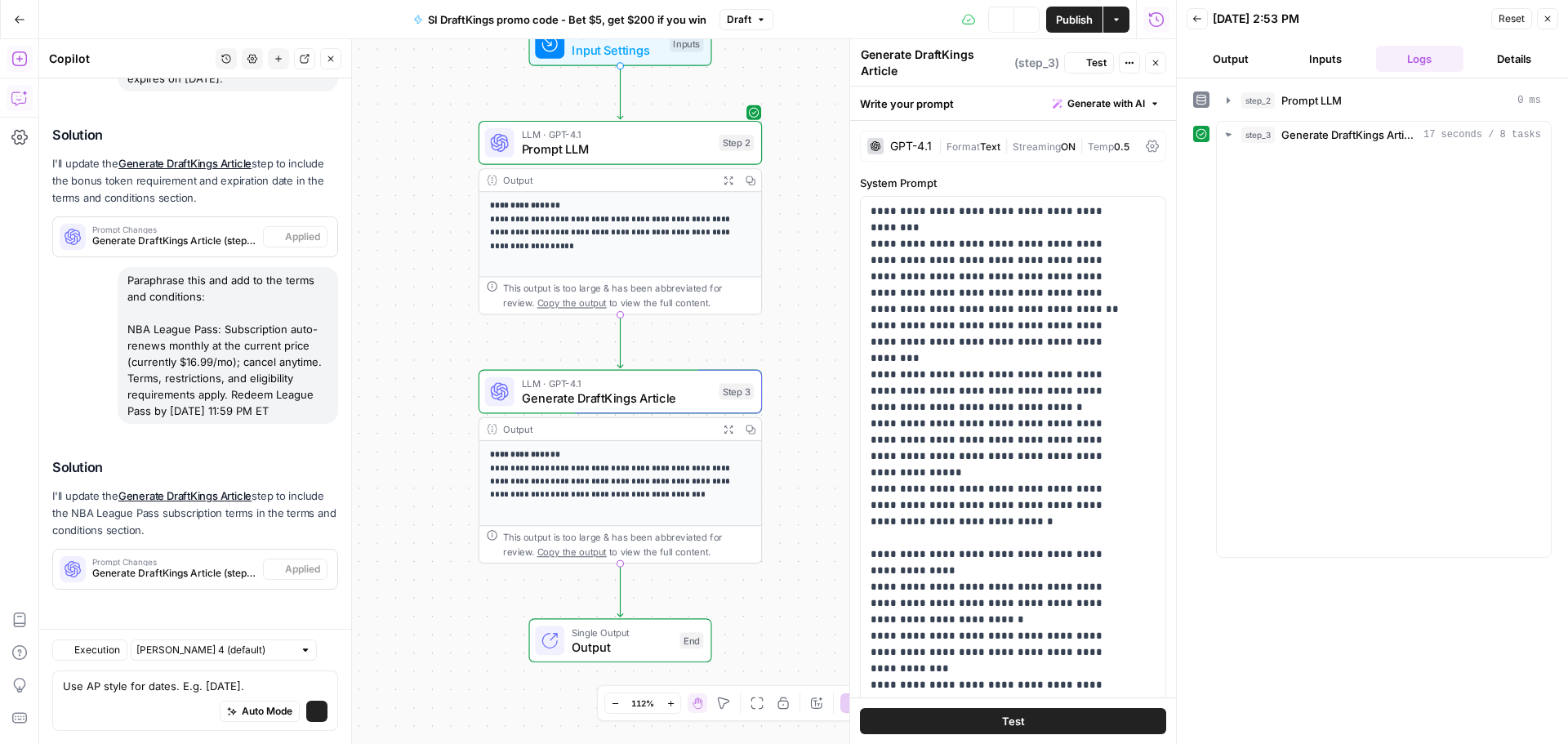
scroll to position [794, 0]
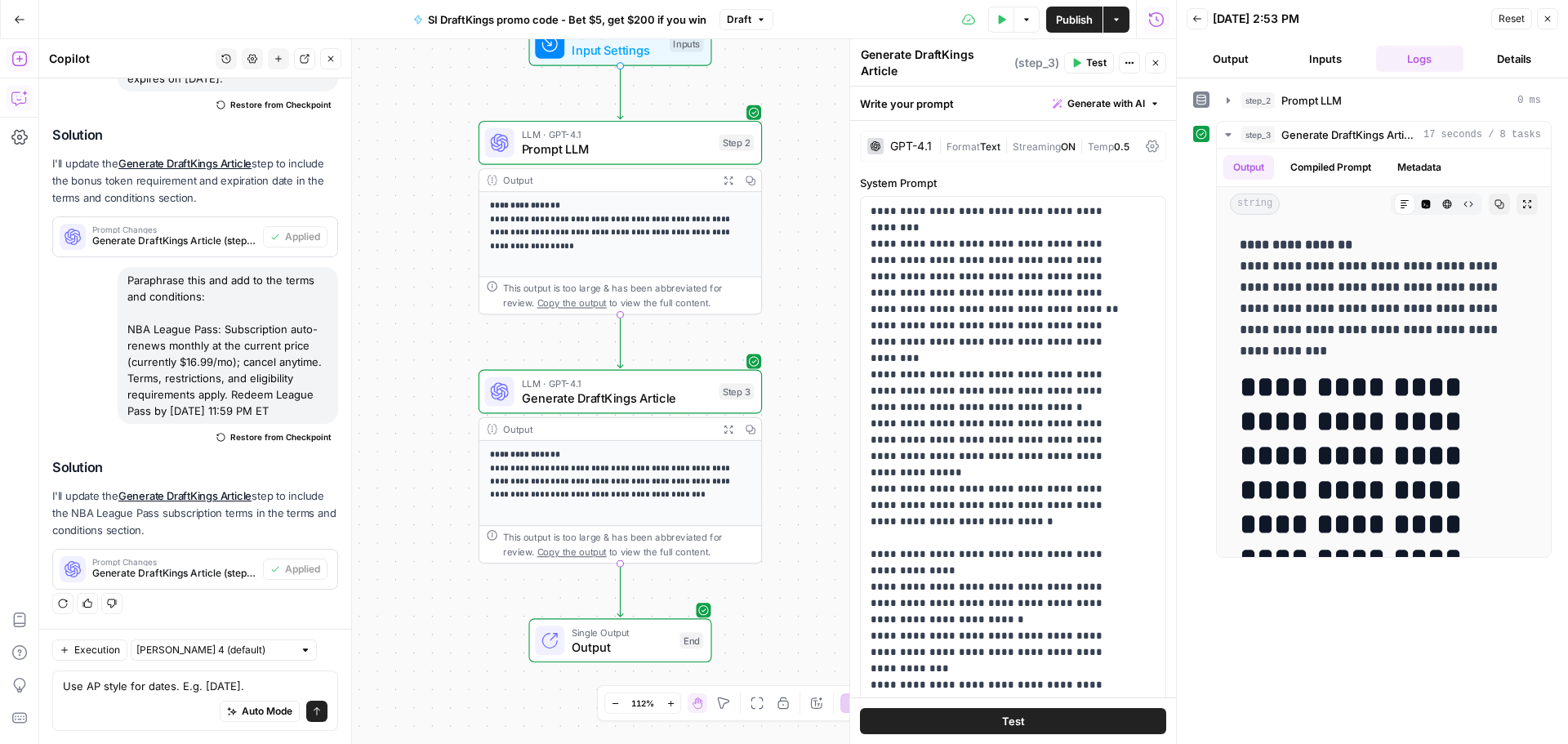
click at [312, 715] on icon "submit" at bounding box center [317, 711] width 10 height 10
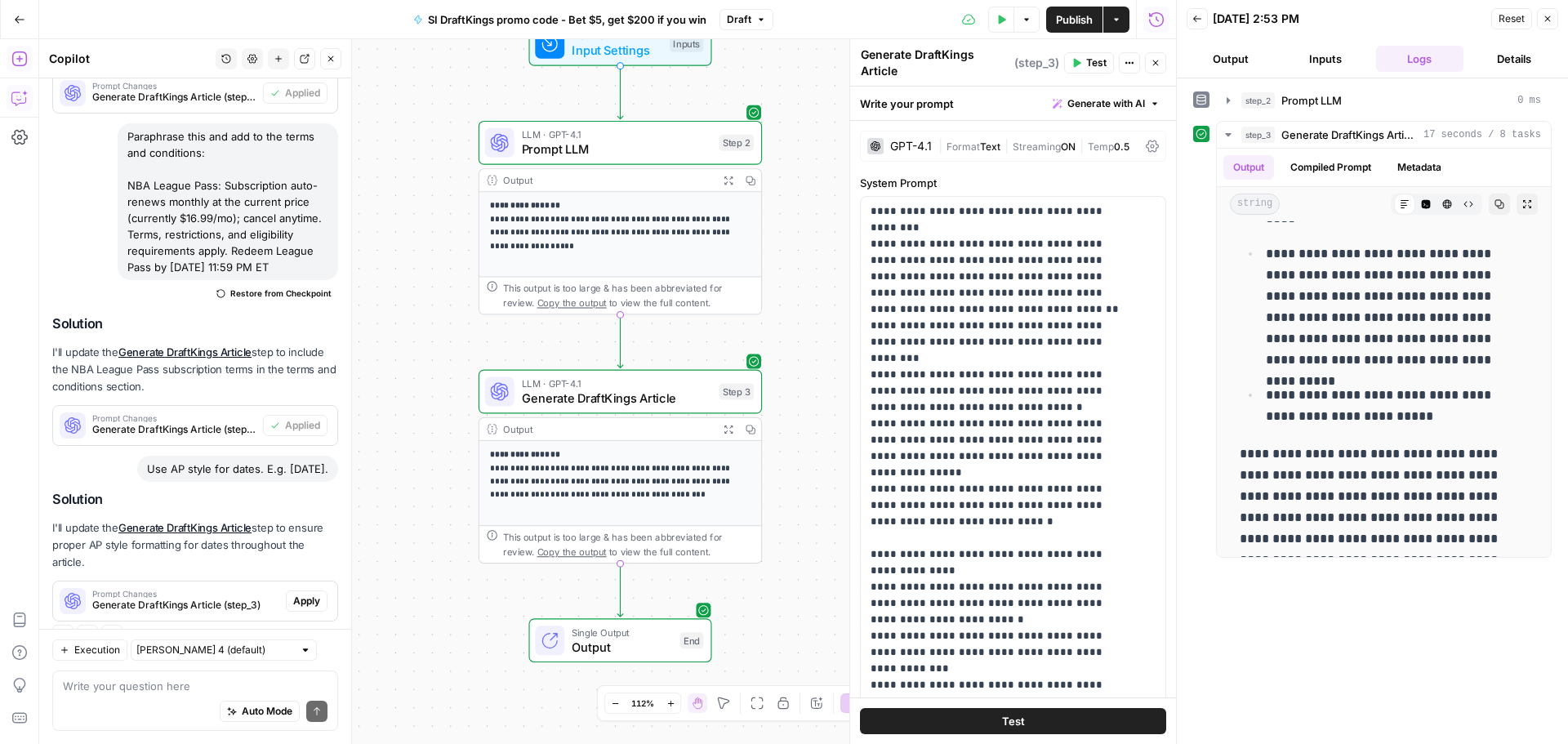
scroll to position [905, 0]
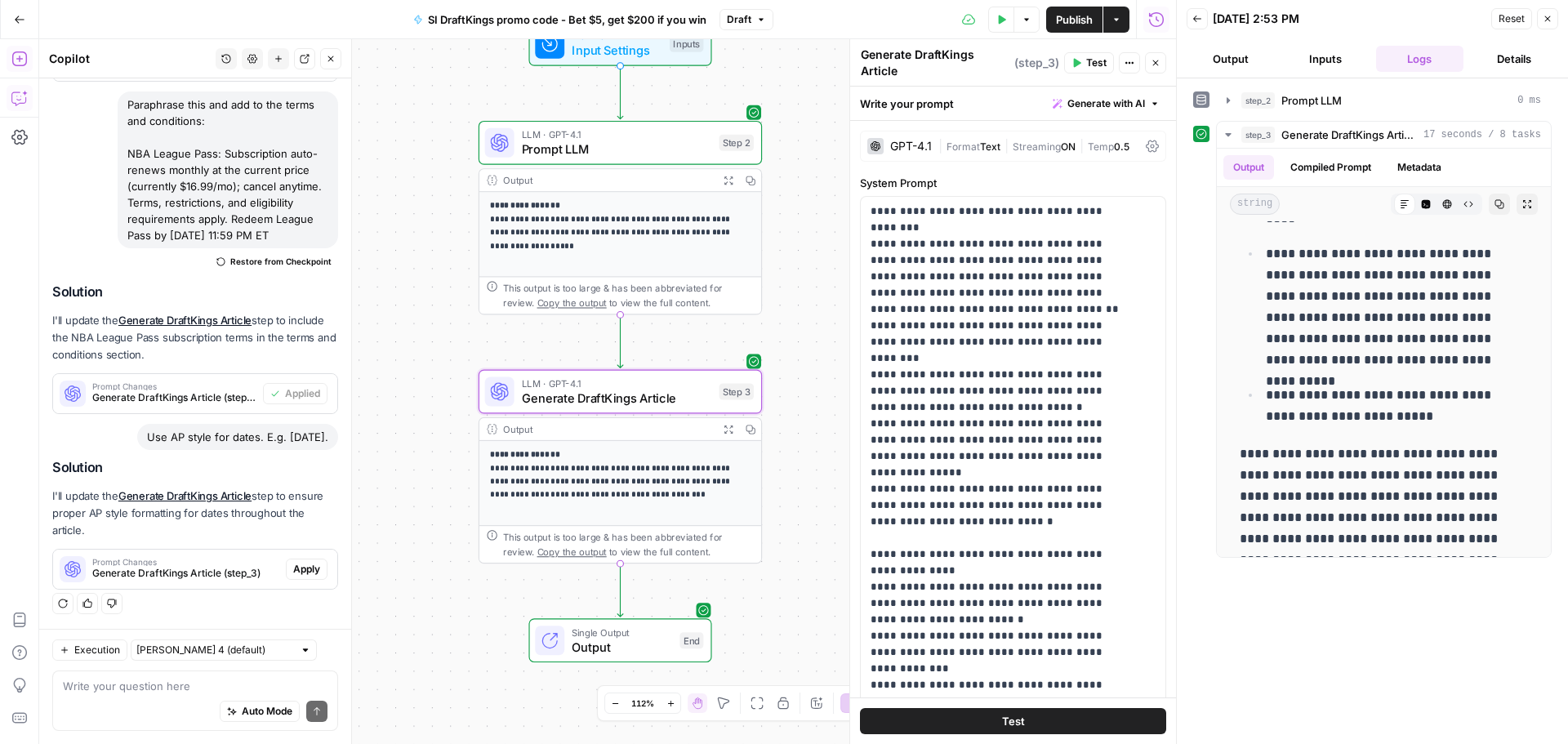
click at [296, 574] on span "Apply" at bounding box center [306, 569] width 27 height 15
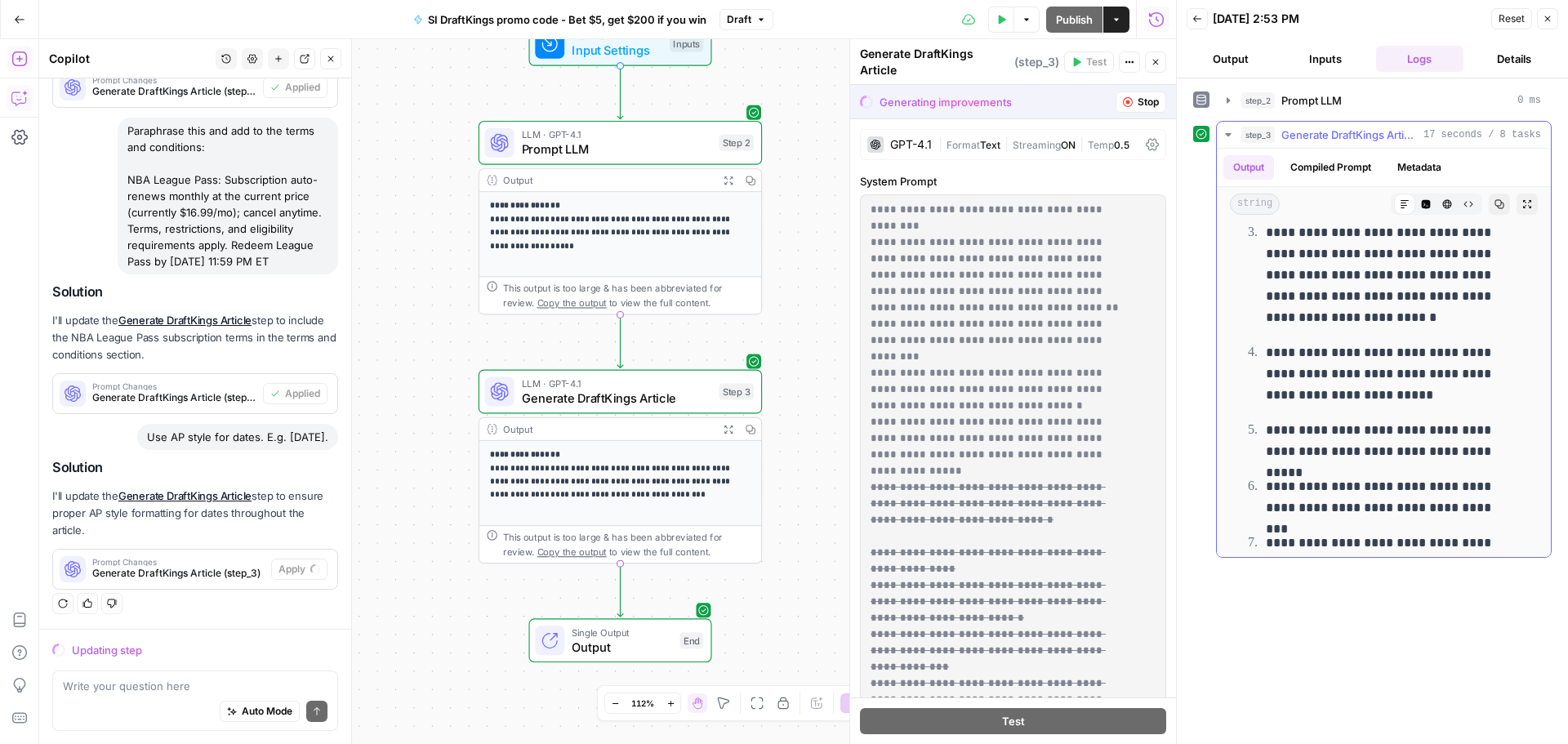
scroll to position [2462, 0]
click at [80, 684] on textarea at bounding box center [195, 686] width 265 height 16
type textarea "Use numerals for numbers 10 and above."
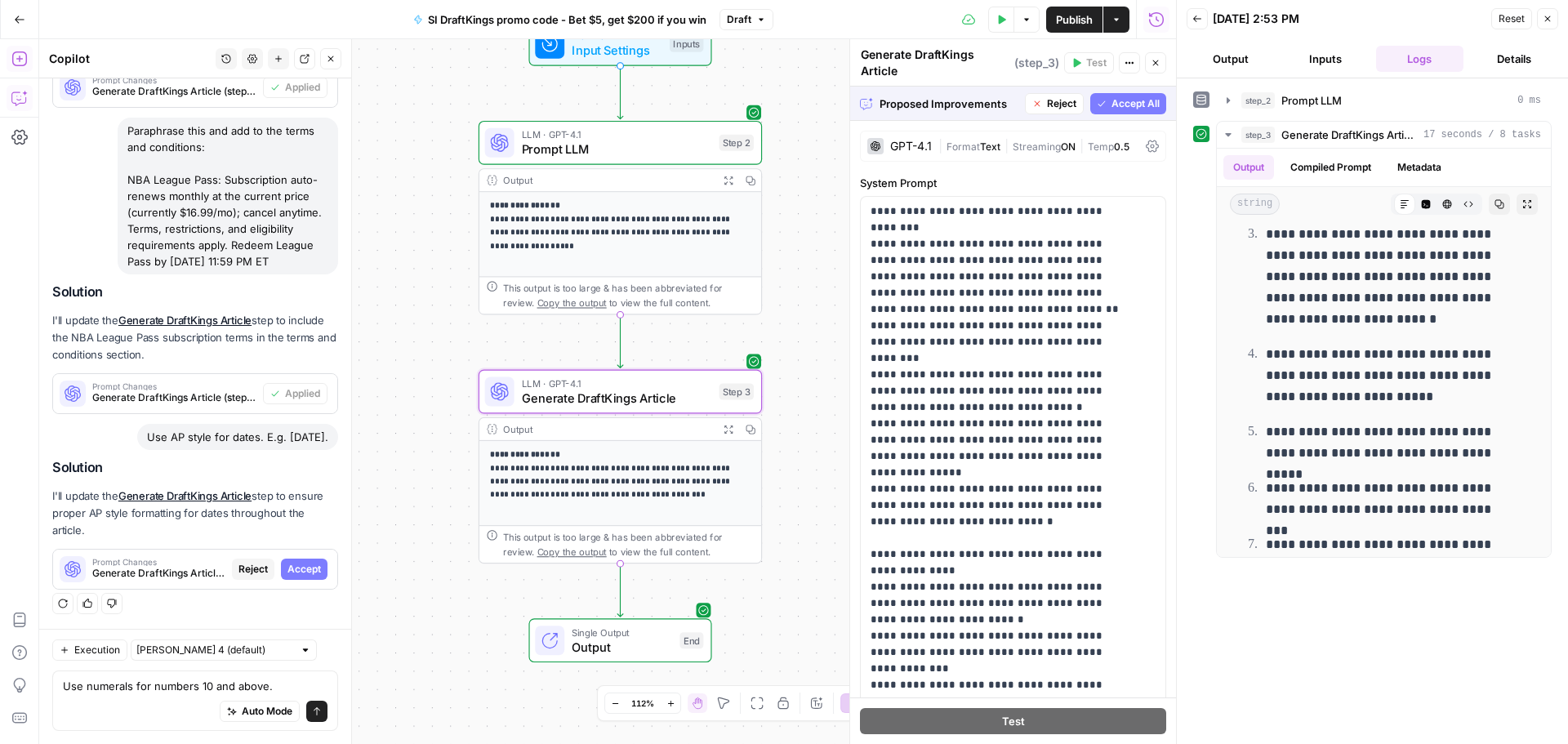
click at [308, 571] on span "Accept" at bounding box center [304, 569] width 34 height 15
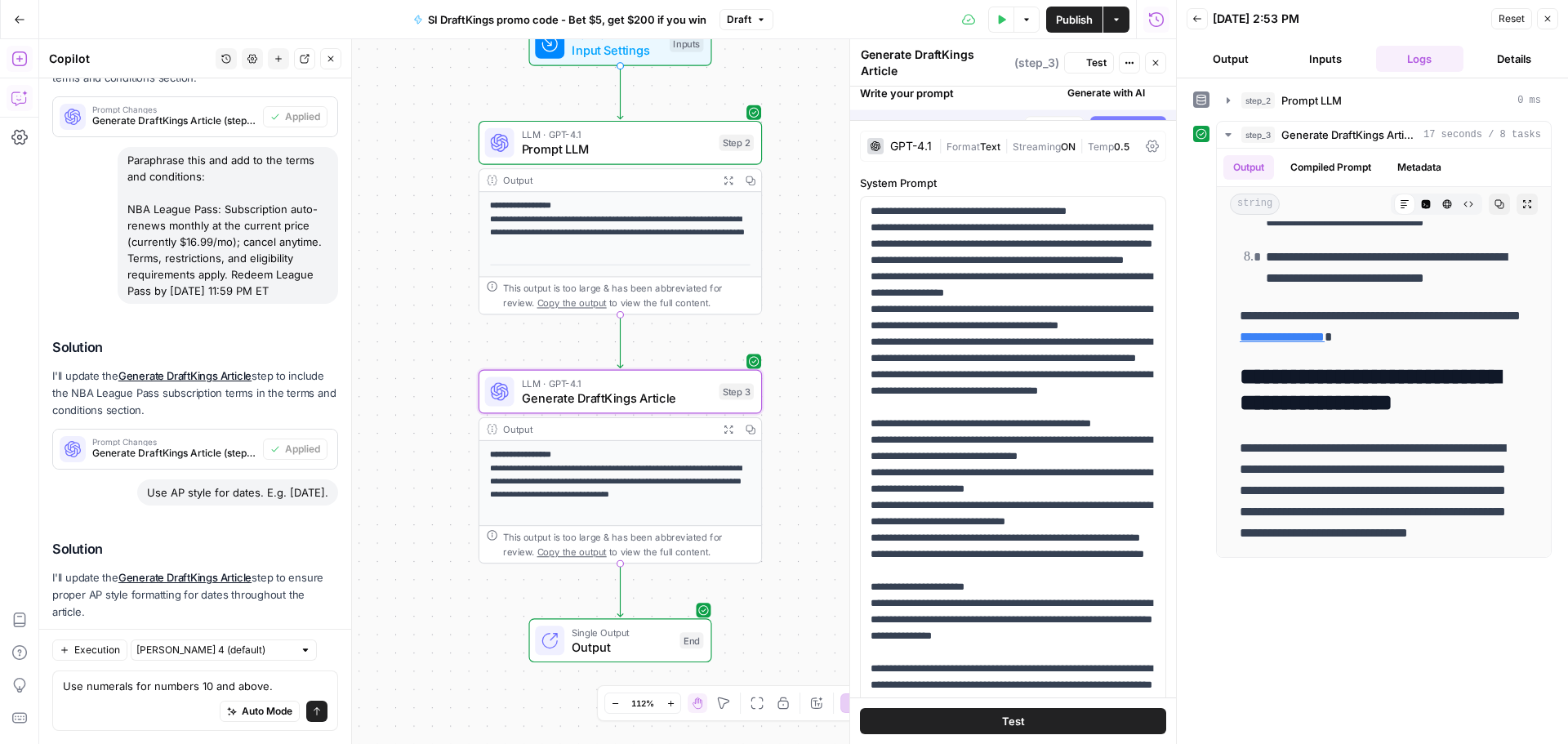
scroll to position [0, 0]
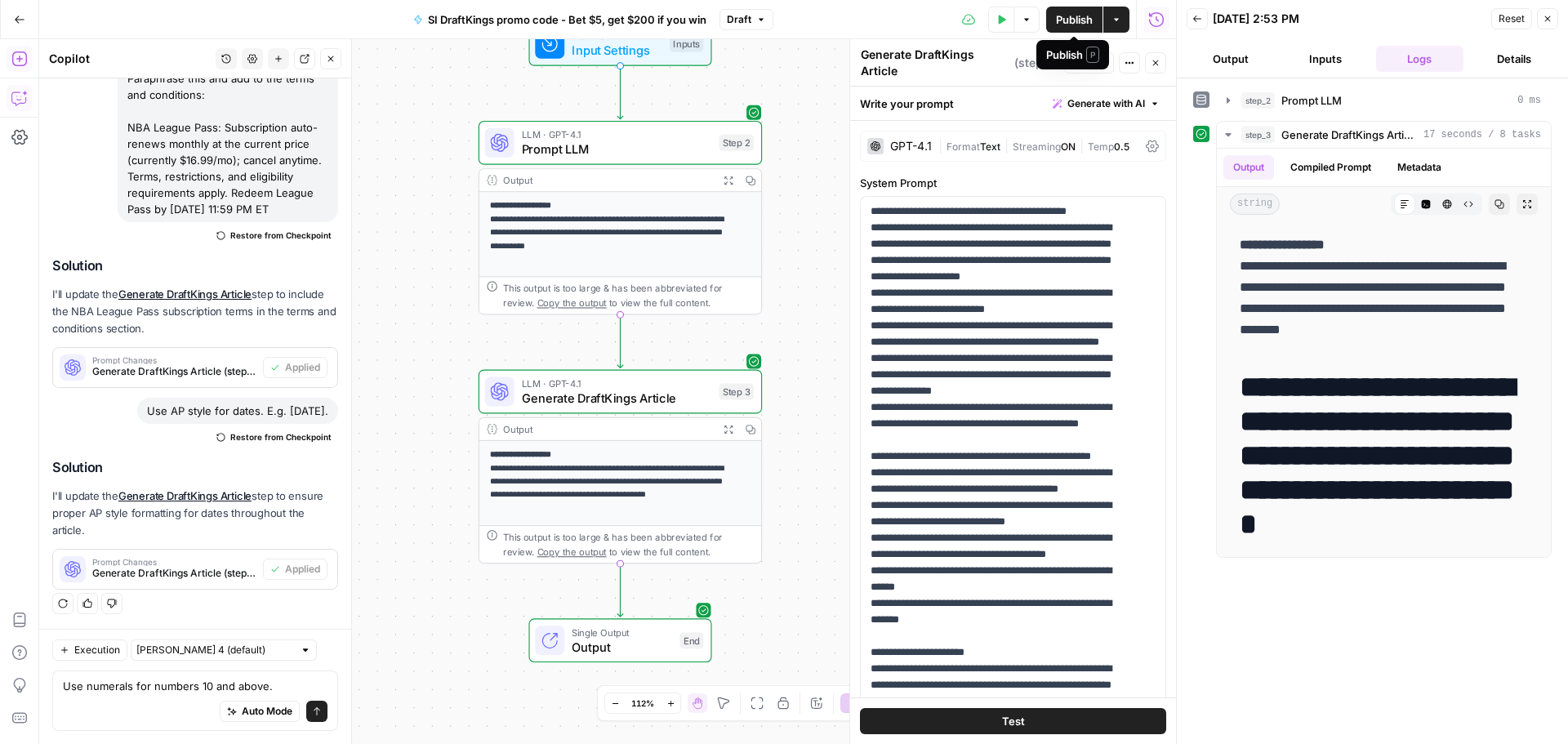
click at [1080, 19] on span "Publish" at bounding box center [1075, 19] width 36 height 16
click at [306, 715] on button "Send" at bounding box center [317, 711] width 21 height 21
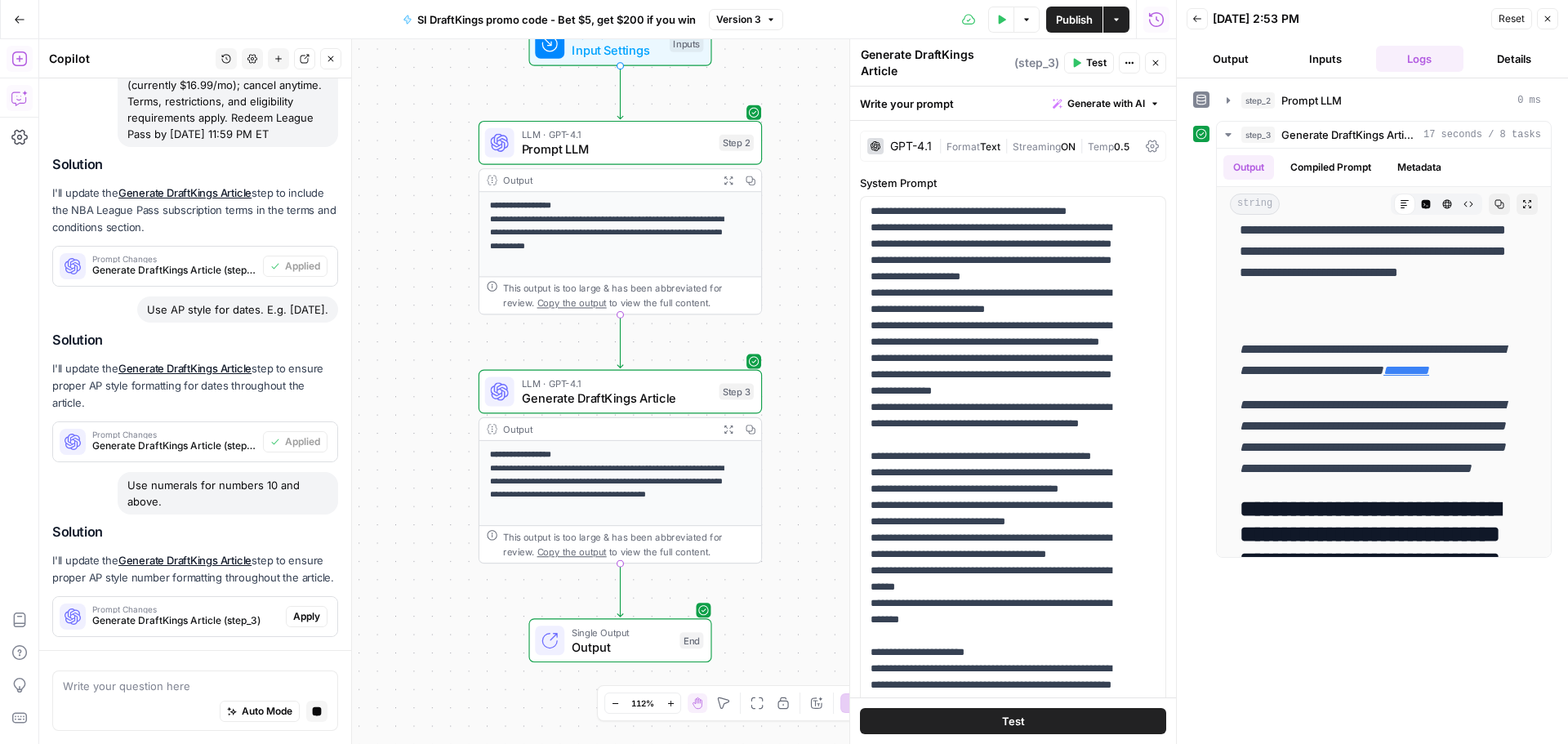
scroll to position [1028, 0]
click at [287, 627] on div "Prompt Changes Generate DraftKings Article (step_3) Apply" at bounding box center [195, 617] width 284 height 26
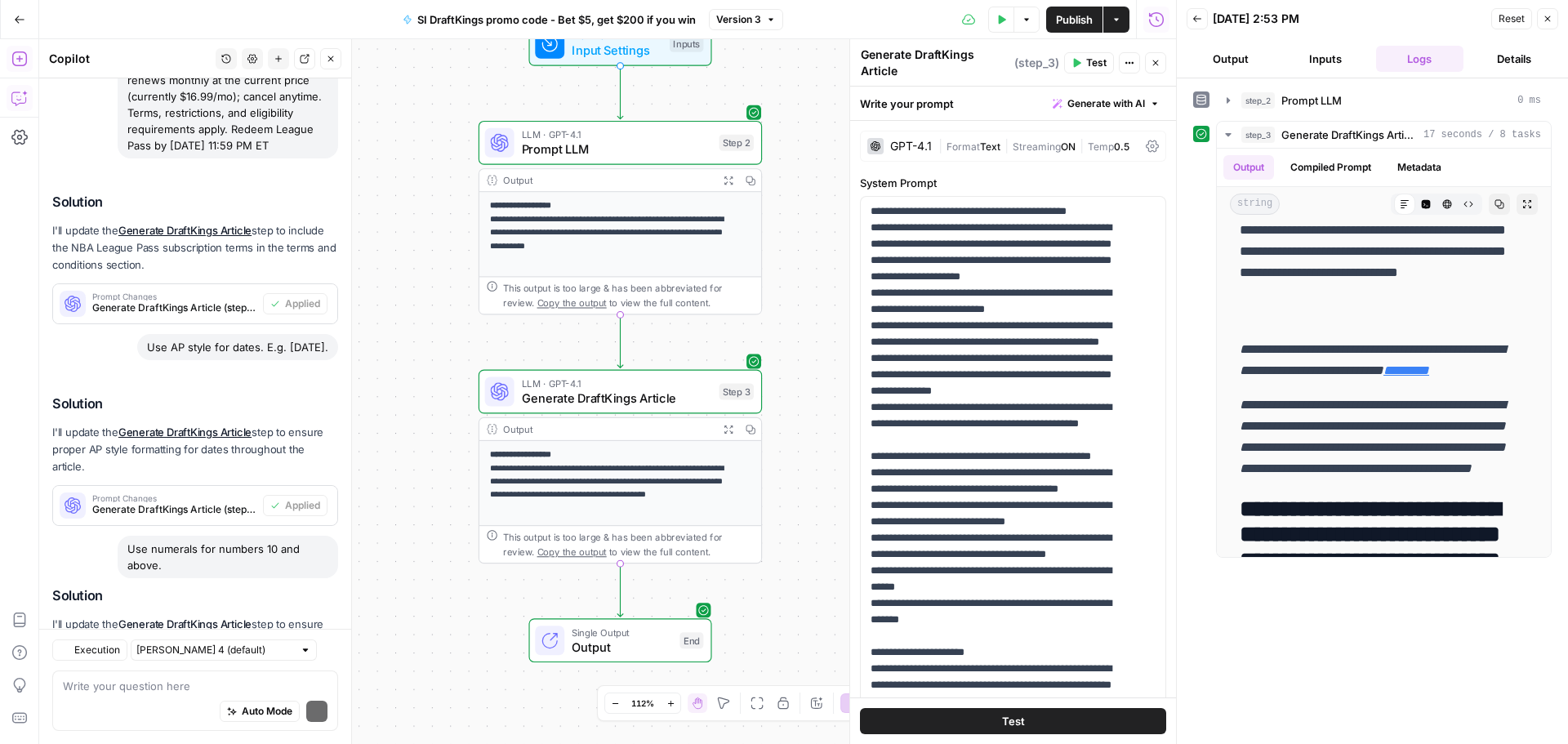
scroll to position [1311, 0]
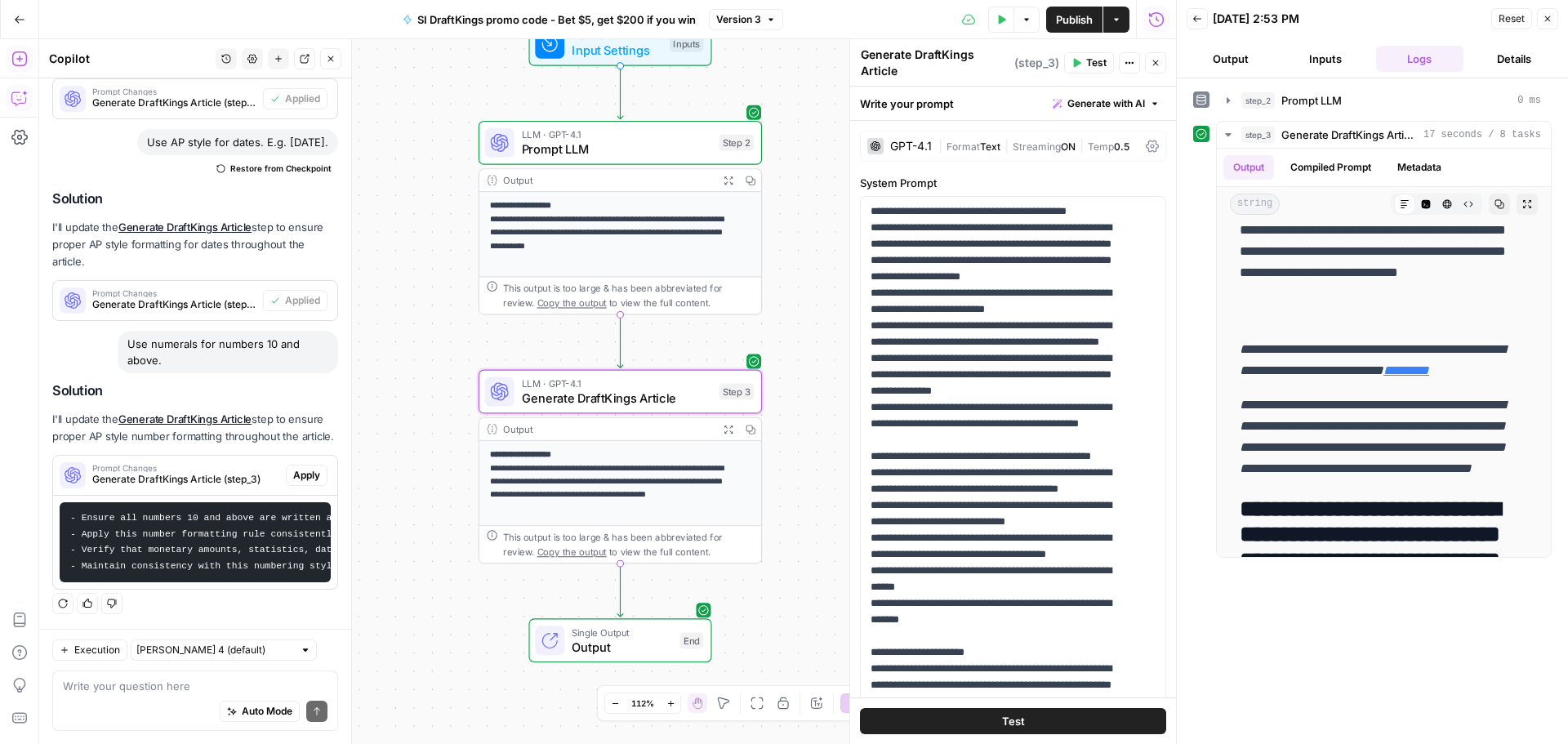
click at [293, 468] on span "Apply" at bounding box center [306, 475] width 27 height 15
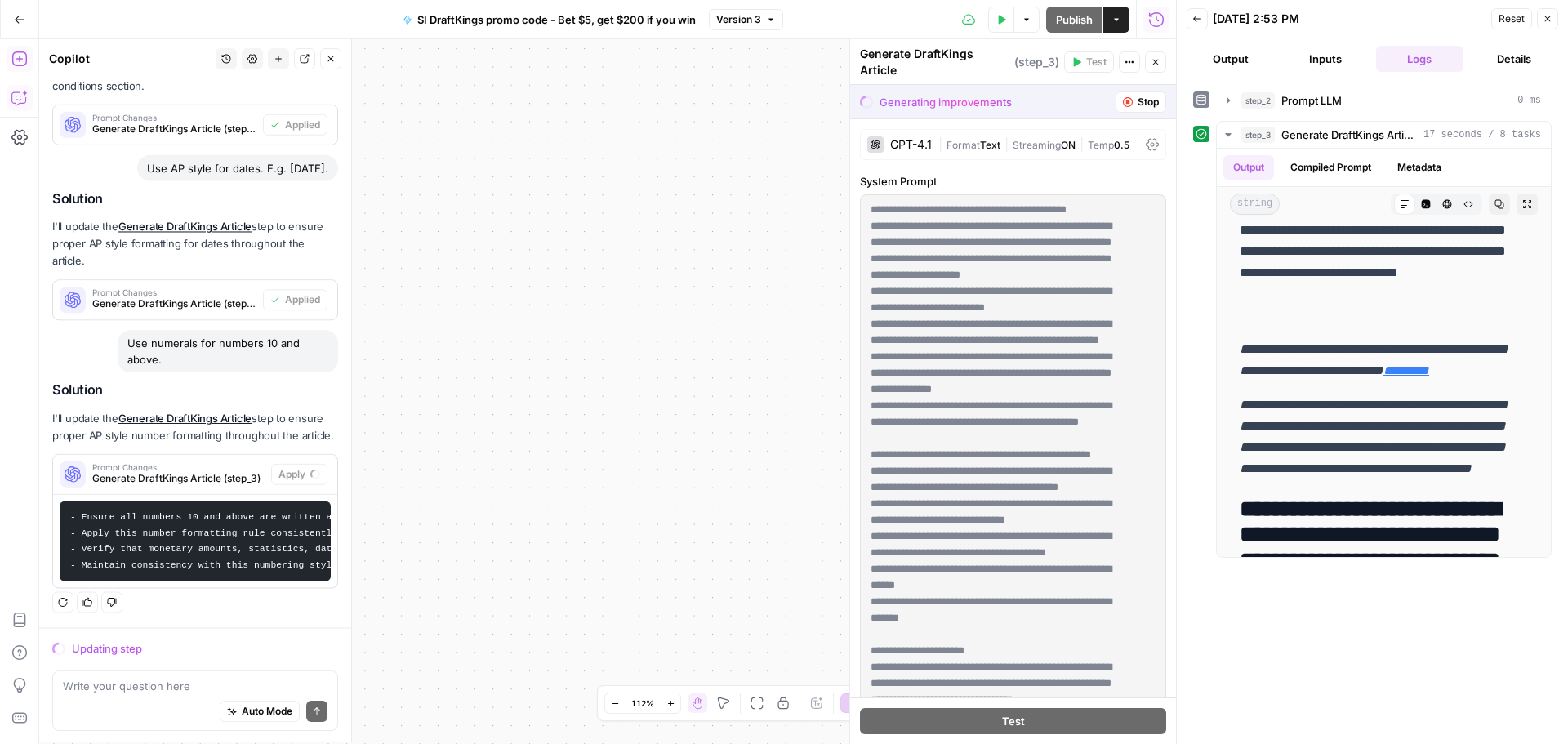
scroll to position [1180, 0]
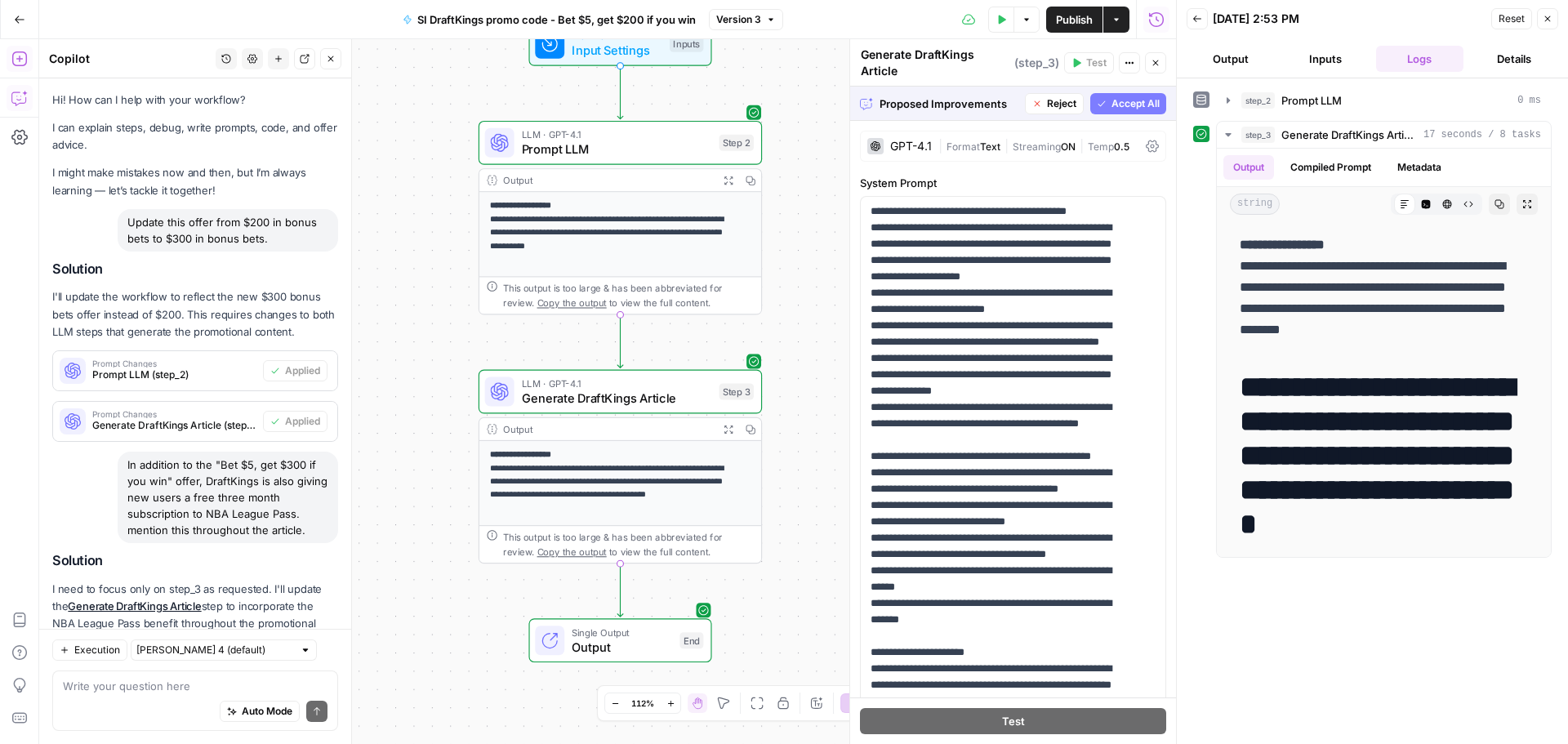
scroll to position [1797, 0]
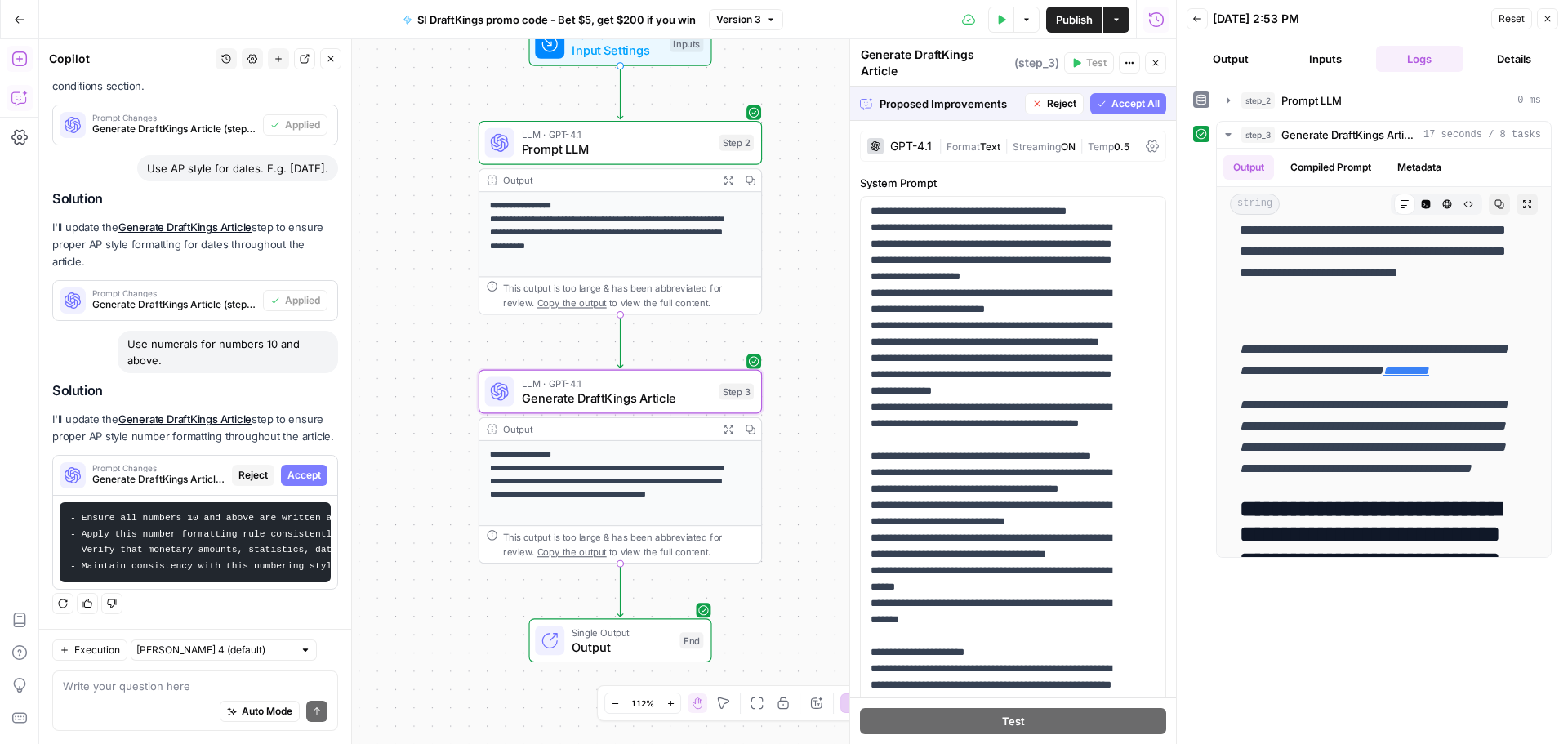
click at [296, 468] on span "Accept" at bounding box center [304, 475] width 34 height 15
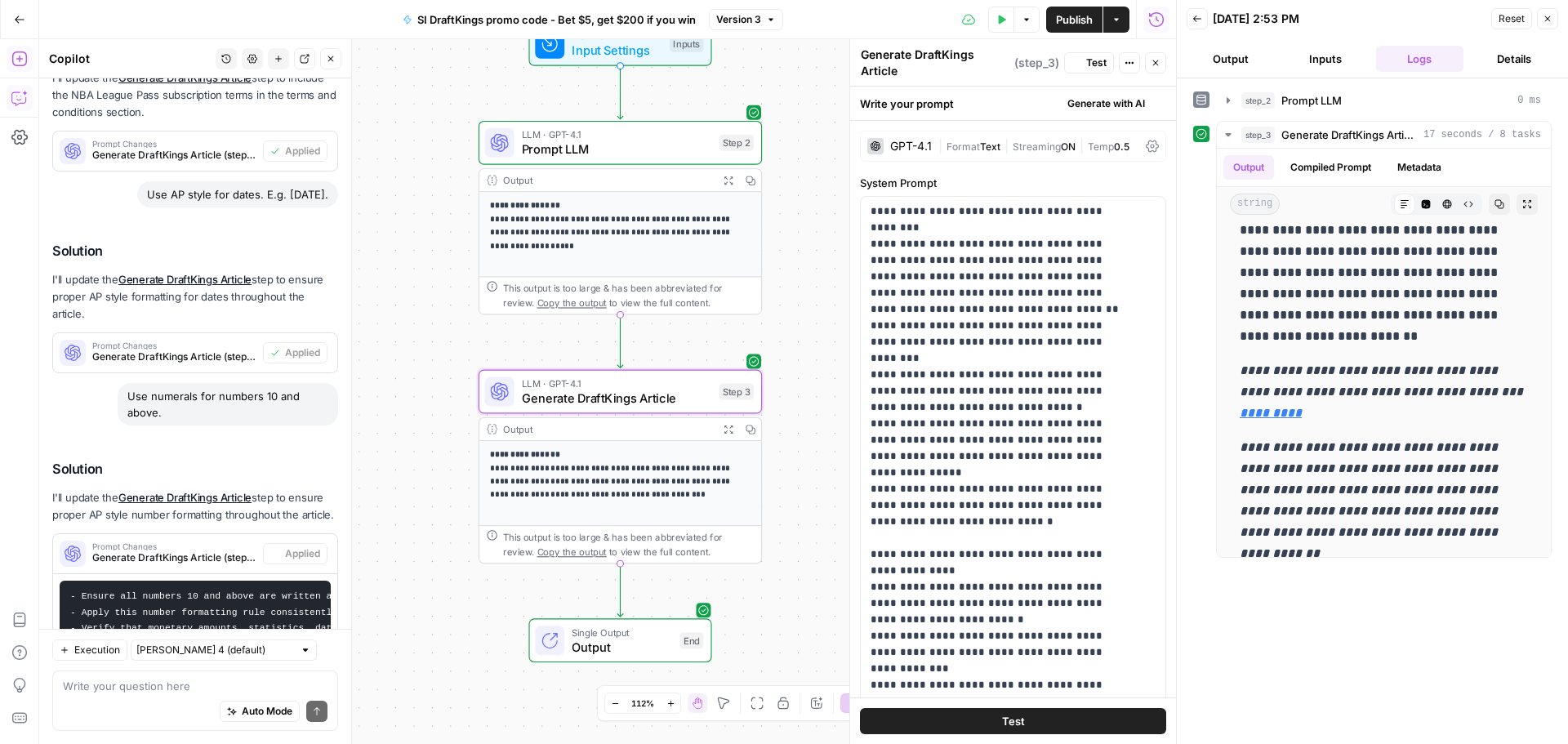
scroll to position [0, 0]
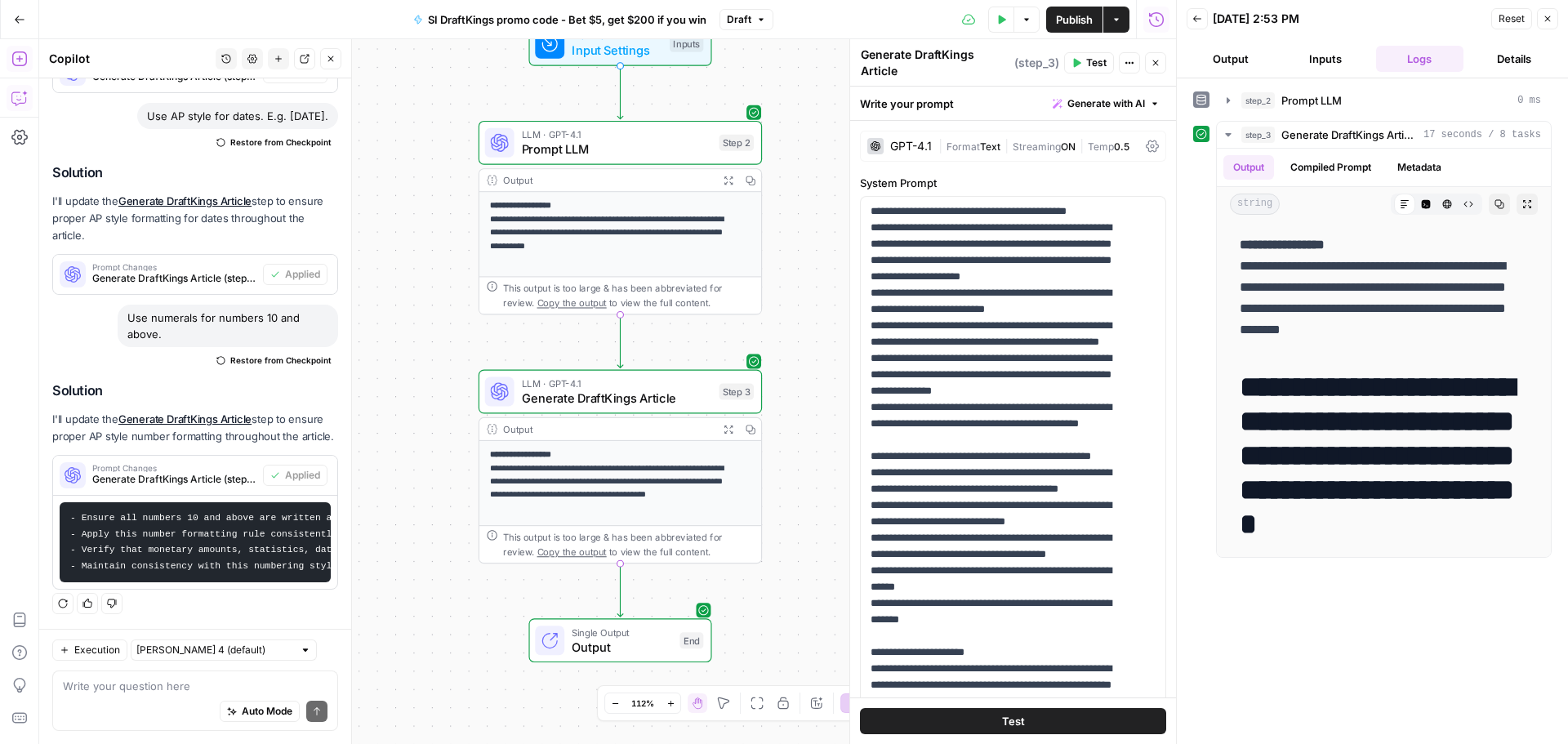
click at [1049, 716] on button "Test" at bounding box center [1013, 721] width 306 height 26
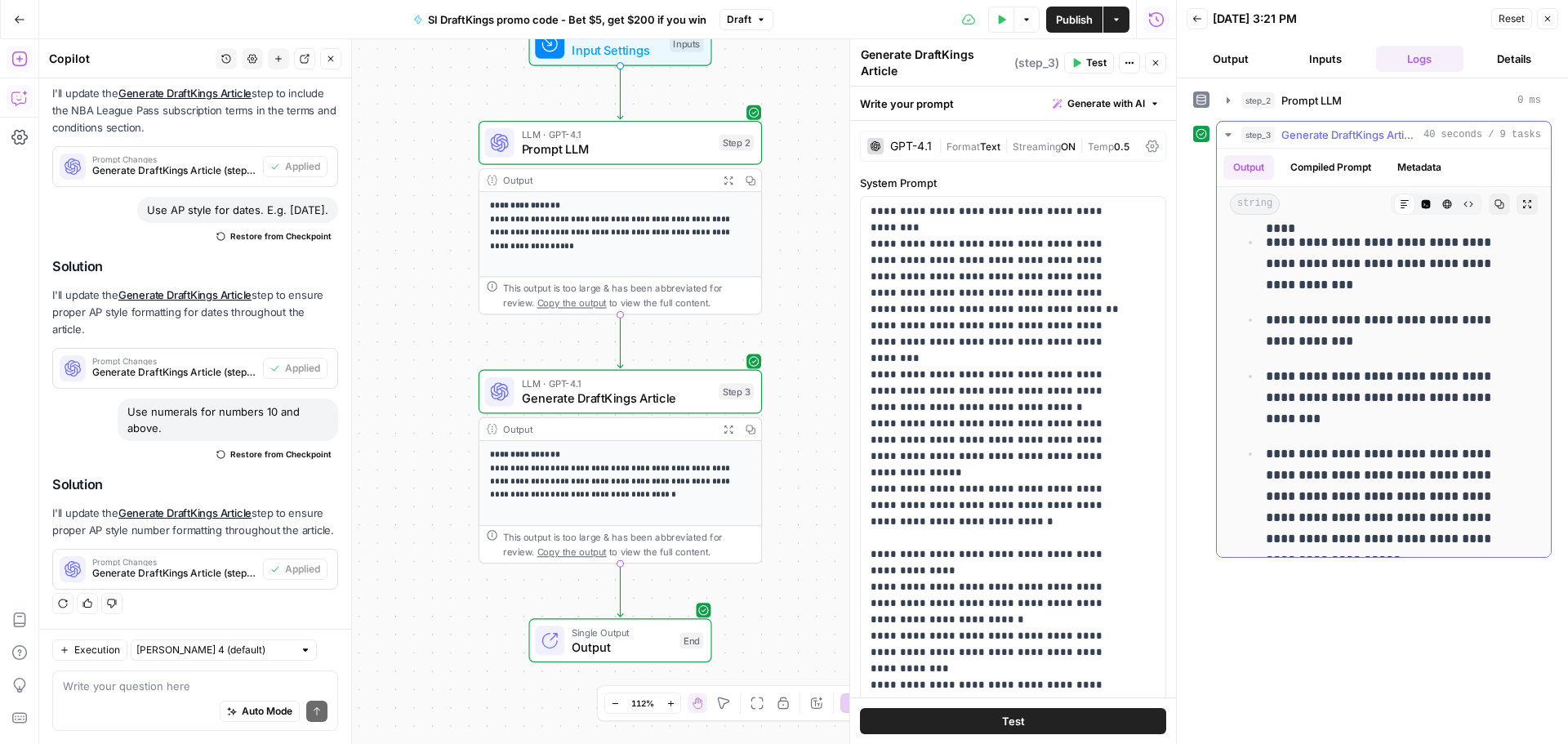
scroll to position [1470, 0]
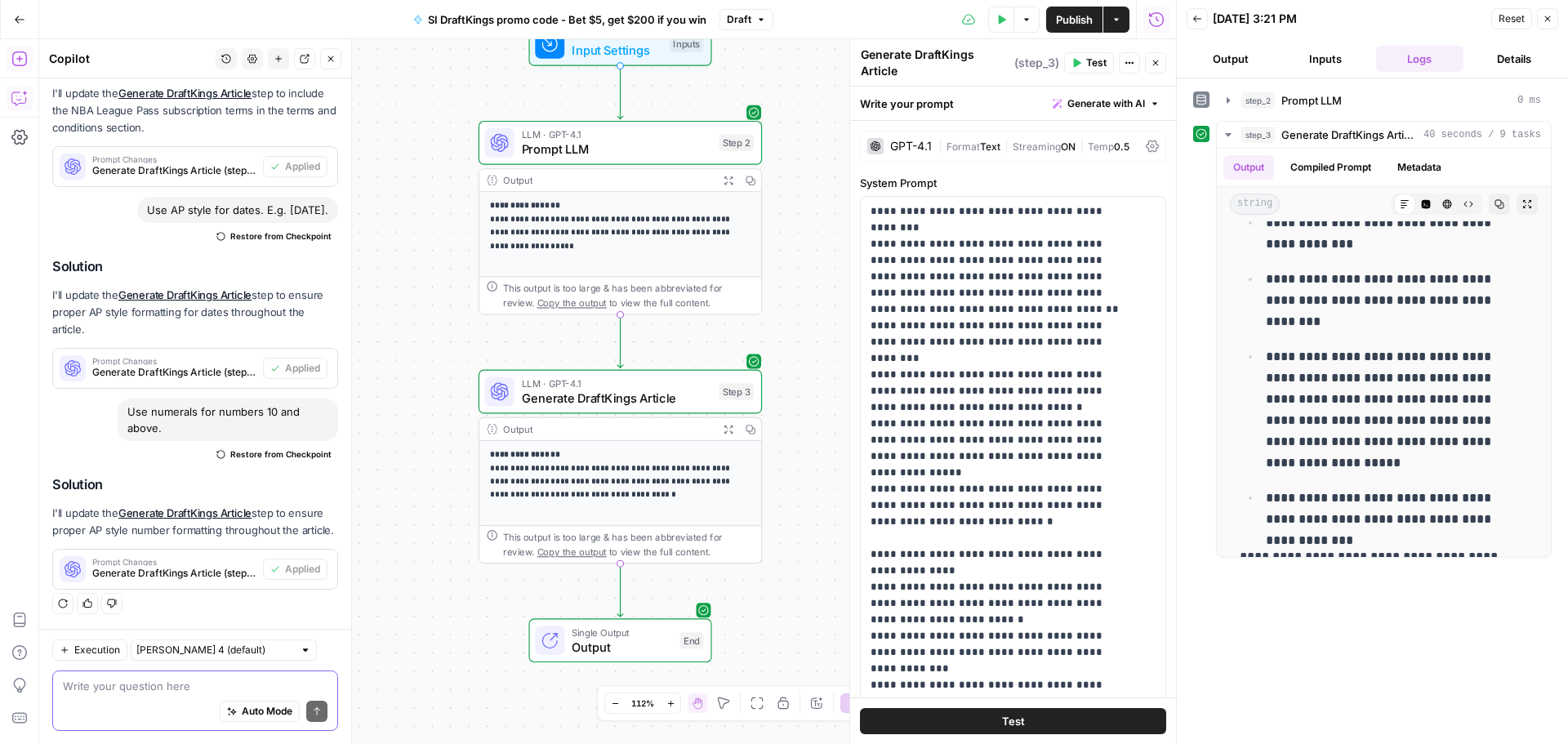
click at [154, 691] on textarea at bounding box center [195, 686] width 265 height 16
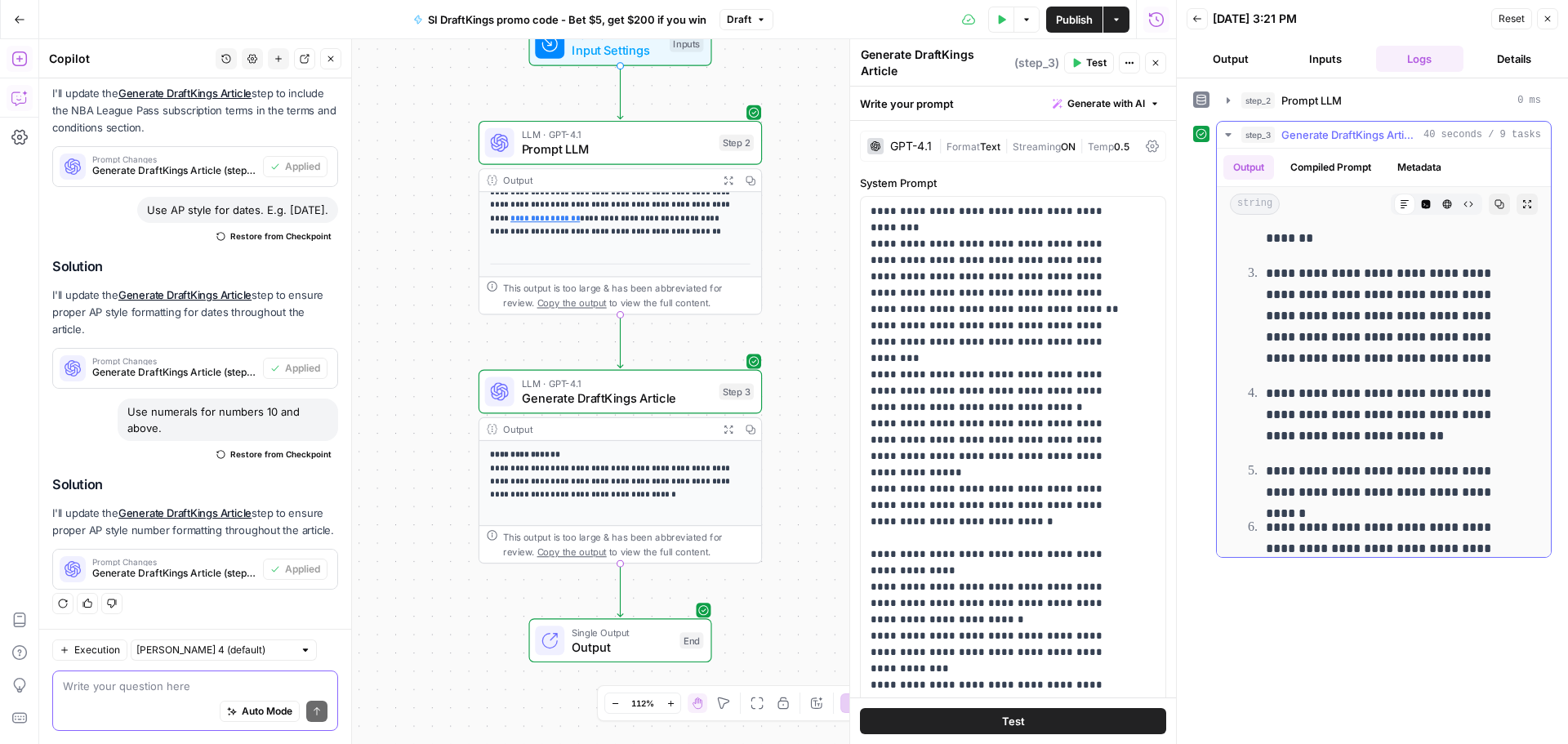
scroll to position [2532, 0]
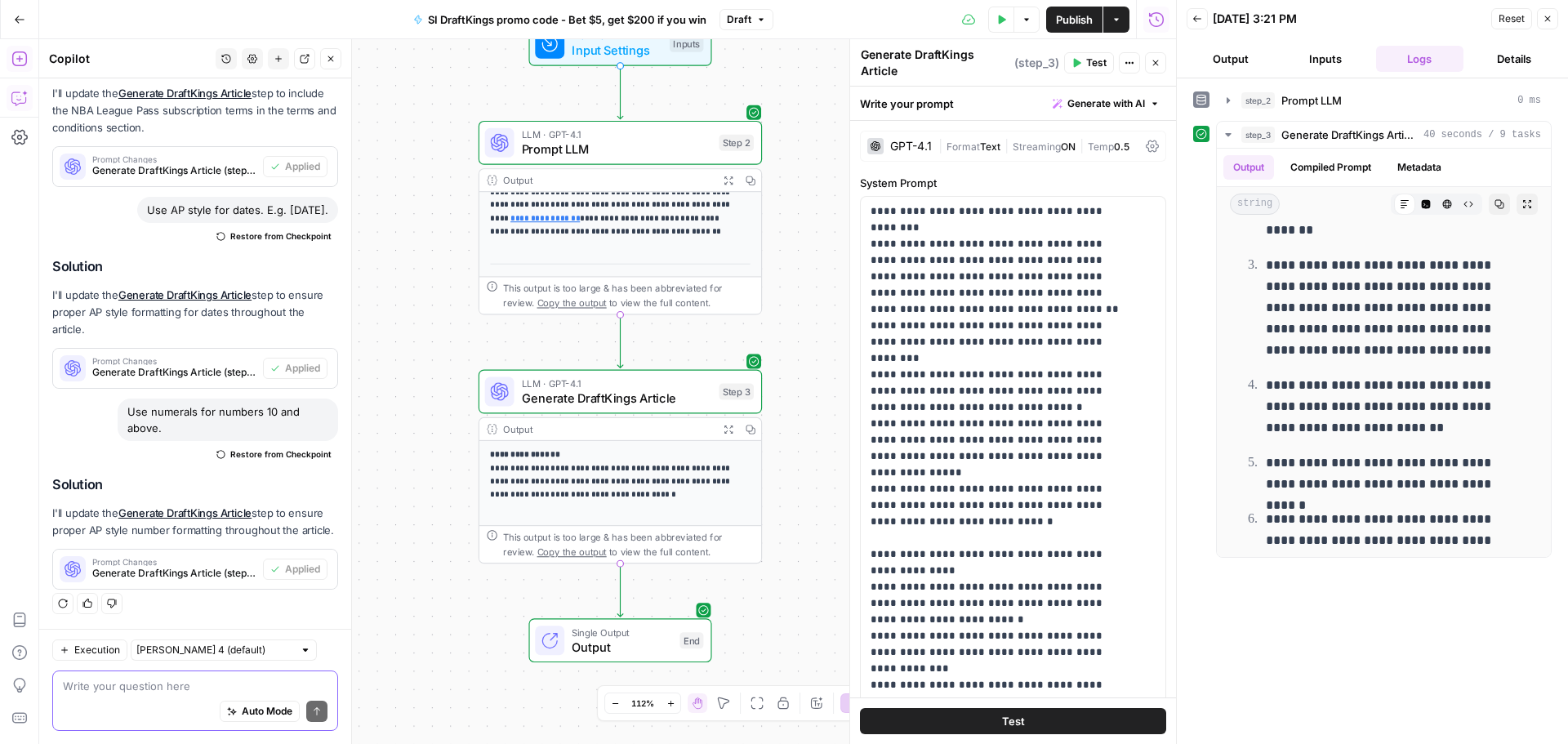
click at [185, 685] on textarea at bounding box center [195, 686] width 265 height 16
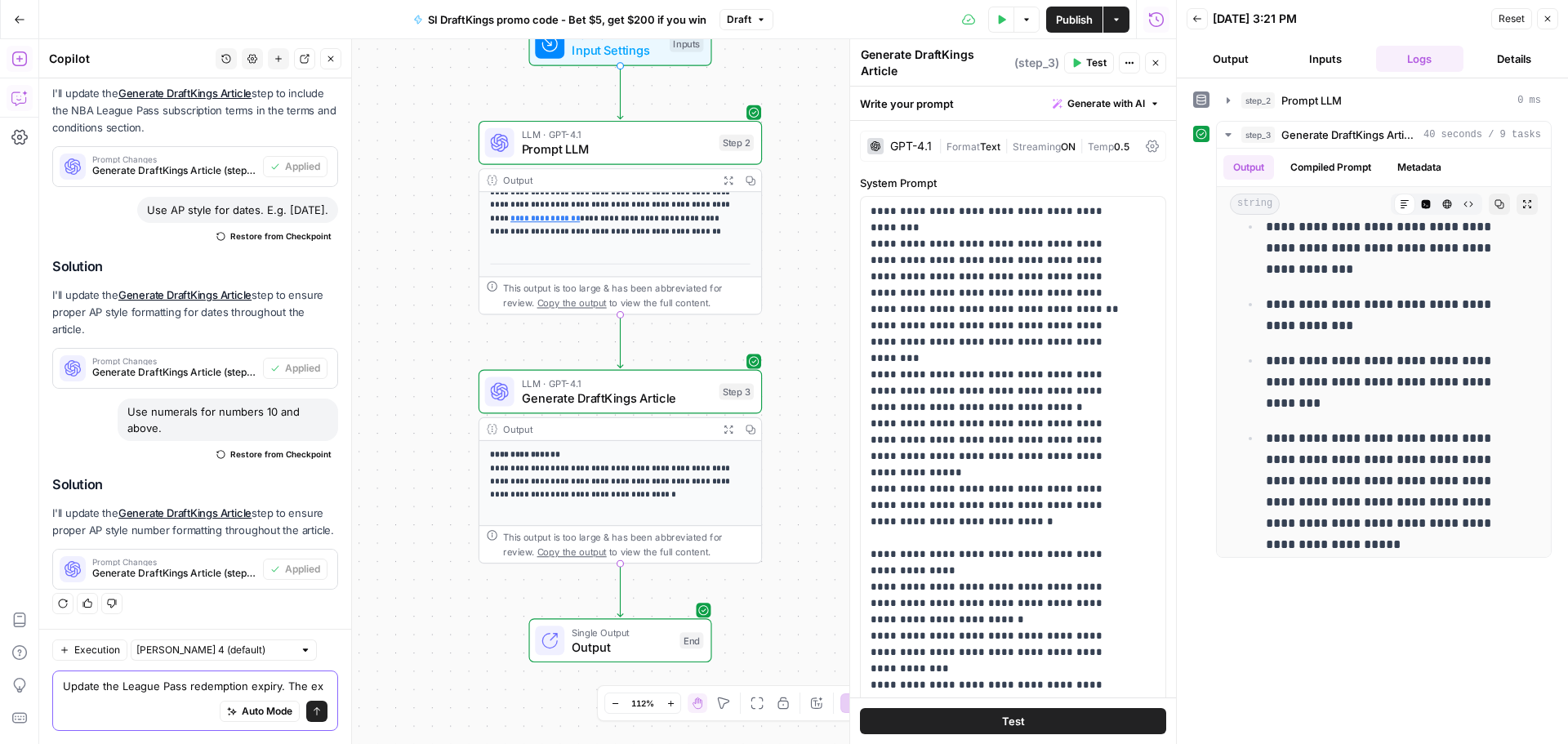
scroll to position [1248, 0]
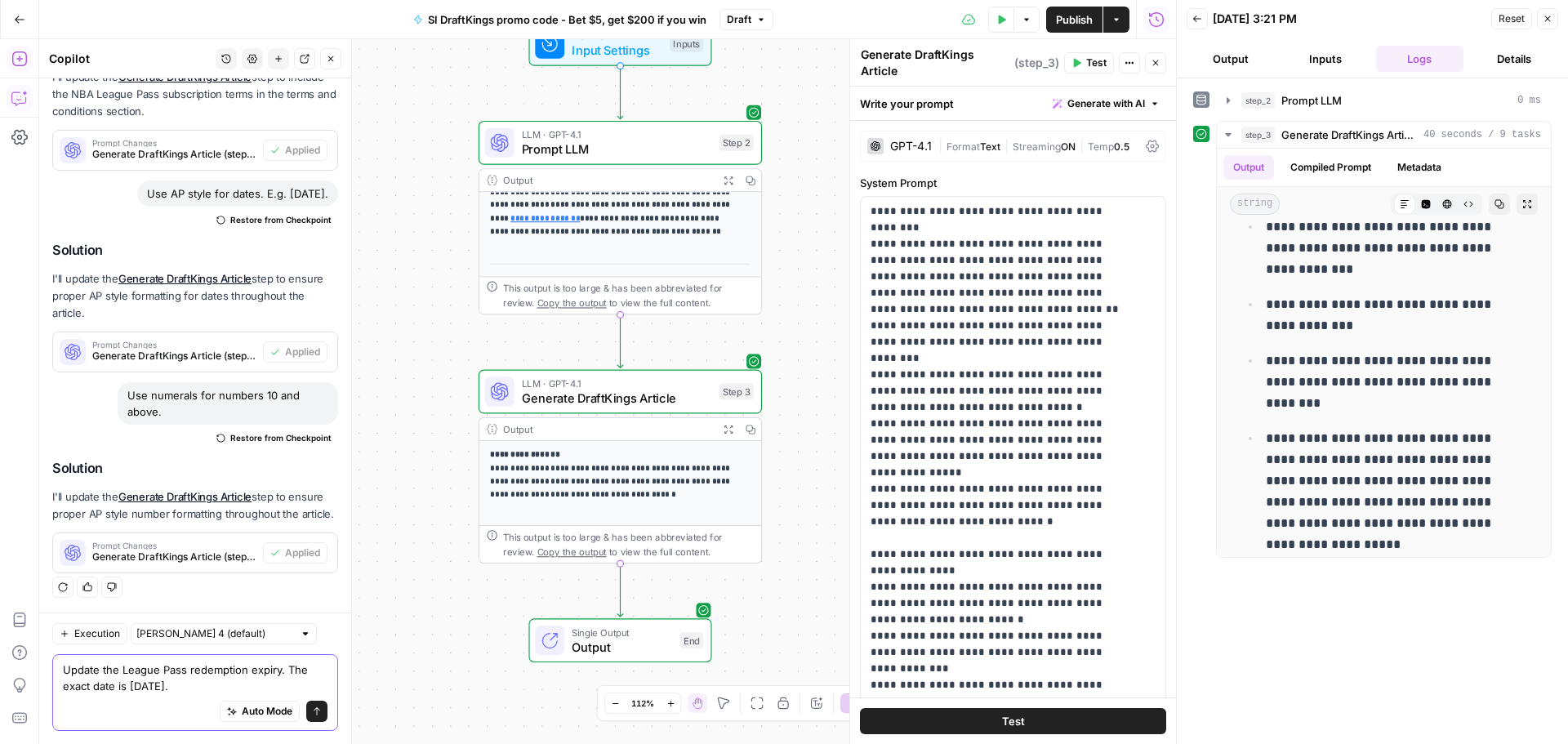
click at [162, 688] on textarea "Update the League Pass redemption expiry. The exact date is Dec. 17, 2025." at bounding box center [195, 678] width 265 height 33
type textarea "Update the League Pass redemption expiry. The exact date is Dec. 19, 2025."
click at [312, 708] on icon "submit" at bounding box center [317, 711] width 10 height 10
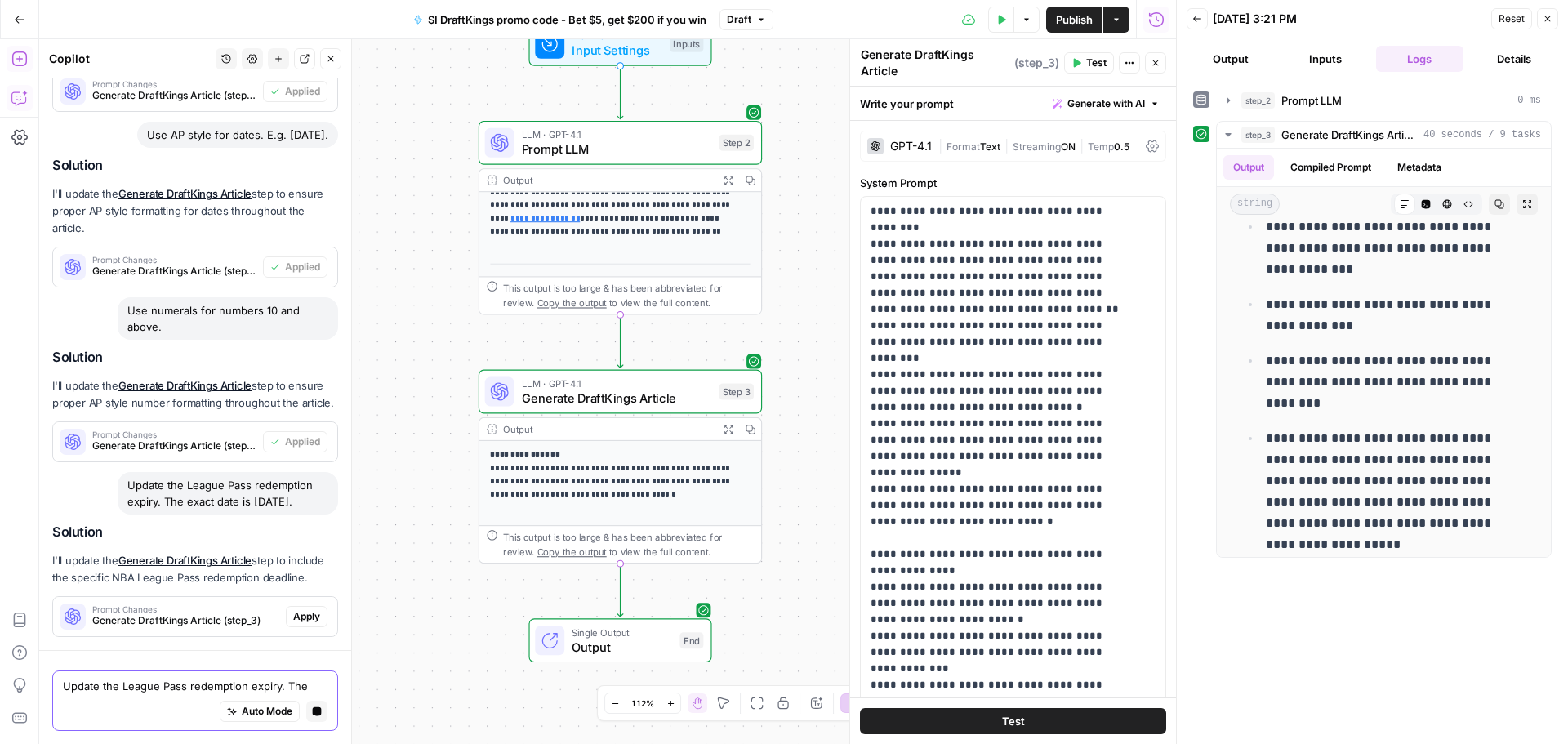
scroll to position [1439, 0]
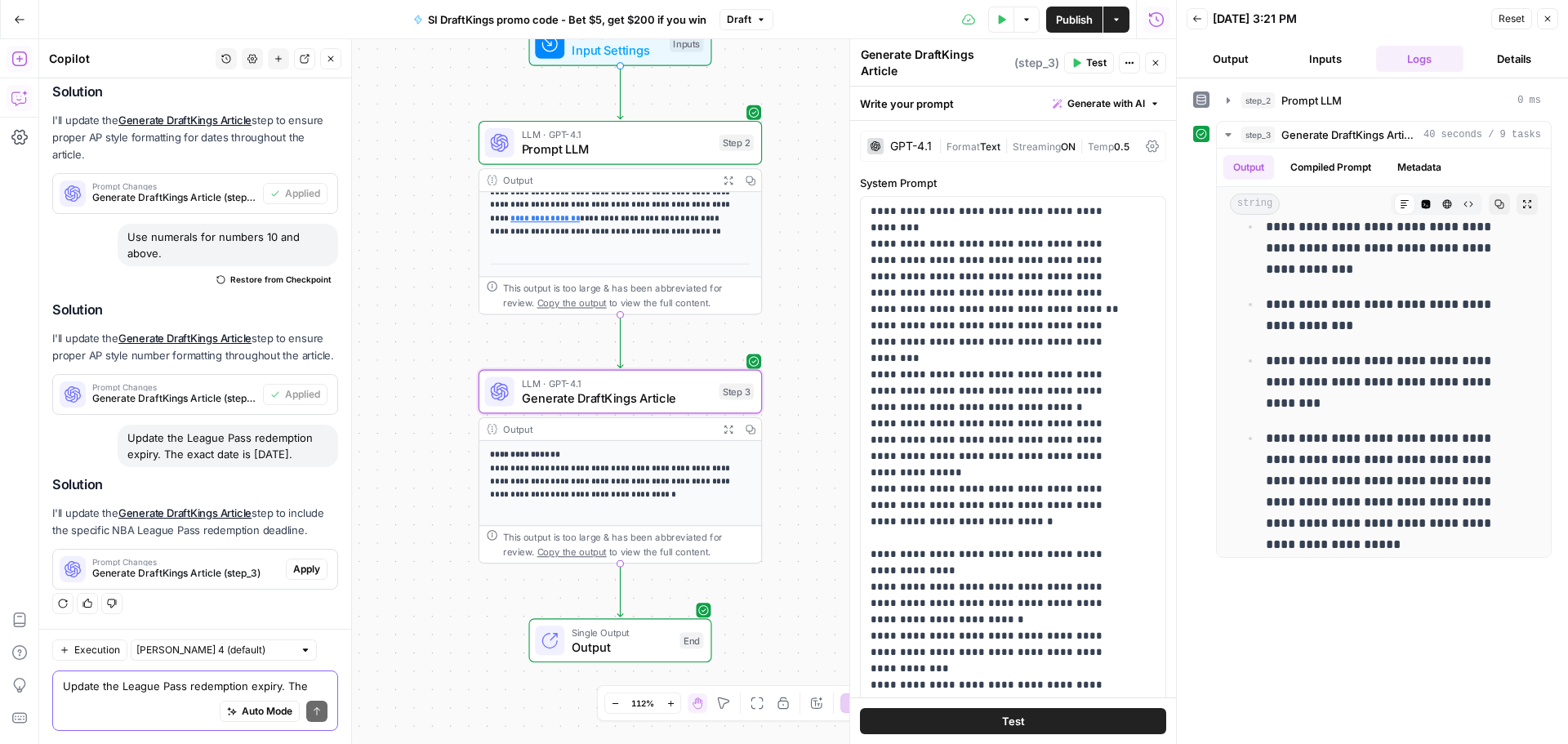
click at [311, 573] on button "Apply" at bounding box center [307, 569] width 42 height 21
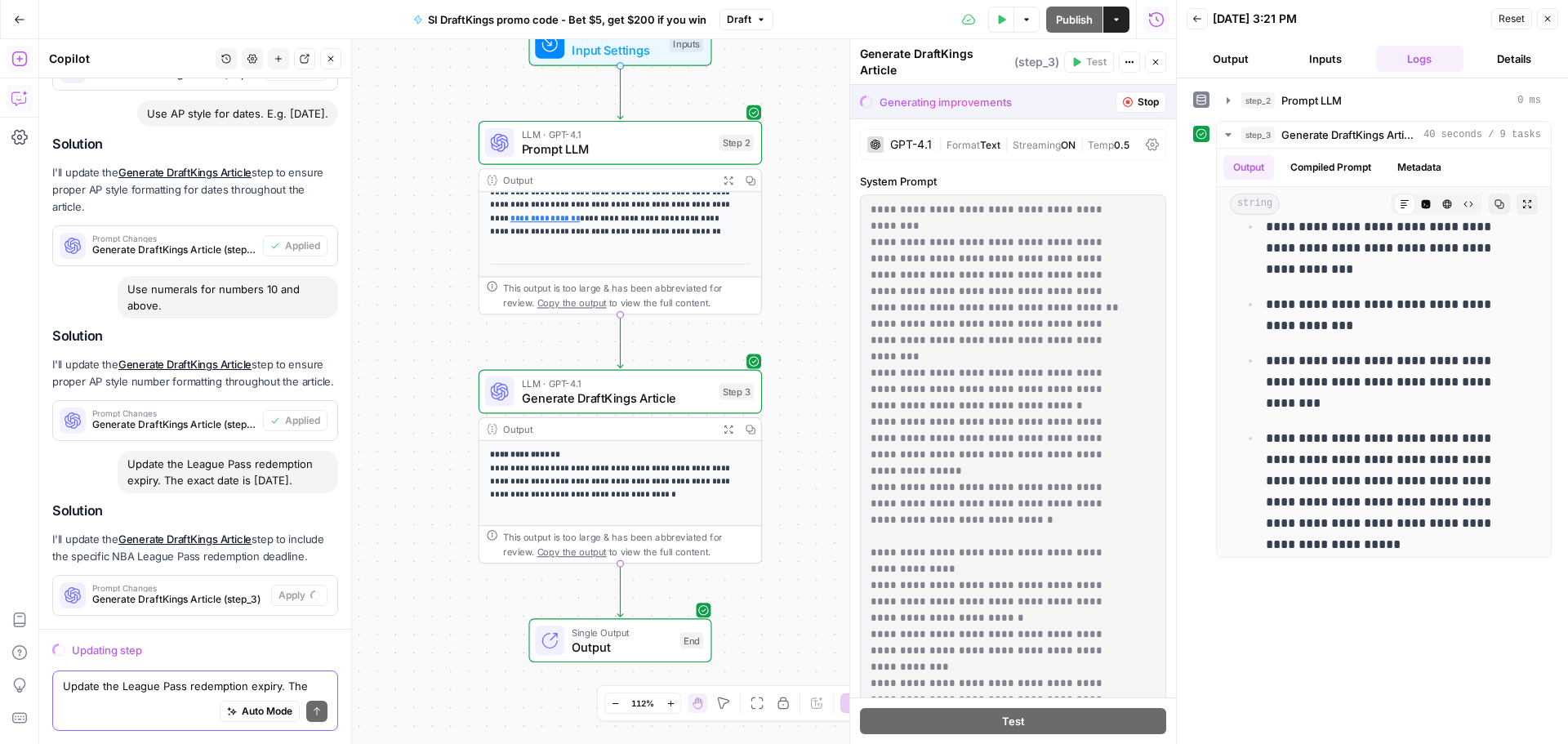
scroll to position [1283, 0]
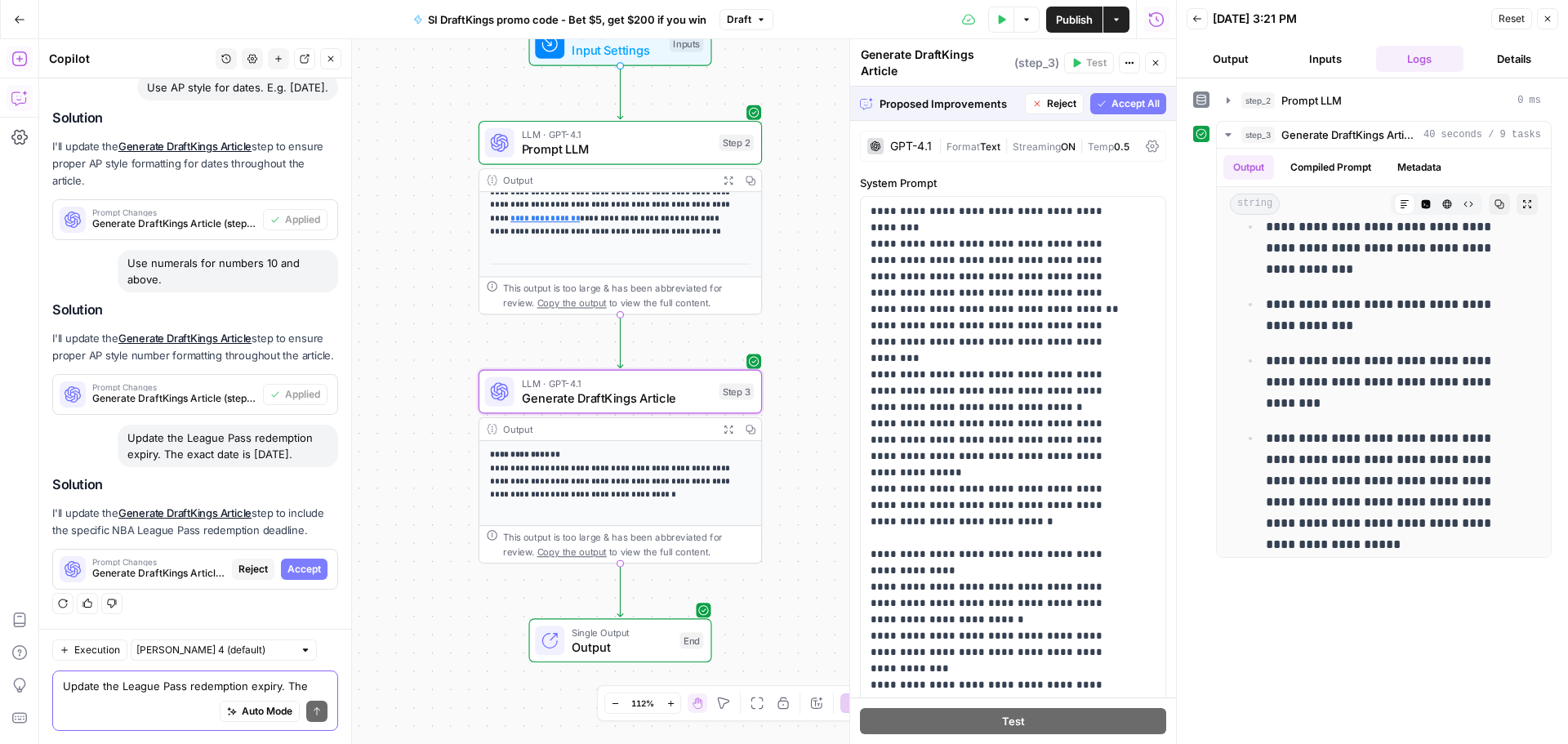
click at [287, 579] on button "Accept" at bounding box center [304, 569] width 47 height 21
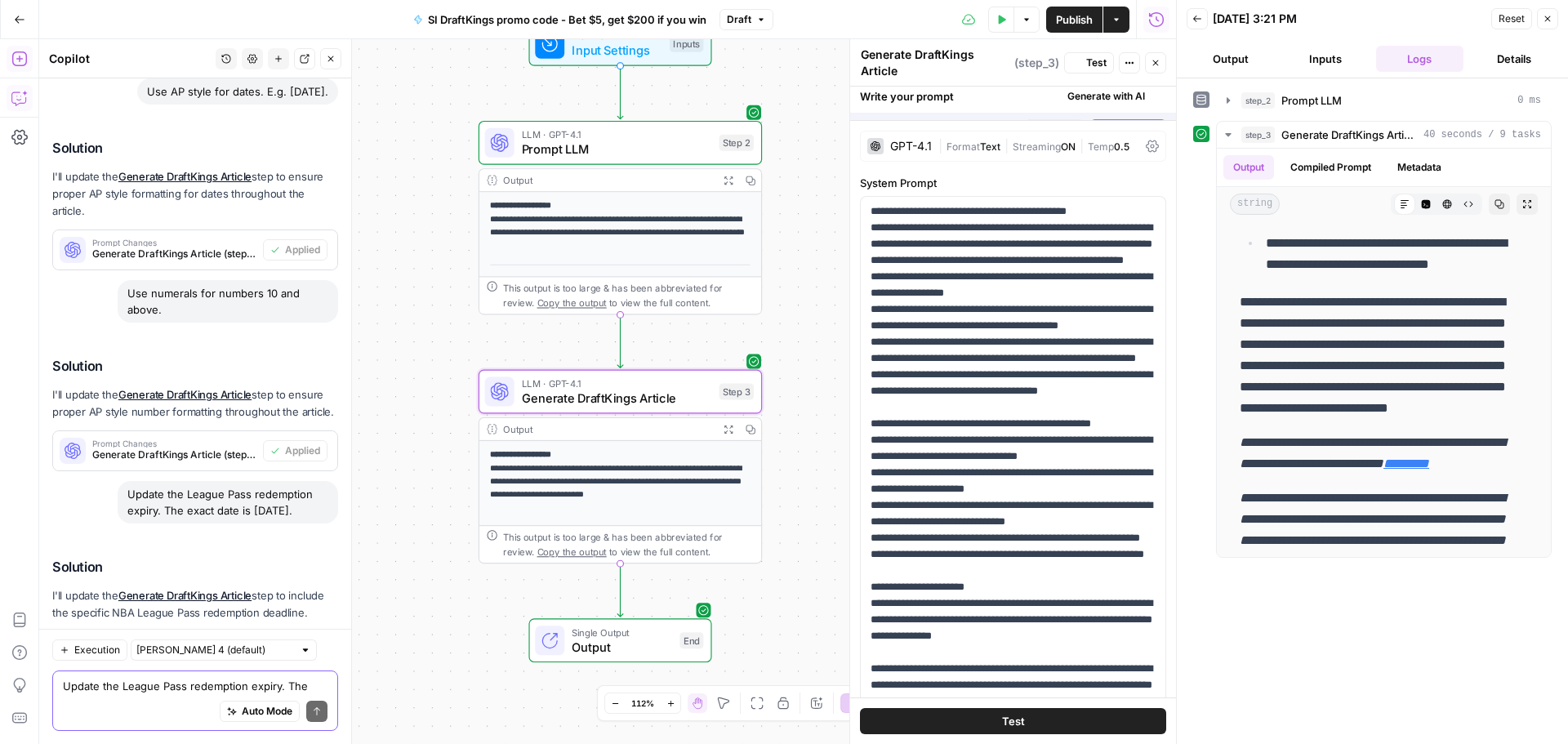
scroll to position [0, 0]
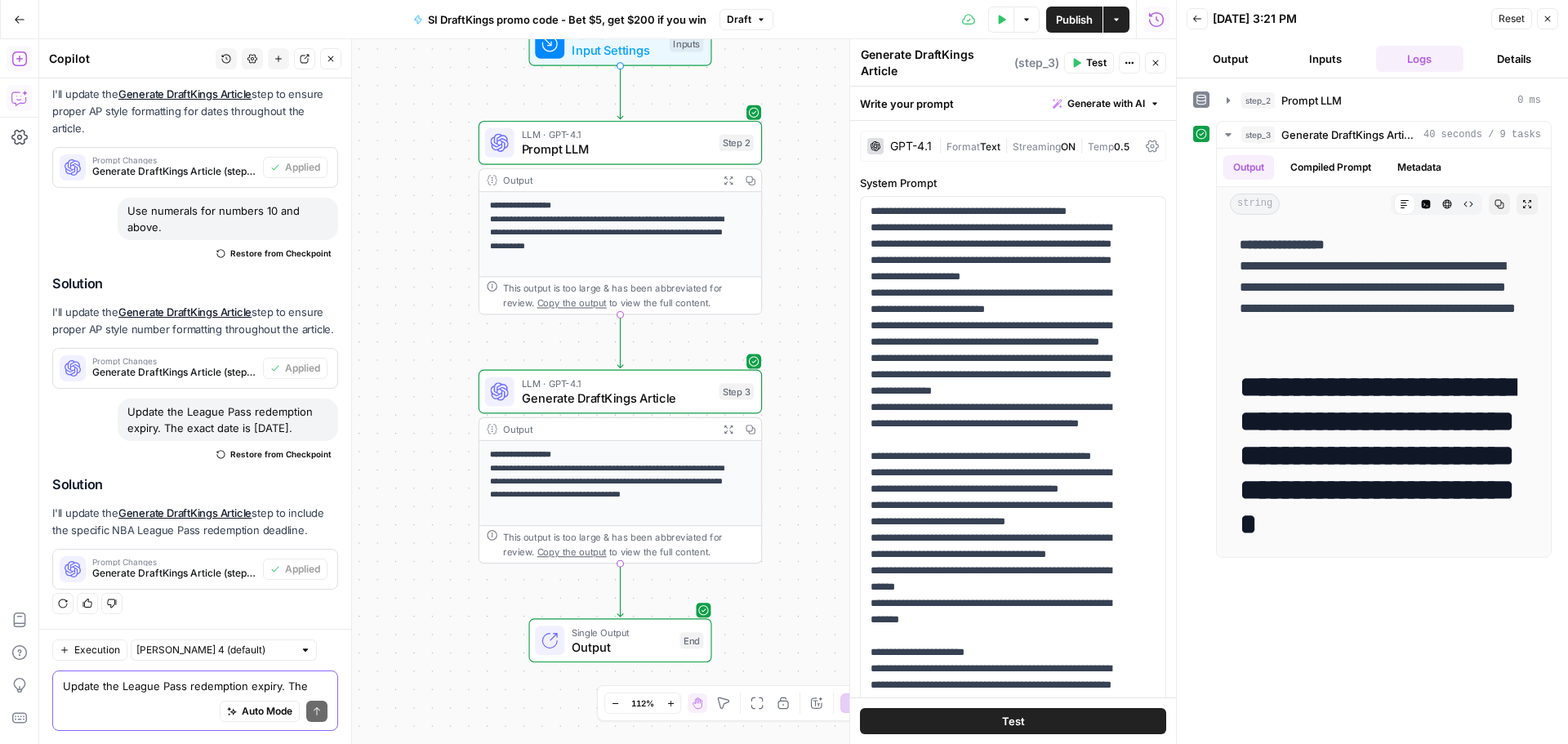
click at [1068, 21] on span "Publish" at bounding box center [1075, 19] width 36 height 16
click at [1050, 720] on button "Test" at bounding box center [1013, 721] width 306 height 26
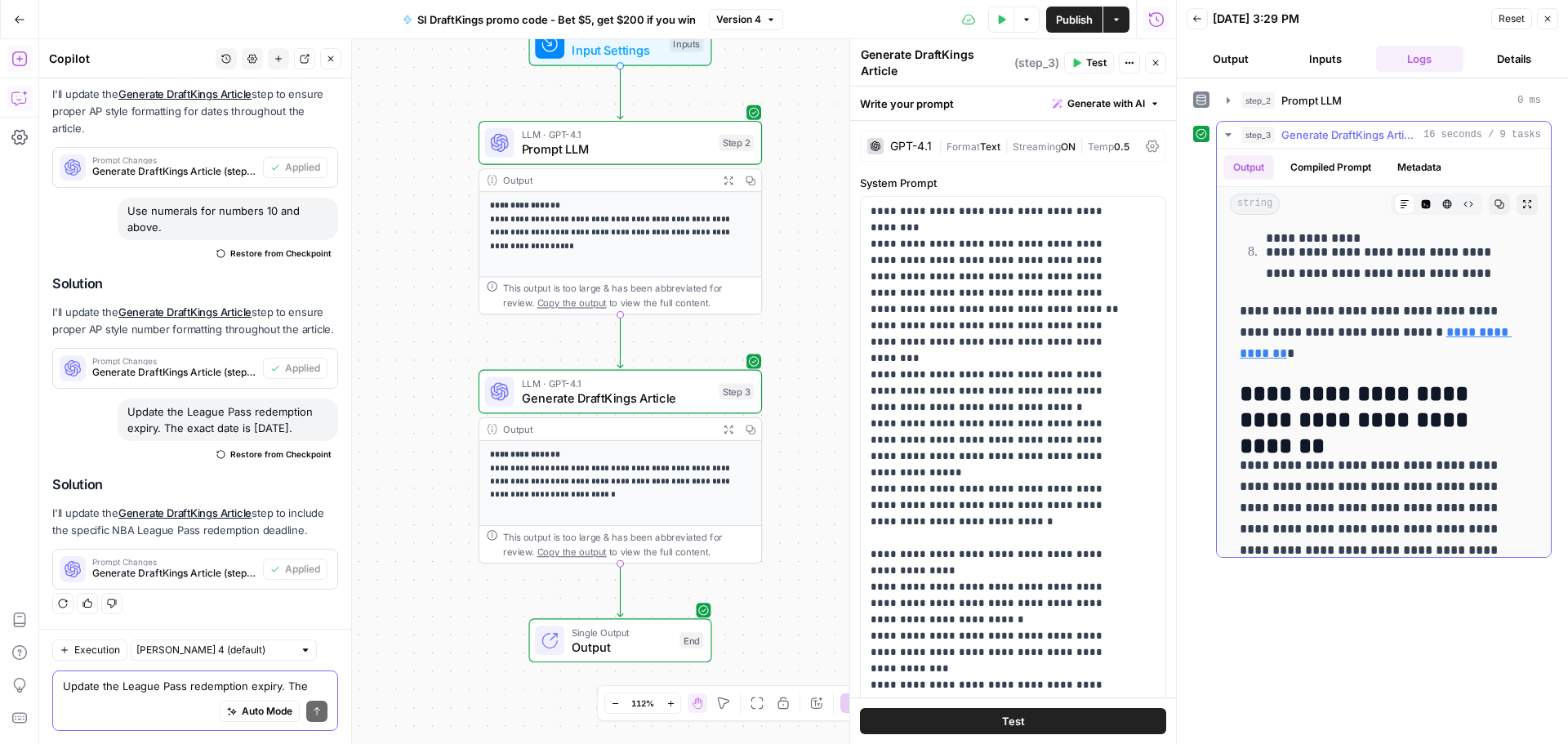
scroll to position [2764, 0]
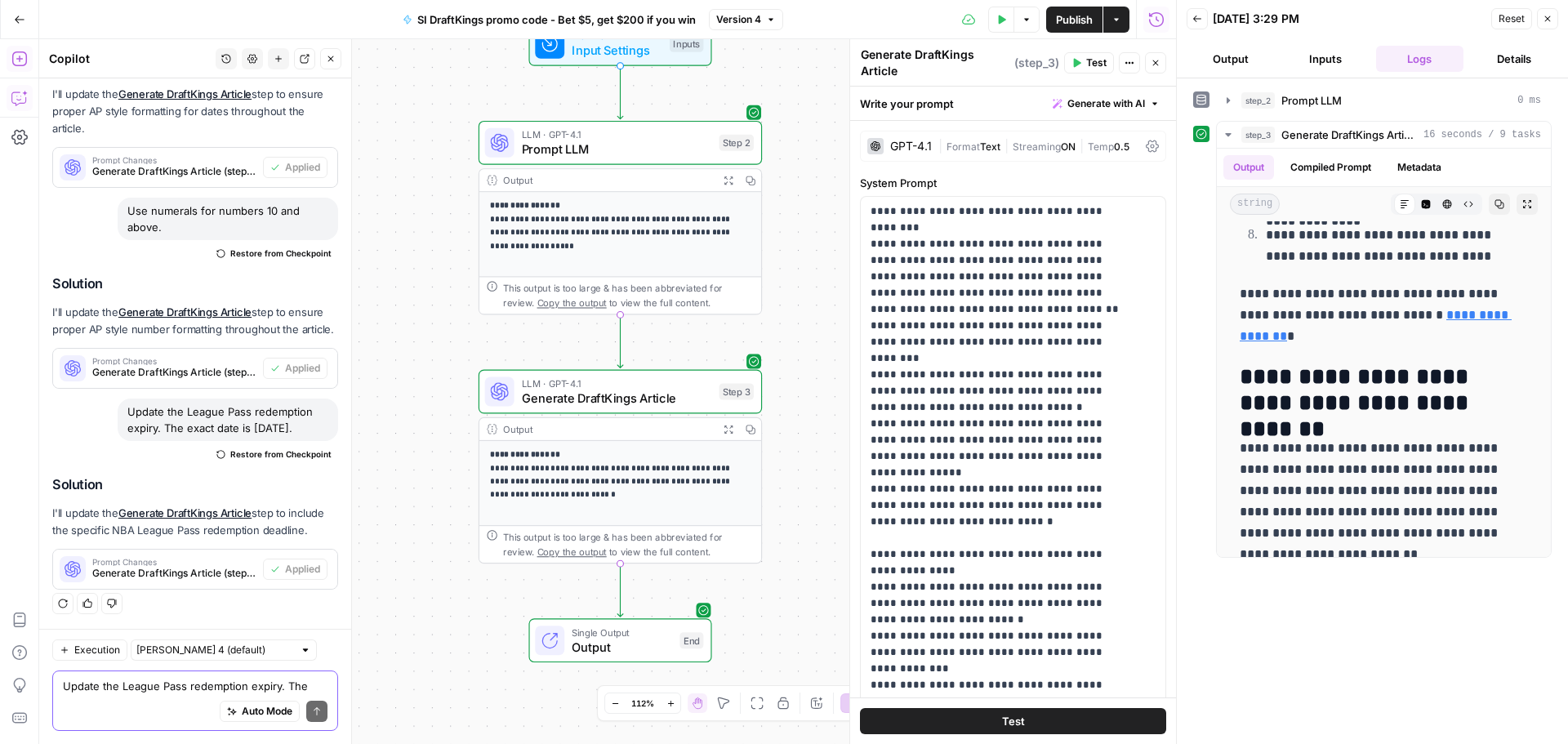
click at [15, 27] on button "Go Back" at bounding box center [20, 20] width 29 height 29
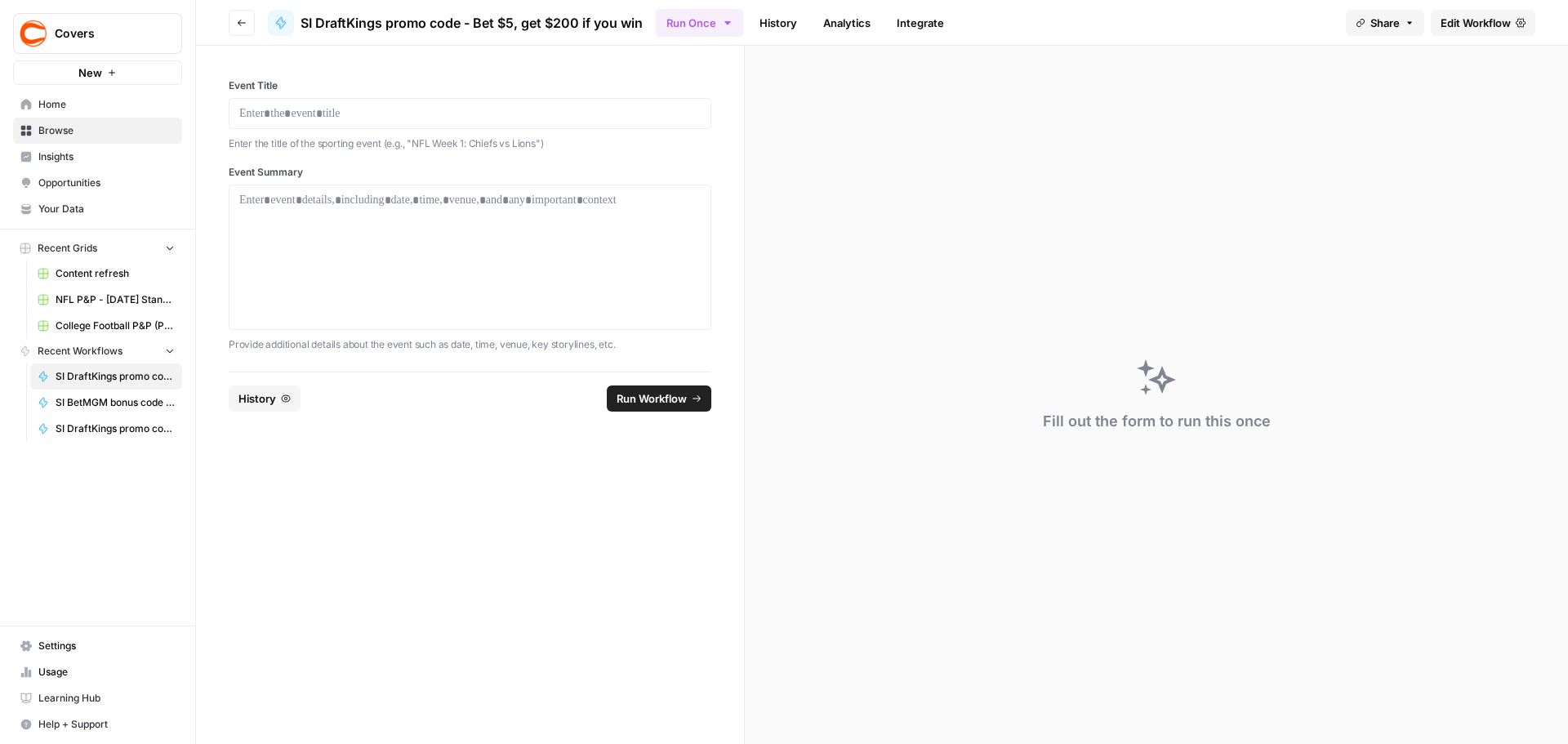
click at [60, 129] on span "Browse" at bounding box center [106, 130] width 136 height 15
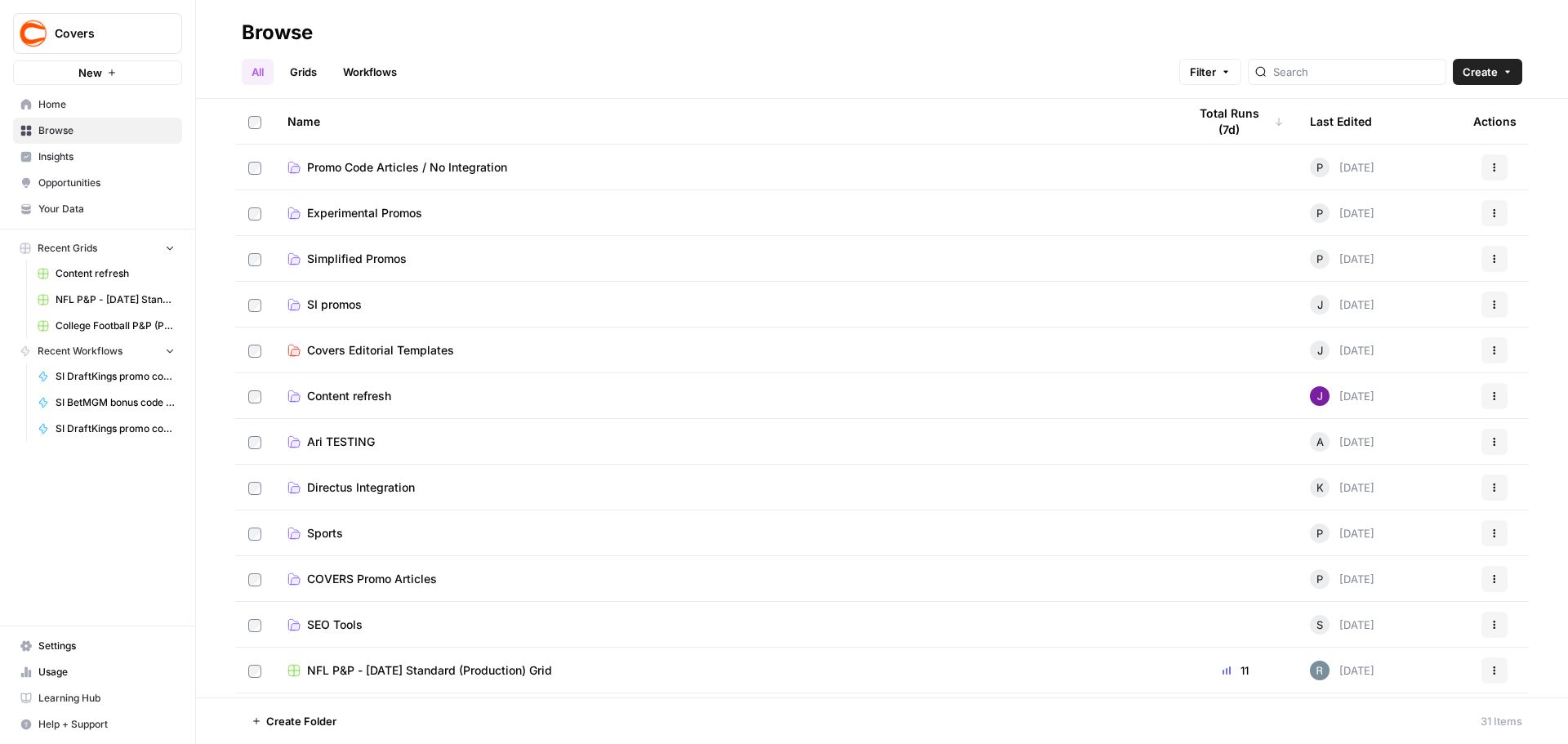
click at [345, 301] on span "SI promos" at bounding box center [334, 304] width 55 height 16
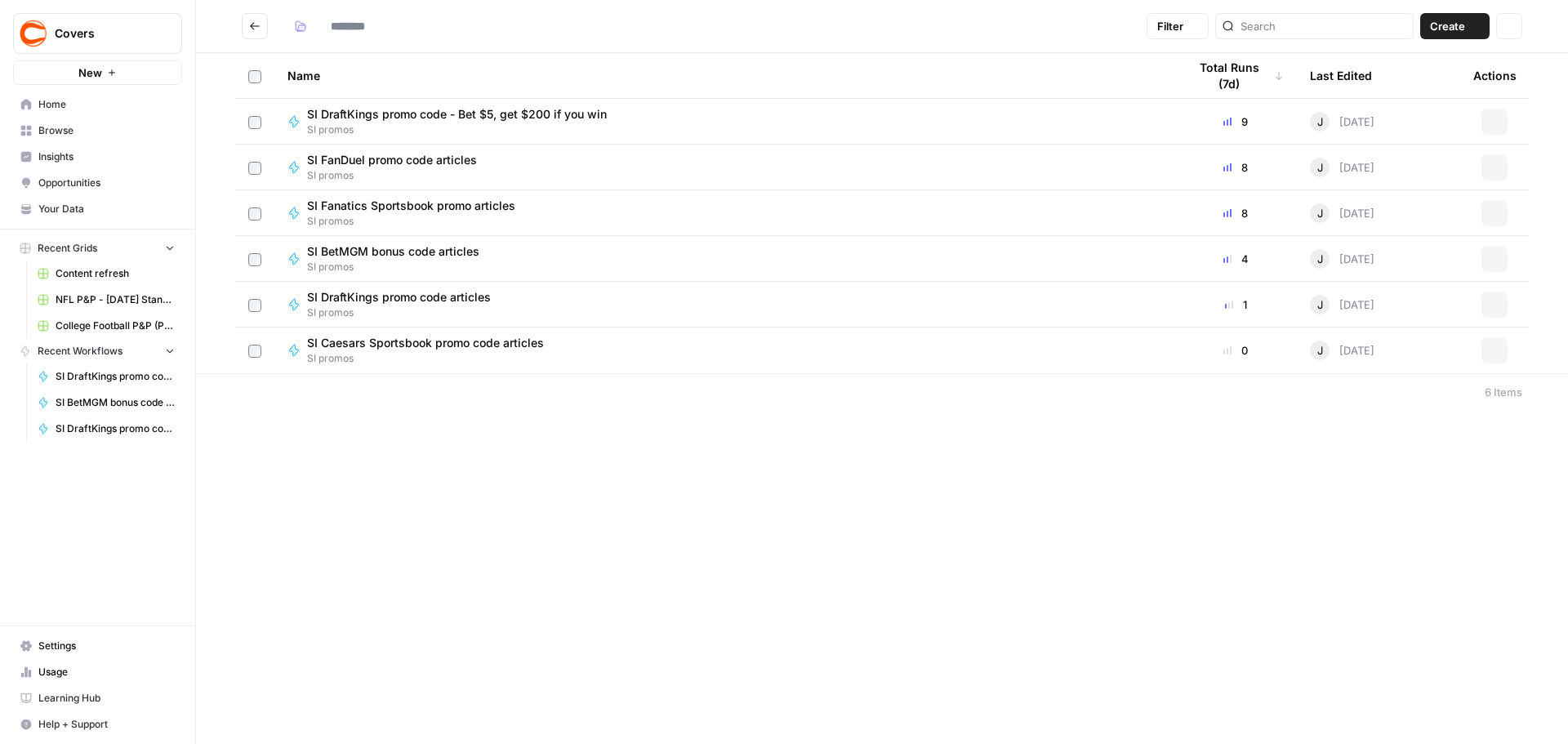
type input "*********"
click at [474, 114] on span "SI DraftKings promo code - Bet $5, get $200 if you win" at bounding box center [457, 114] width 300 height 16
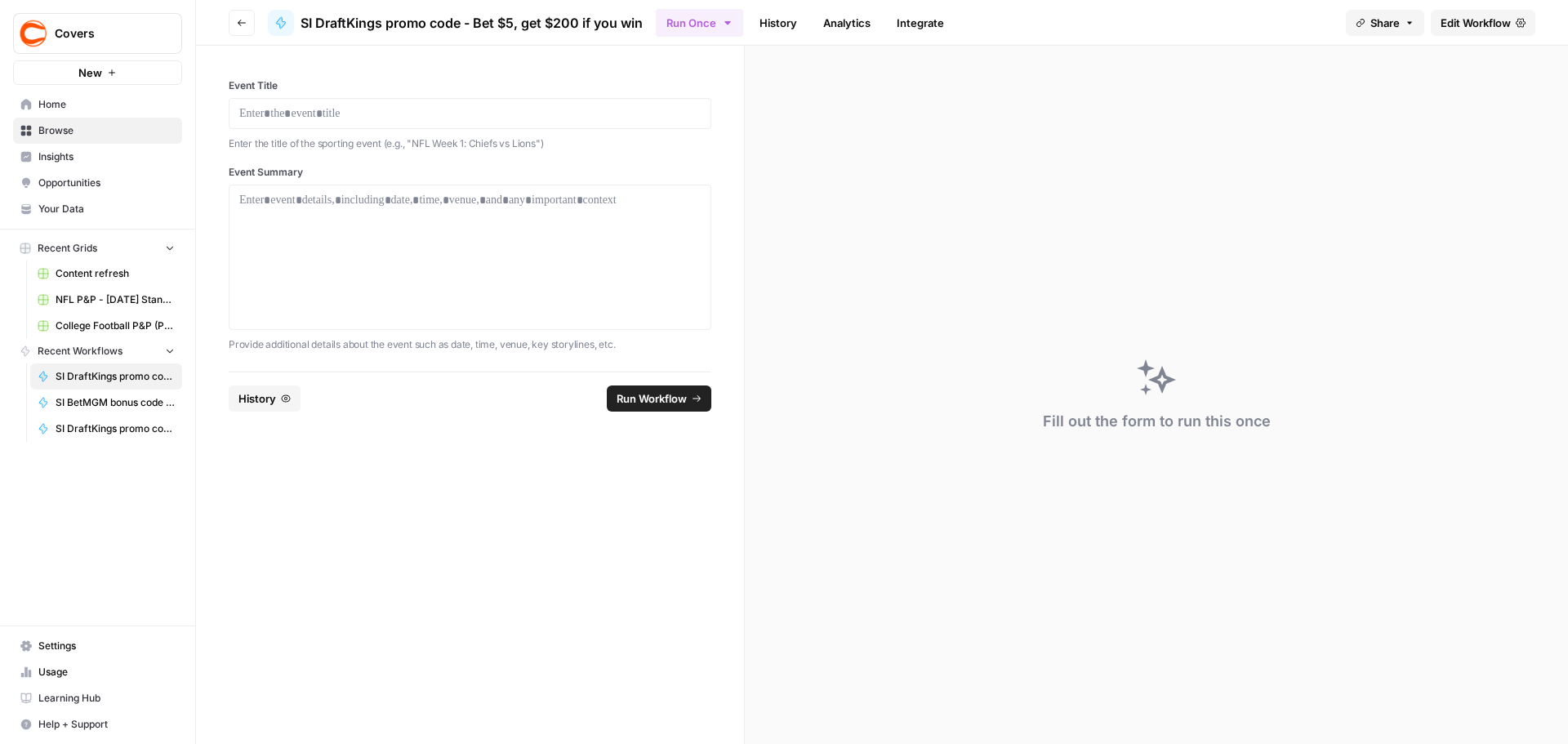
click at [52, 131] on span "Browse" at bounding box center [106, 130] width 136 height 15
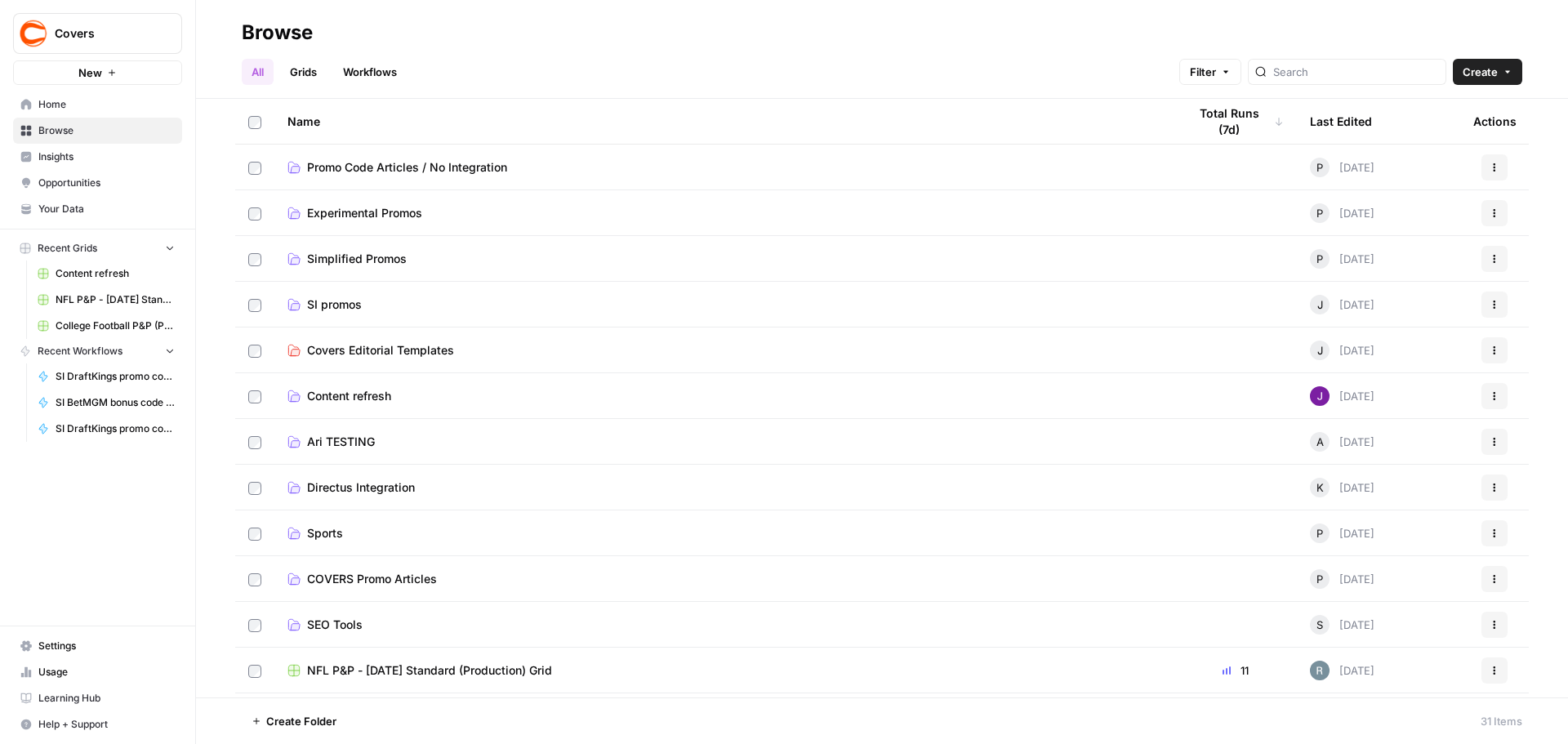
click at [366, 314] on td "SI promos" at bounding box center [724, 304] width 900 height 45
click at [326, 303] on span "SI promos" at bounding box center [334, 304] width 55 height 16
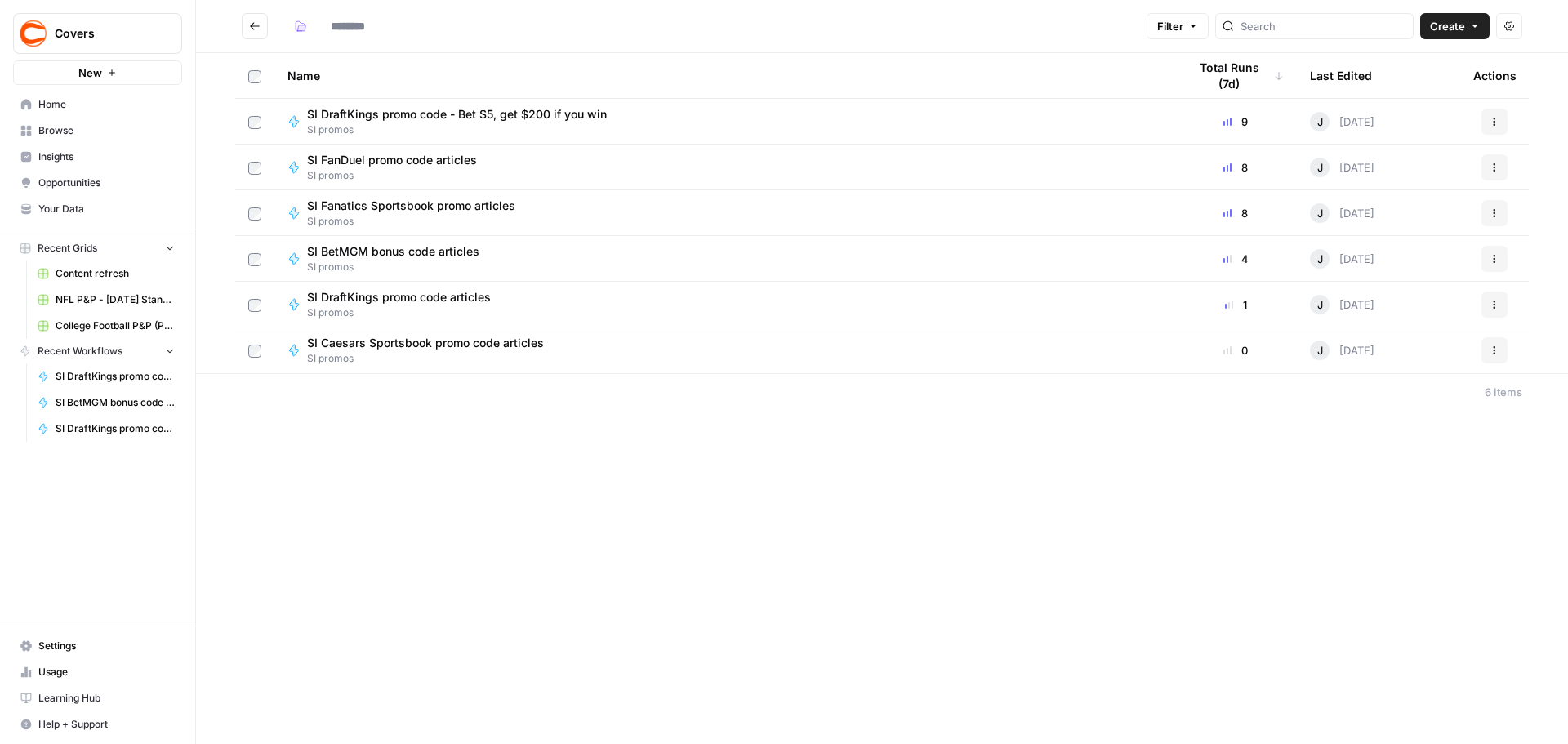
type input "*********"
click at [1486, 120] on button "Actions" at bounding box center [1494, 121] width 26 height 26
click at [511, 106] on span "SI DraftKings promo code - Bet $5, get $200 if you win" at bounding box center [457, 114] width 300 height 16
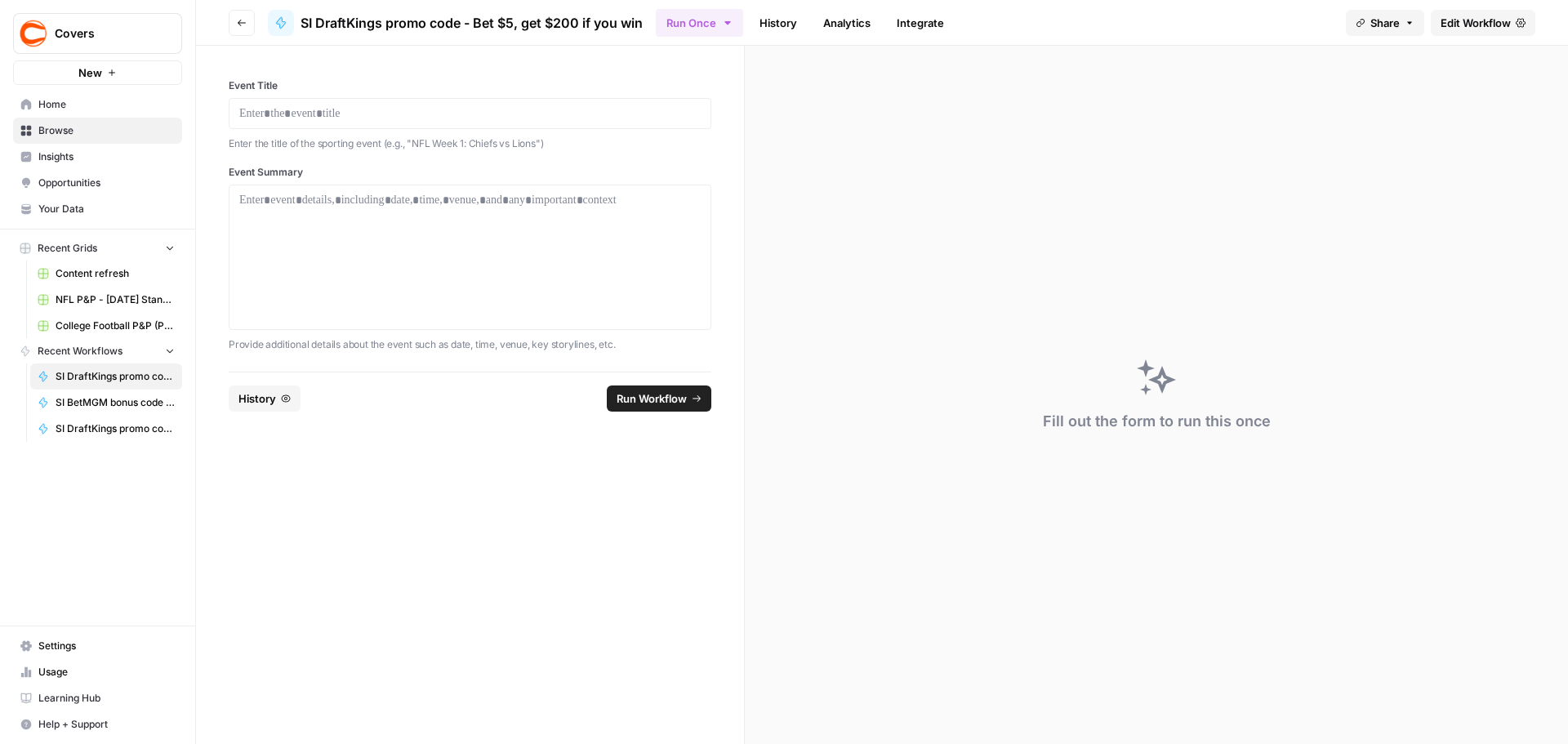
click at [590, 23] on span "SI DraftKings promo code - Bet $5, get $200 if you win" at bounding box center [472, 23] width 343 height 20
click at [53, 109] on span "Home" at bounding box center [106, 104] width 136 height 15
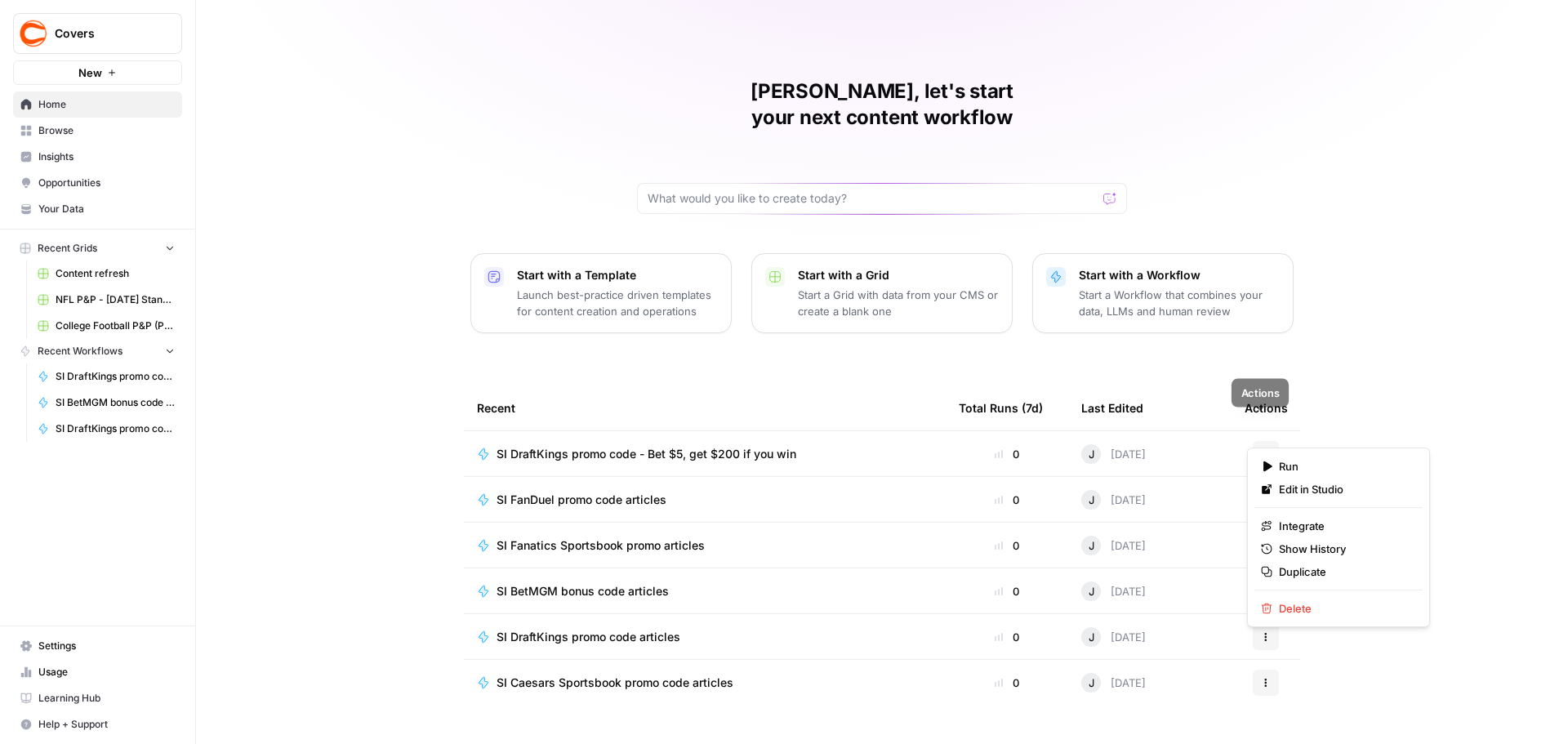
click at [1261, 449] on icon "button" at bounding box center [1265, 454] width 10 height 10
click at [1318, 577] on span "Duplicate" at bounding box center [1344, 571] width 131 height 16
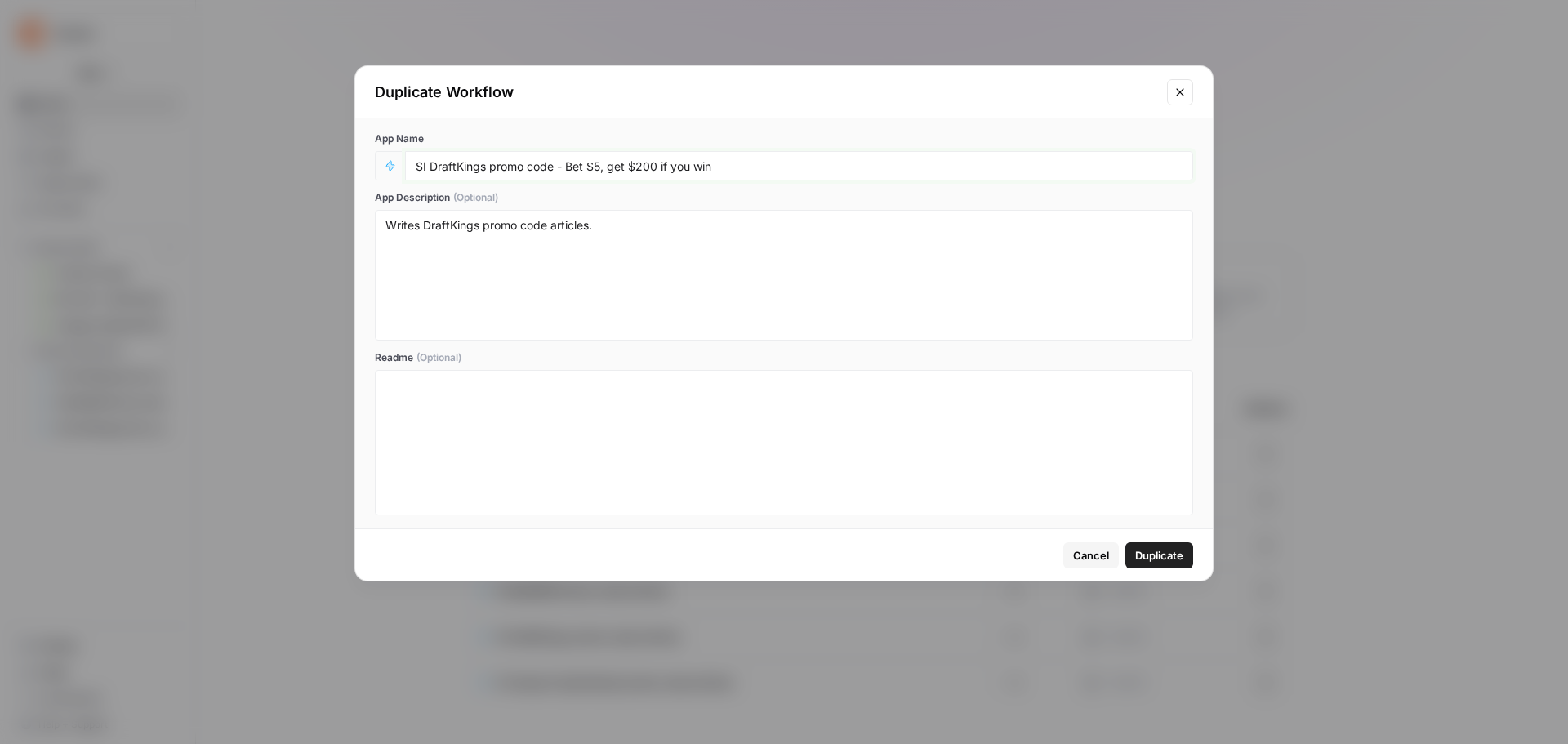
click at [646, 167] on input "SI DraftKings promo code - Bet $5, get $200 if you win" at bounding box center [799, 166] width 767 height 15
click at [751, 173] on input "SI DraftKings promo code - Bet $5, get $300 if you win" at bounding box center [799, 166] width 767 height 15
type input "SI DraftKings promo code - Bet $5, get $300 if you win + NBA League Pass"
click at [1158, 558] on span "Duplicate" at bounding box center [1160, 555] width 49 height 16
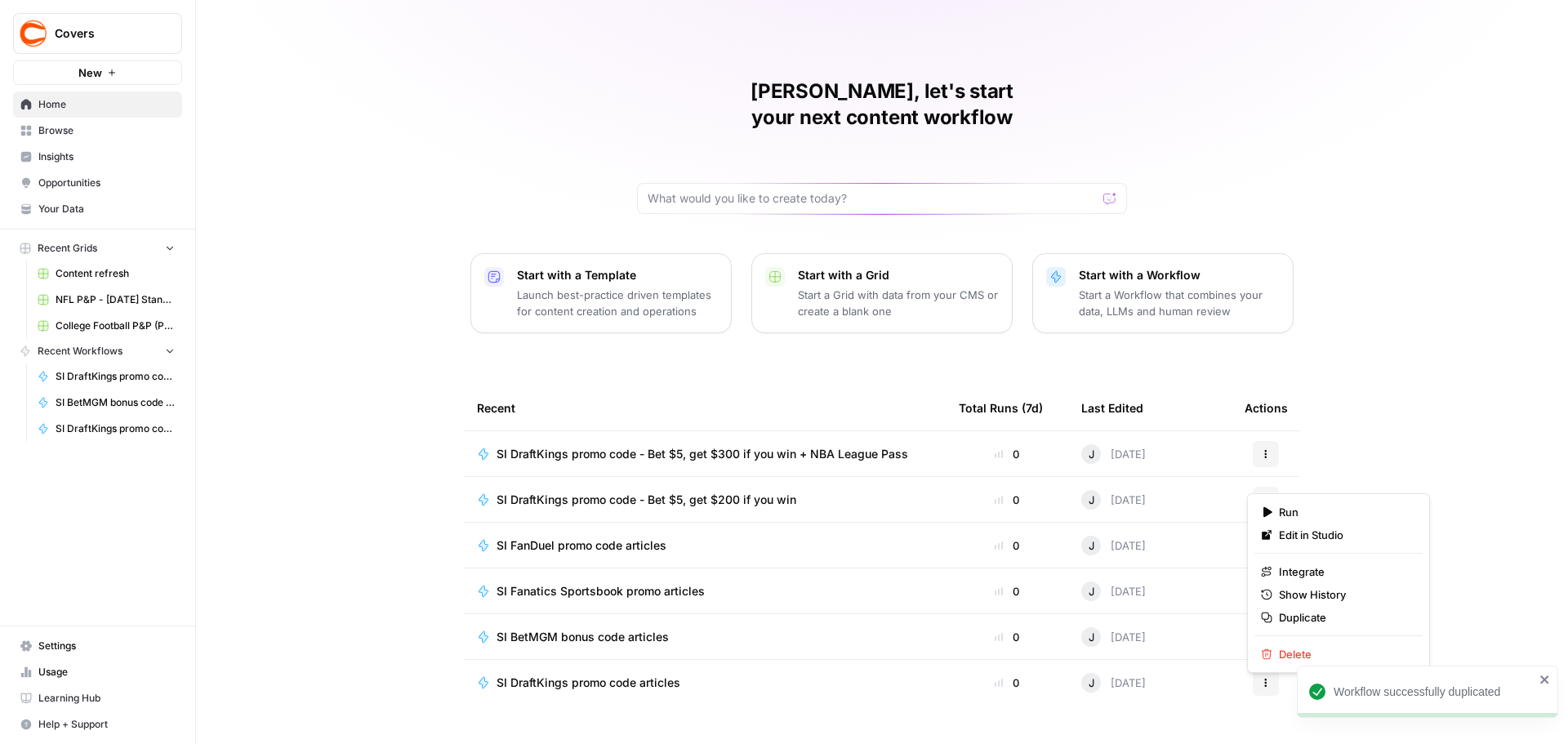
click at [1264, 486] on button "Actions" at bounding box center [1266, 499] width 26 height 26
click at [1299, 653] on span "Delete" at bounding box center [1344, 654] width 131 height 16
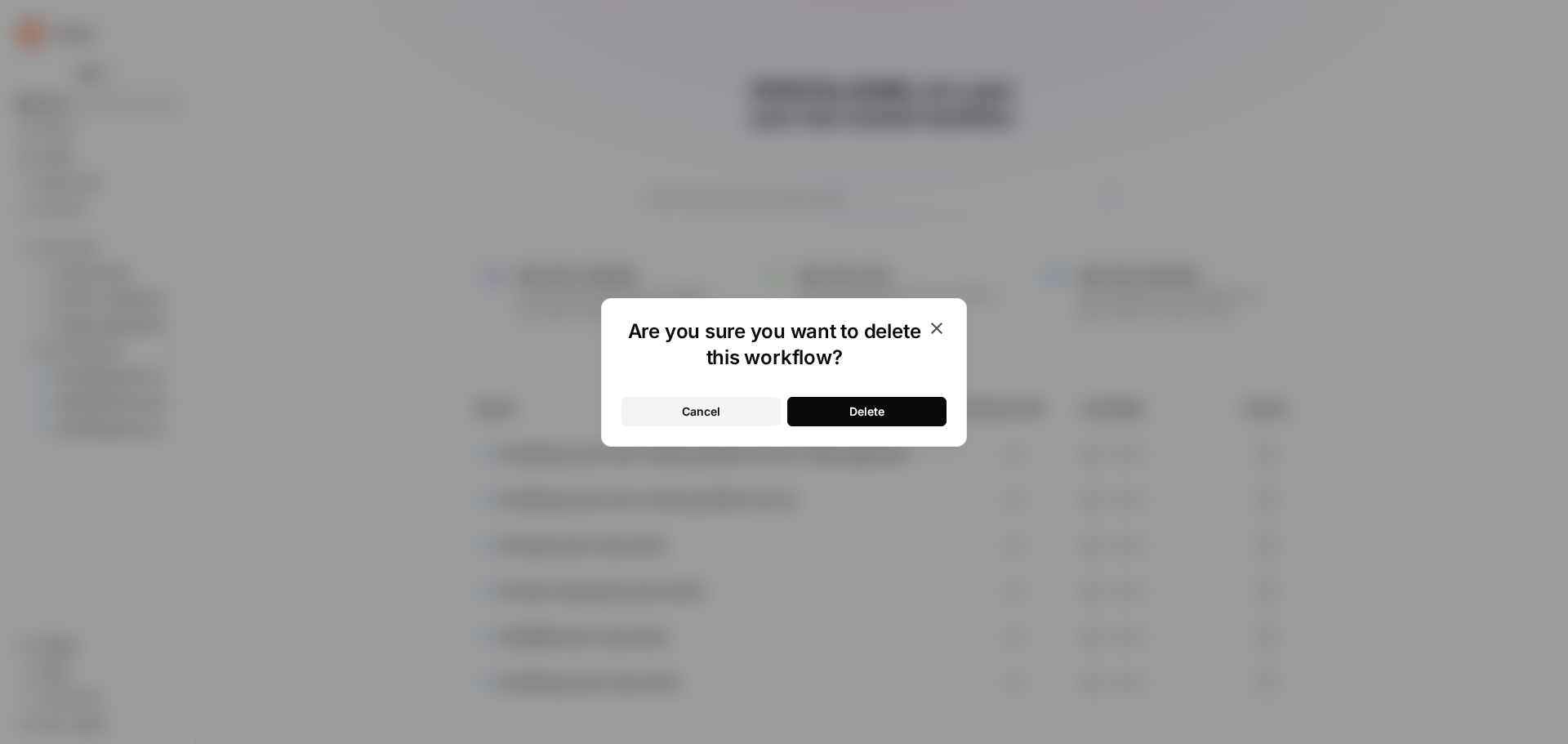
click at [886, 417] on button "Delete" at bounding box center [867, 412] width 160 height 29
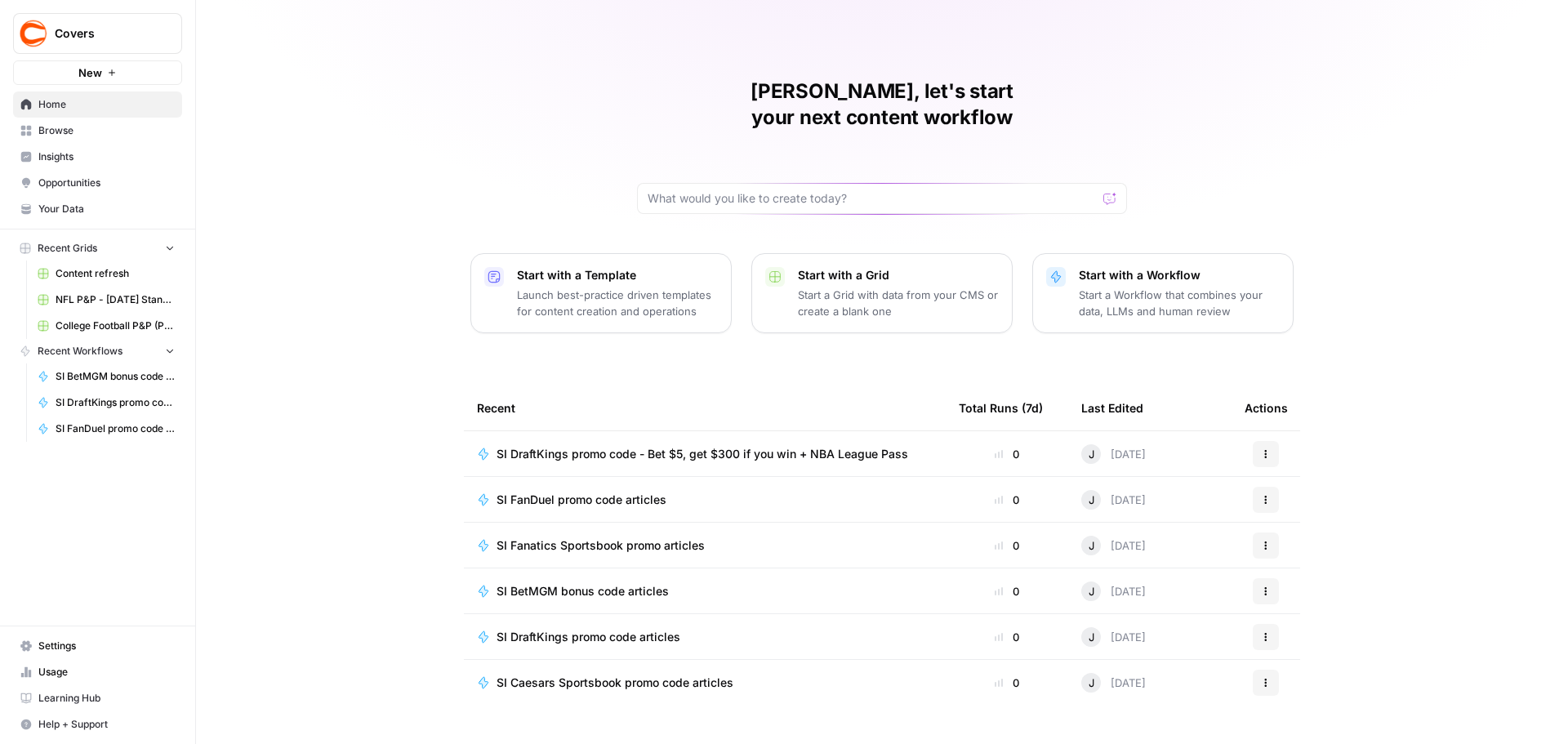
click at [1266, 532] on button "Actions" at bounding box center [1266, 545] width 26 height 26
